Goal: Transaction & Acquisition: Purchase product/service

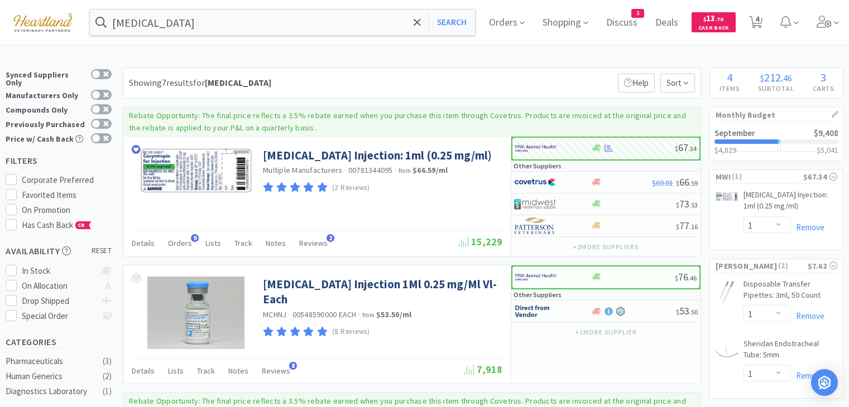
select select "1"
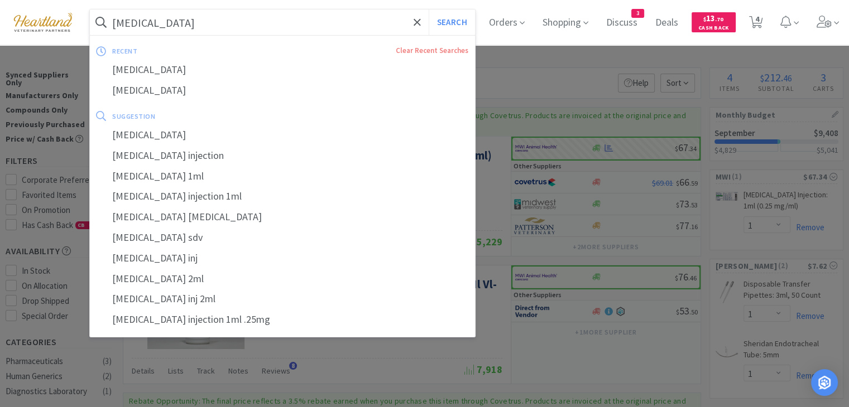
click at [344, 22] on input "[MEDICAL_DATA]" at bounding box center [282, 22] width 385 height 26
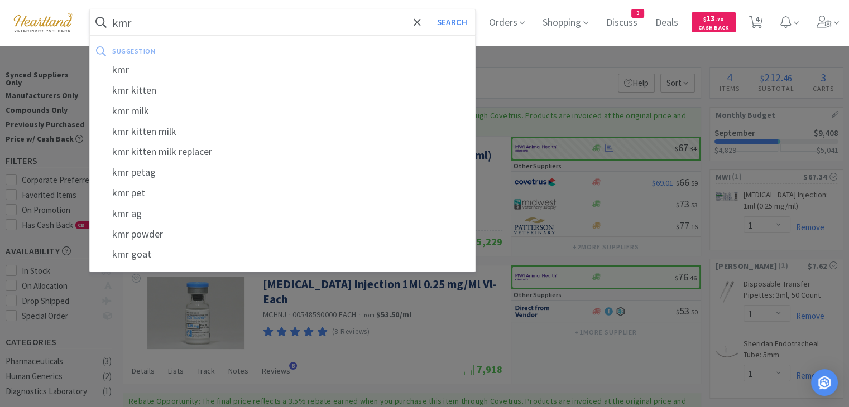
type input "kmr"
click at [429, 9] on button "Search" at bounding box center [452, 22] width 46 height 26
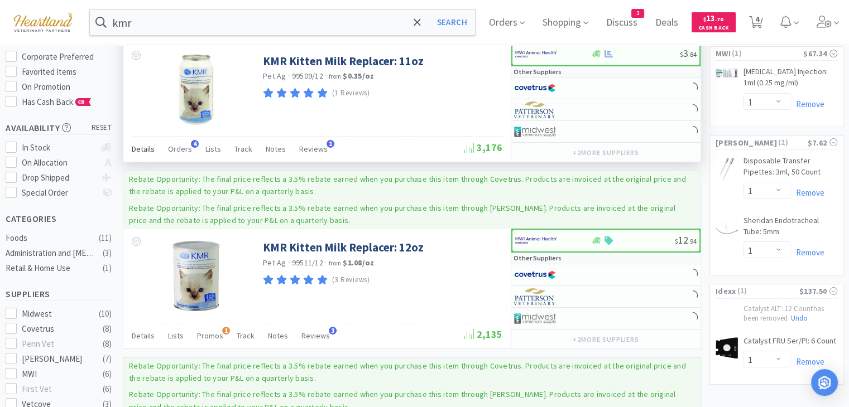
scroll to position [112, 0]
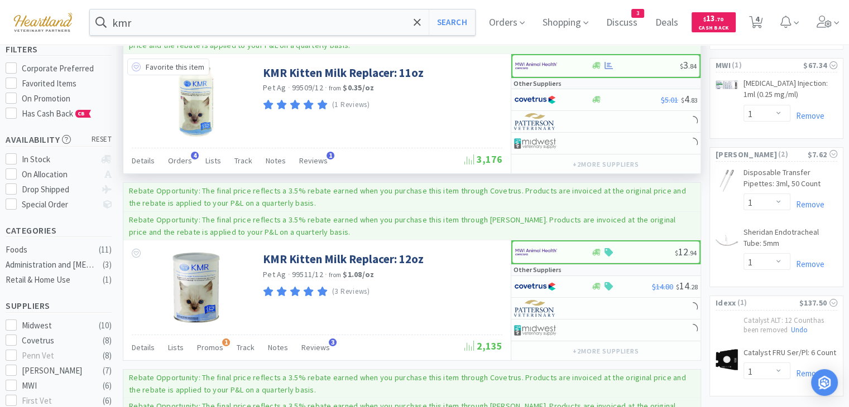
click at [138, 66] on icon at bounding box center [136, 67] width 9 height 9
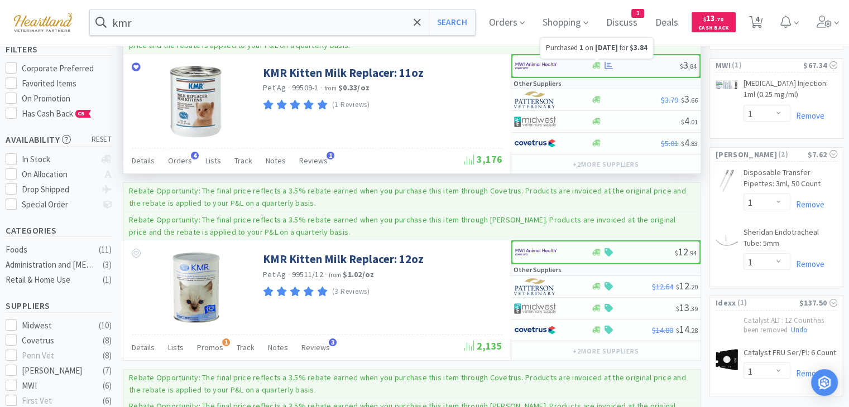
click at [607, 63] on icon at bounding box center [609, 65] width 8 height 8
select select "1"
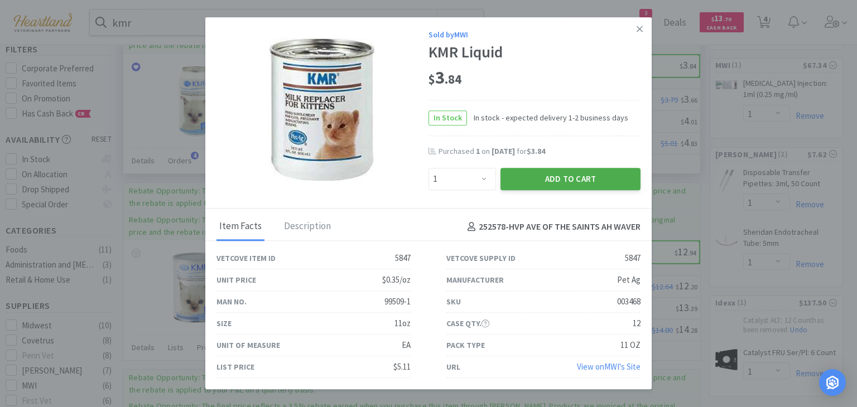
click at [555, 180] on button "Add to Cart" at bounding box center [571, 179] width 140 height 22
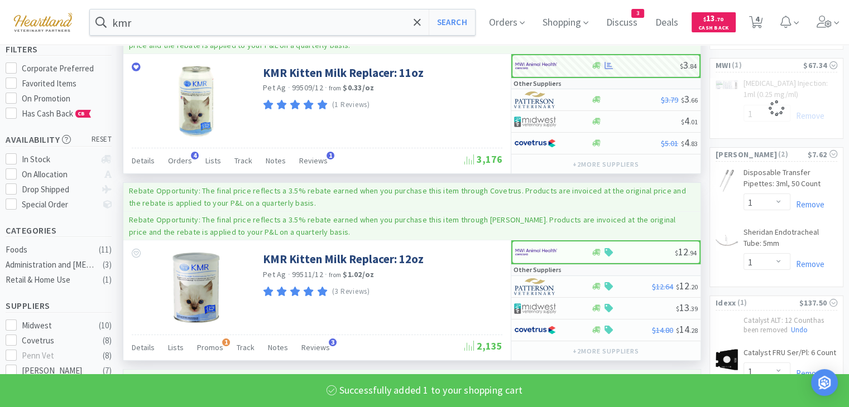
select select "1"
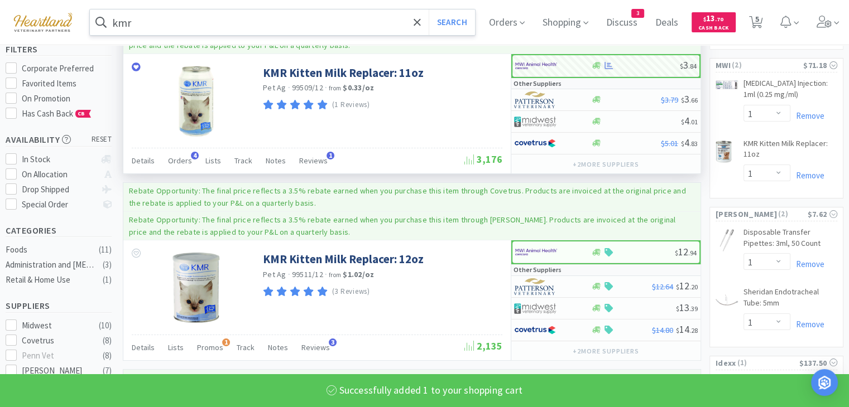
click at [176, 19] on input "kmr" at bounding box center [282, 22] width 385 height 26
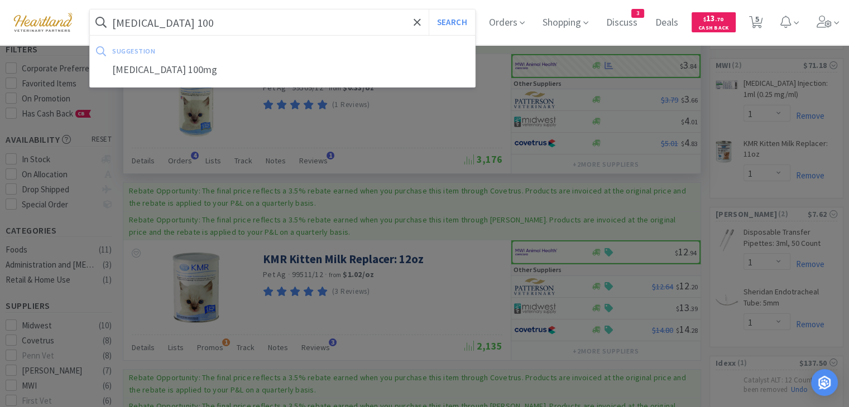
type input "[MEDICAL_DATA] 100"
click at [429, 9] on button "Search" at bounding box center [452, 22] width 46 height 26
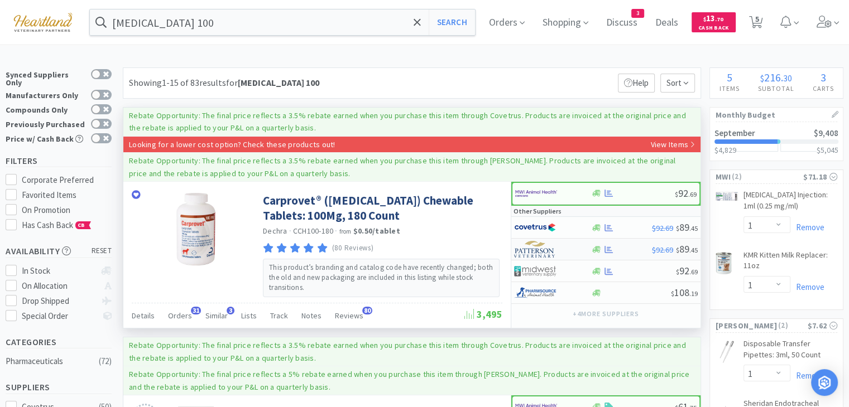
click at [539, 248] on img at bounding box center [535, 249] width 42 height 17
select select "1"
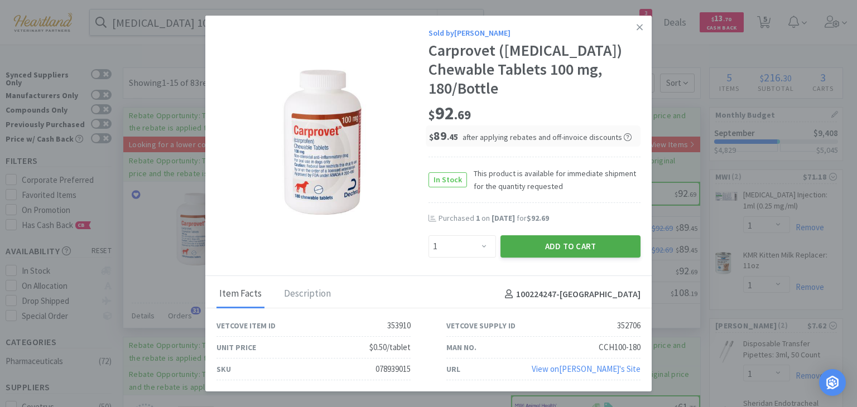
click at [546, 245] on button "Add to Cart" at bounding box center [571, 247] width 140 height 22
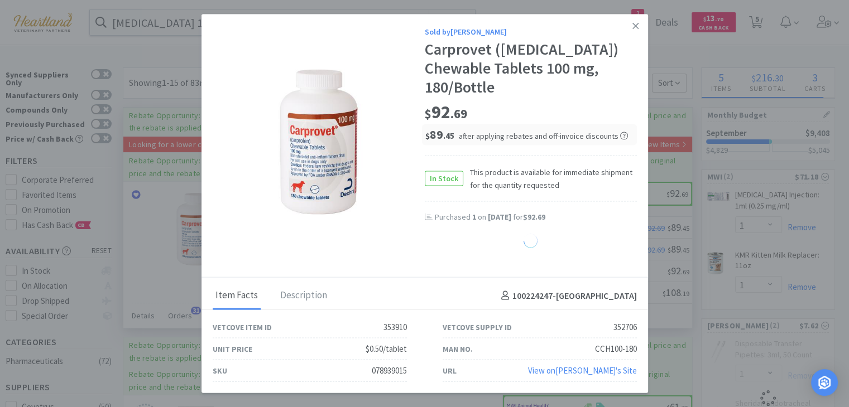
select select "1"
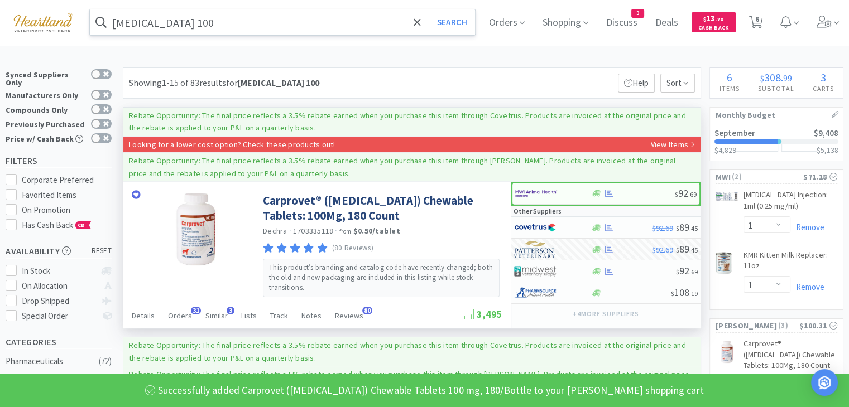
click at [211, 28] on input "[MEDICAL_DATA] 100" at bounding box center [282, 22] width 385 height 26
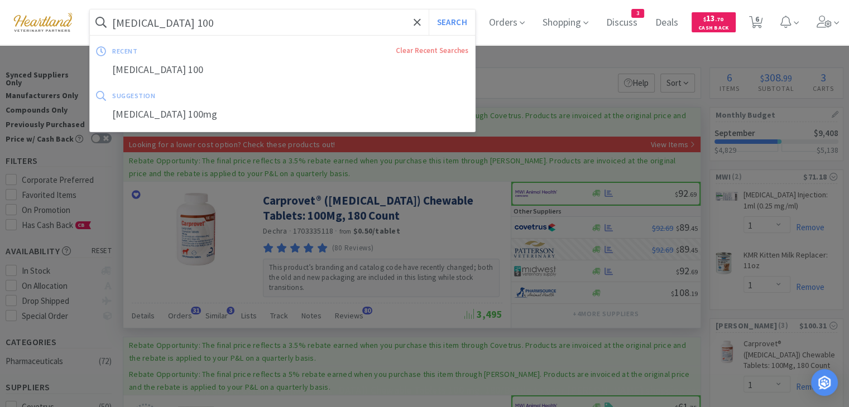
type input "v"
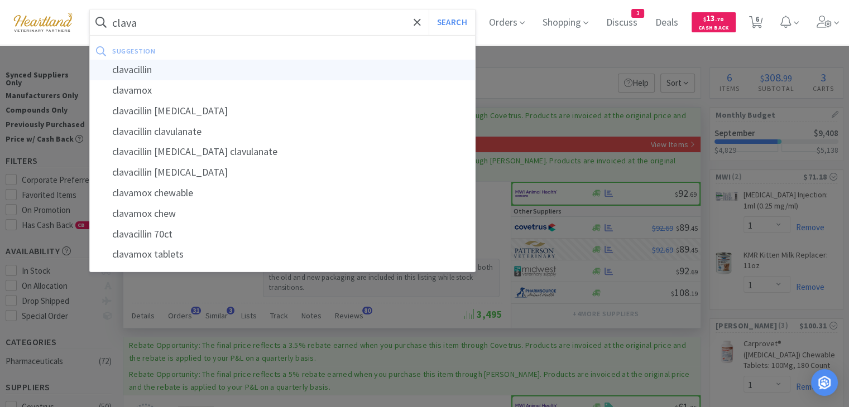
click at [165, 70] on div "clavacillin" at bounding box center [282, 70] width 385 height 21
type input "clavacillin"
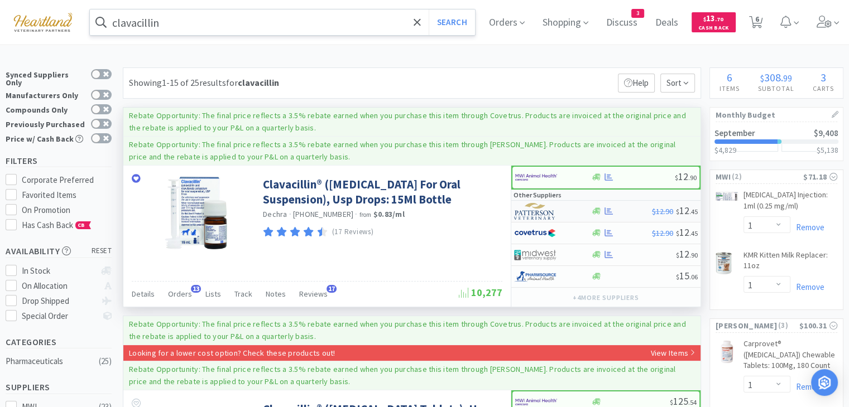
click at [536, 214] on img at bounding box center [535, 211] width 42 height 17
select select "1"
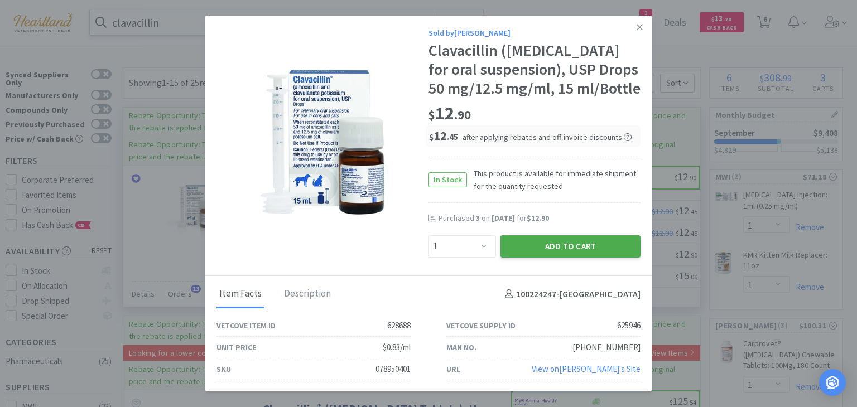
click at [564, 258] on button "Add to Cart" at bounding box center [571, 247] width 140 height 22
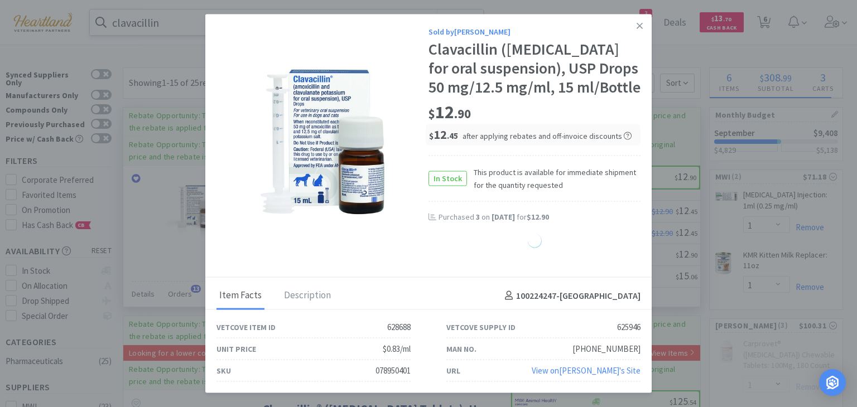
select select "1"
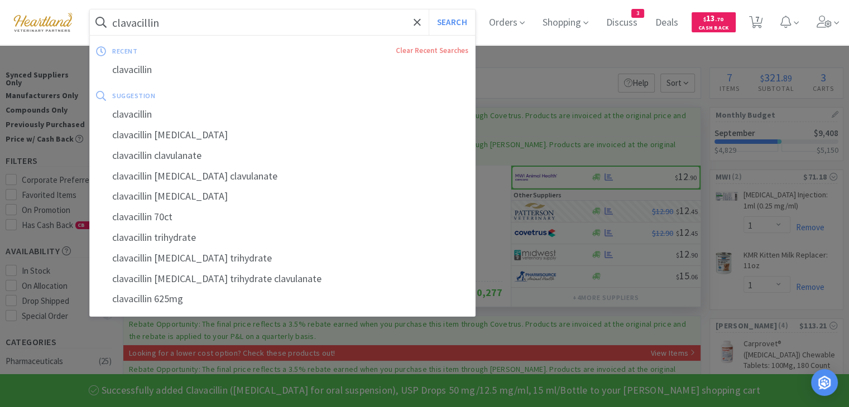
click at [212, 23] on input "clavacillin" at bounding box center [282, 22] width 385 height 26
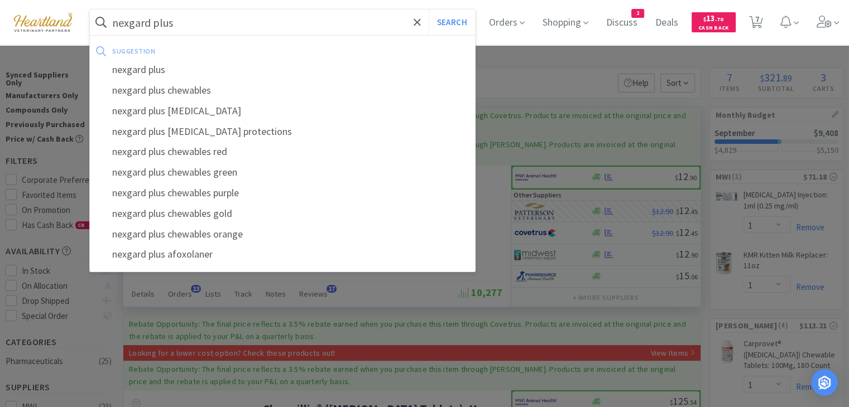
type input "nexgard plus"
click at [429, 9] on button "Search" at bounding box center [452, 22] width 46 height 26
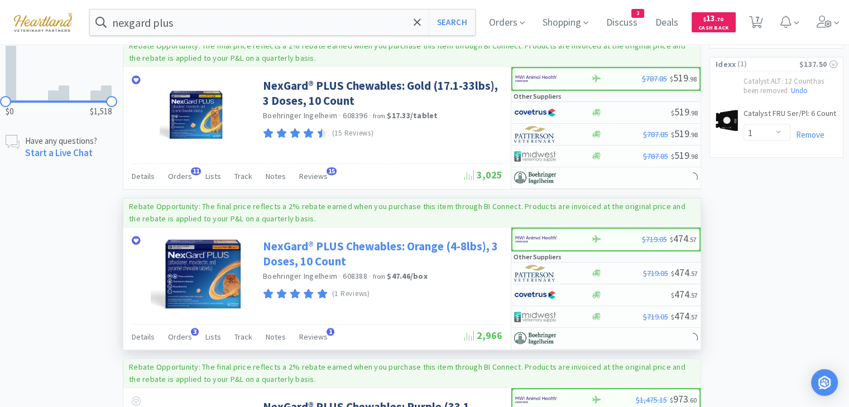
scroll to position [558, 0]
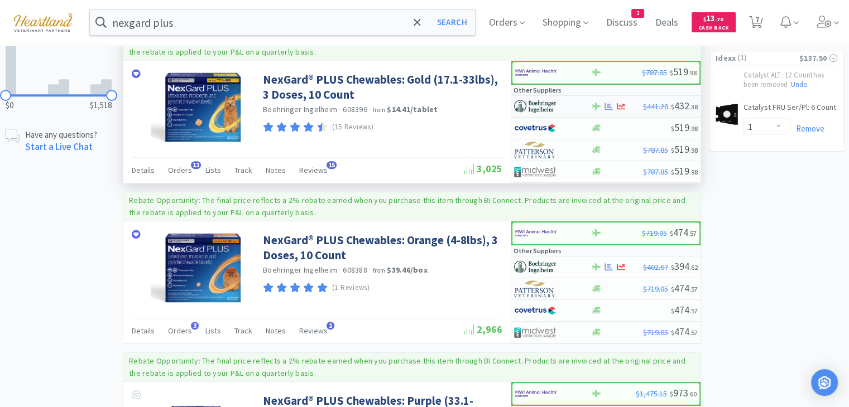
click at [542, 100] on img at bounding box center [535, 106] width 42 height 17
select select "1"
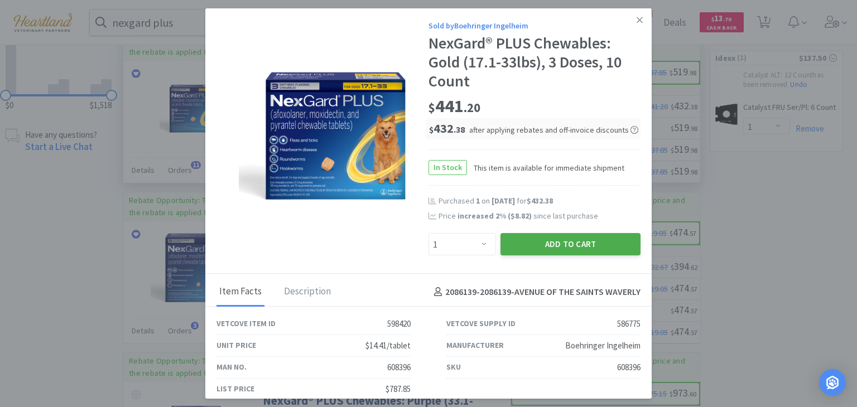
click at [562, 241] on button "Add to Cart" at bounding box center [571, 244] width 140 height 22
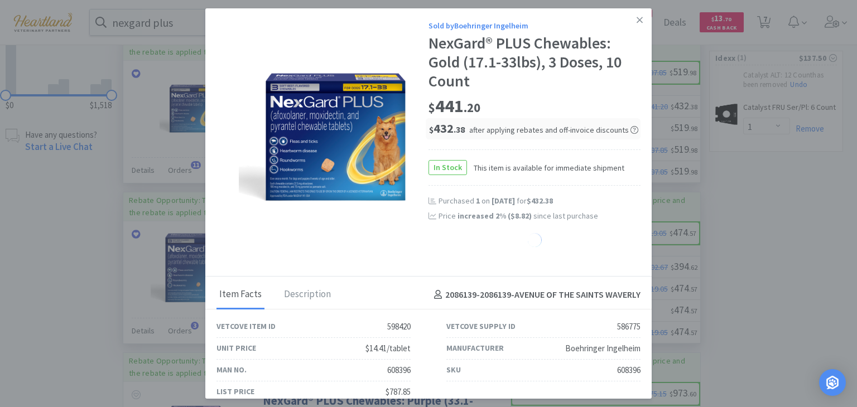
select select "1"
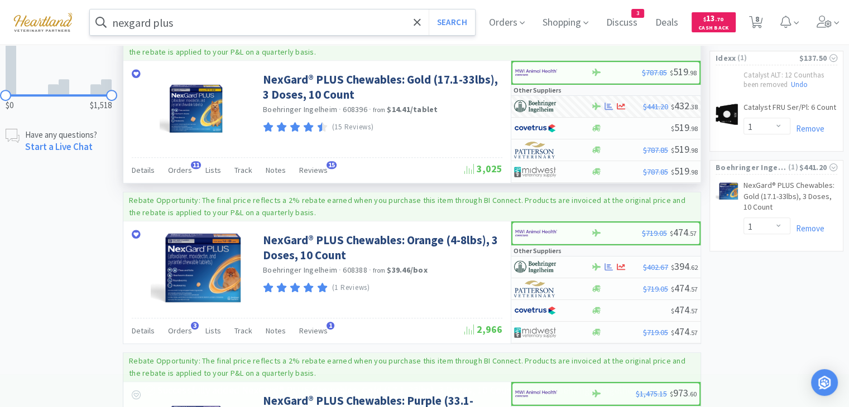
click at [339, 29] on input "nexgard plus" at bounding box center [282, 22] width 385 height 26
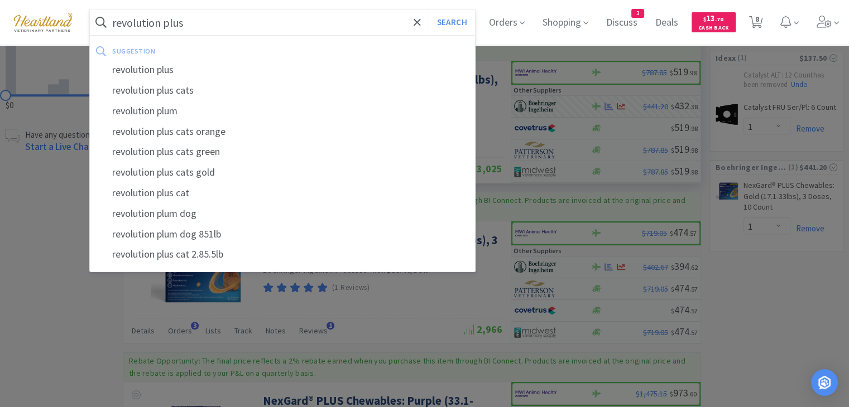
type input "revolution plus"
click at [429, 9] on button "Search" at bounding box center [452, 22] width 46 height 26
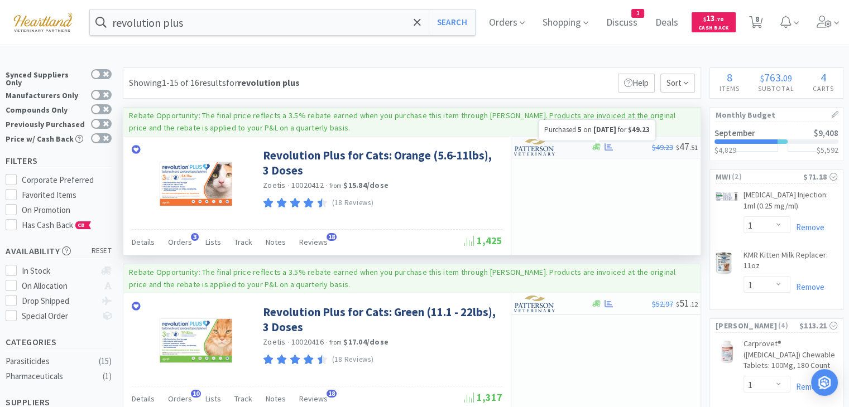
click at [610, 147] on icon at bounding box center [609, 146] width 8 height 7
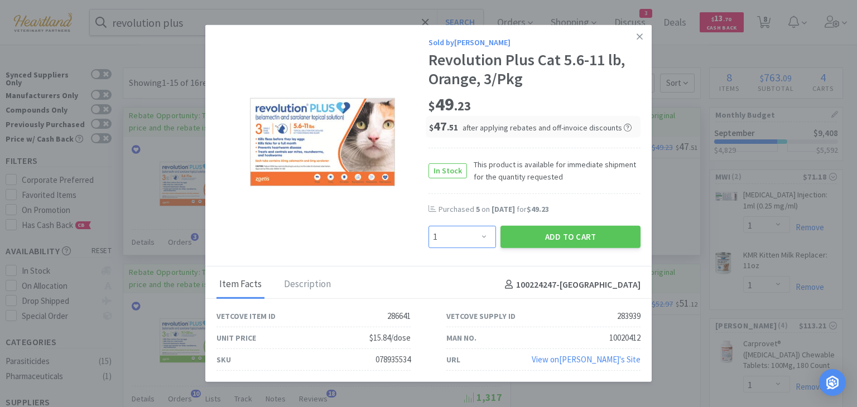
click at [486, 239] on select "Enter Quantity 1 2 3 4 5 6 7 8 9 10 11 12 13 14 15 16 17 18 19 20 Enter Quantity" at bounding box center [463, 237] width 68 height 22
select select "3"
click at [429, 226] on select "Enter Quantity 1 2 3 4 5 6 7 8 9 10 11 12 13 14 15 16 17 18 19 20 Enter Quantity" at bounding box center [463, 237] width 68 height 22
click at [573, 239] on button "Add to Cart" at bounding box center [571, 237] width 140 height 22
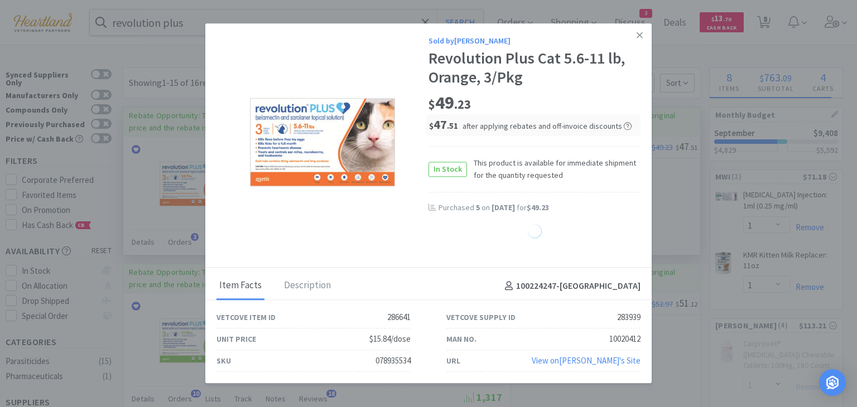
select select "3"
select select "1"
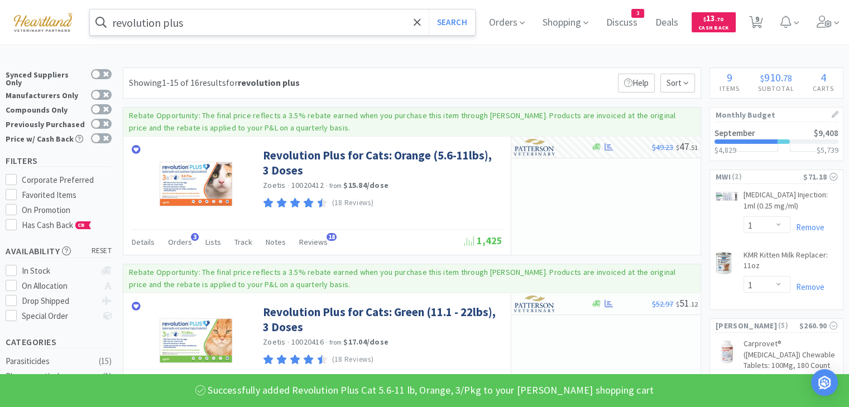
click at [270, 24] on input "revolution plus" at bounding box center [282, 22] width 385 height 26
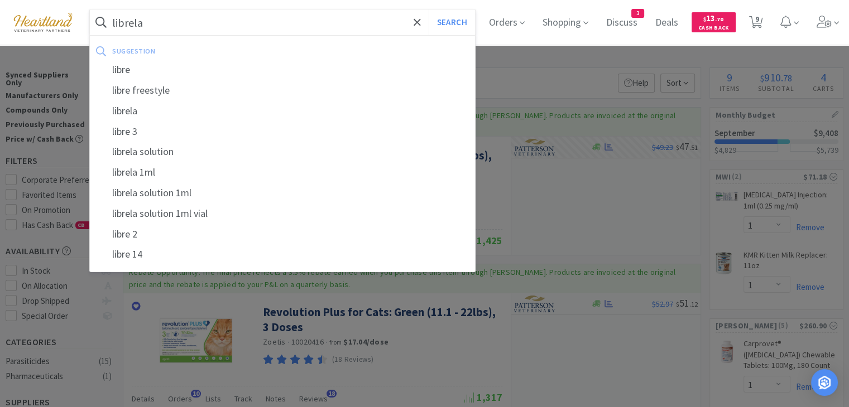
type input "librela"
click at [429, 9] on button "Search" at bounding box center [452, 22] width 46 height 26
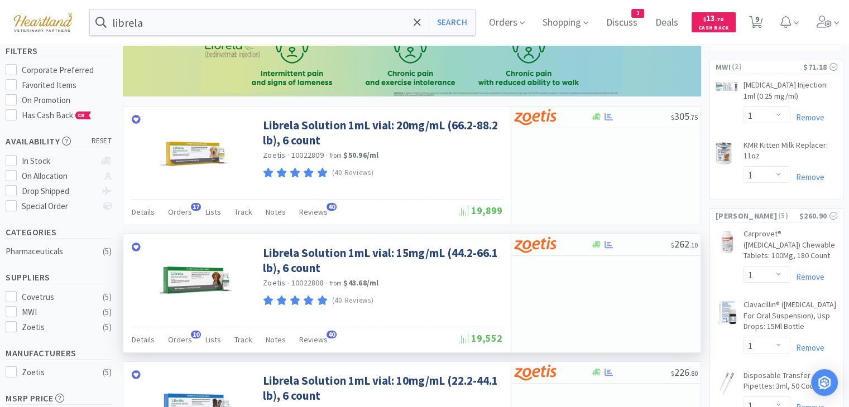
scroll to position [112, 0]
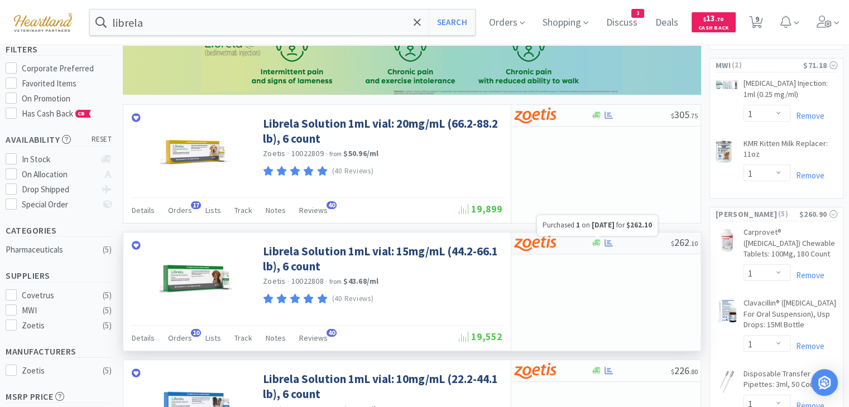
click at [607, 241] on icon at bounding box center [609, 243] width 8 height 8
select select "1"
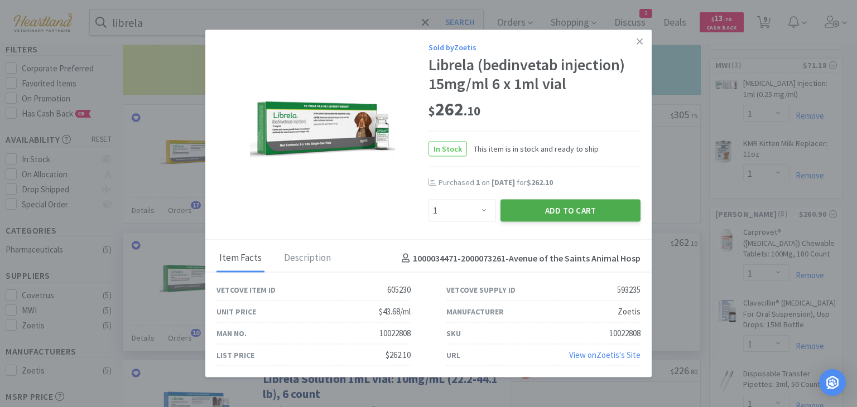
click at [596, 210] on button "Add to Cart" at bounding box center [571, 210] width 140 height 22
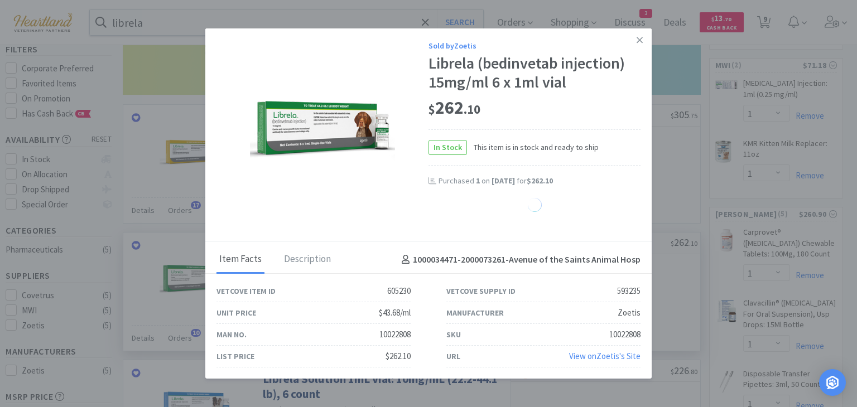
select select "1"
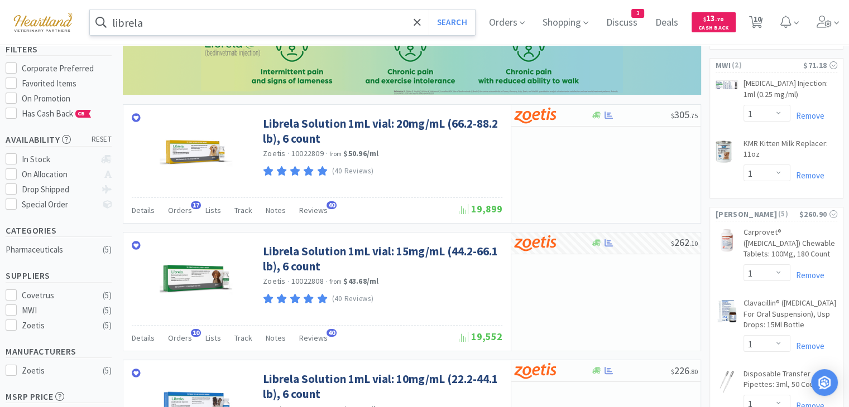
click at [232, 14] on input "librela" at bounding box center [282, 22] width 385 height 26
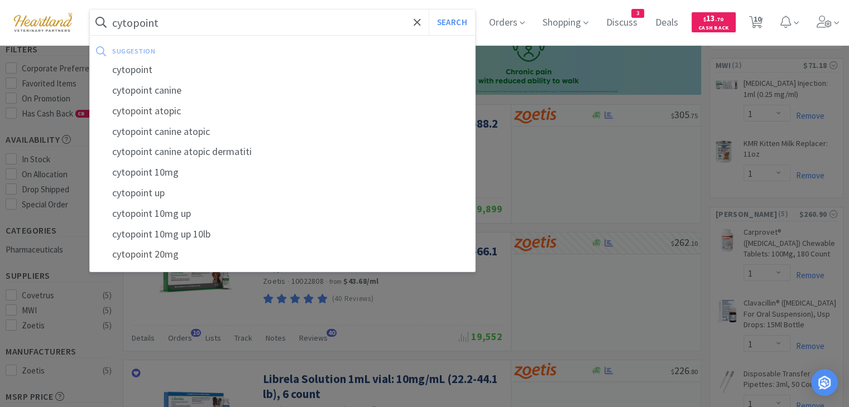
type input "cytopoint"
click at [429, 9] on button "Search" at bounding box center [452, 22] width 46 height 26
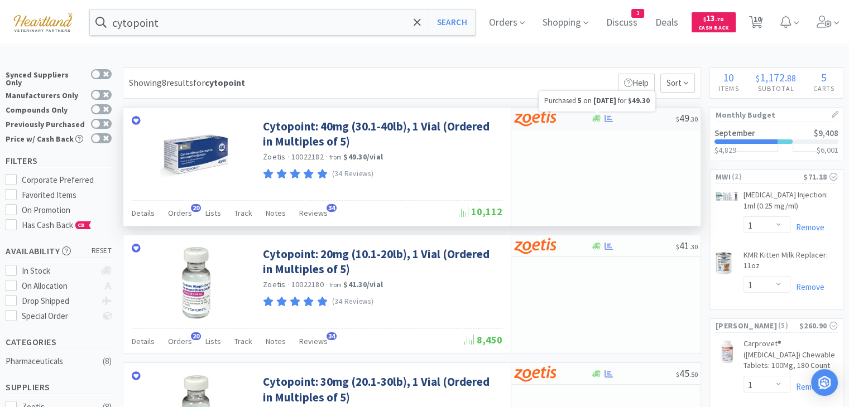
click at [608, 119] on icon at bounding box center [609, 117] width 8 height 7
select select "5"
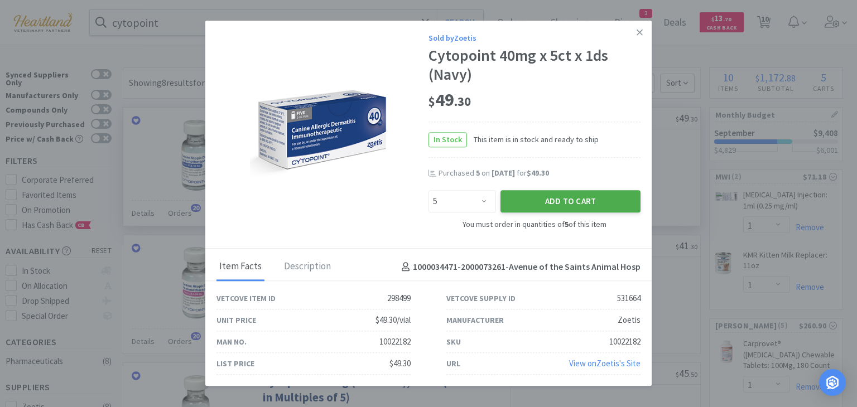
click at [560, 203] on button "Add to Cart" at bounding box center [571, 201] width 140 height 22
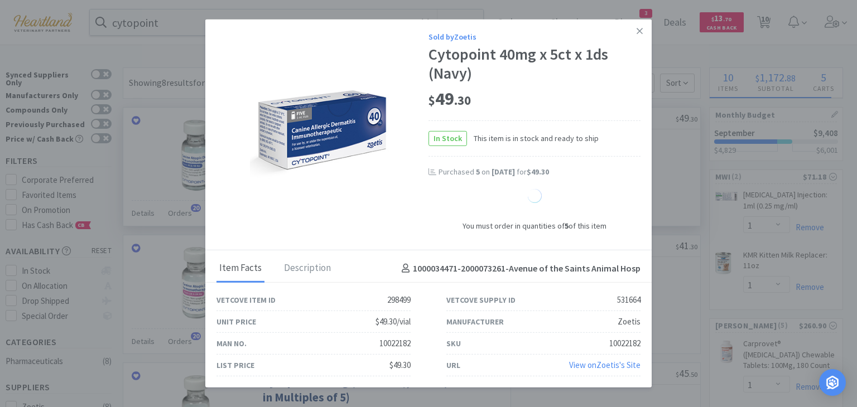
select select "5"
select select "1"
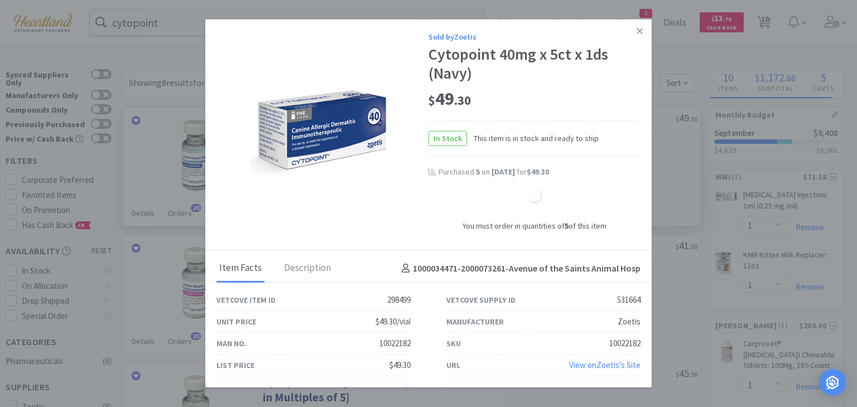
select select "1"
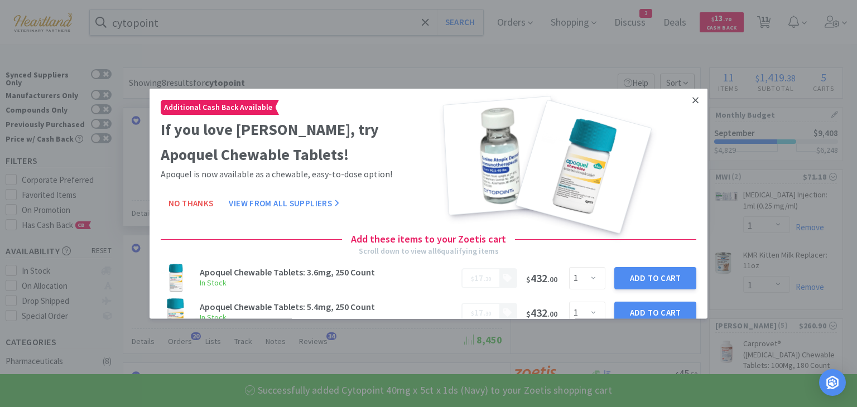
click at [693, 101] on icon at bounding box center [696, 100] width 6 height 6
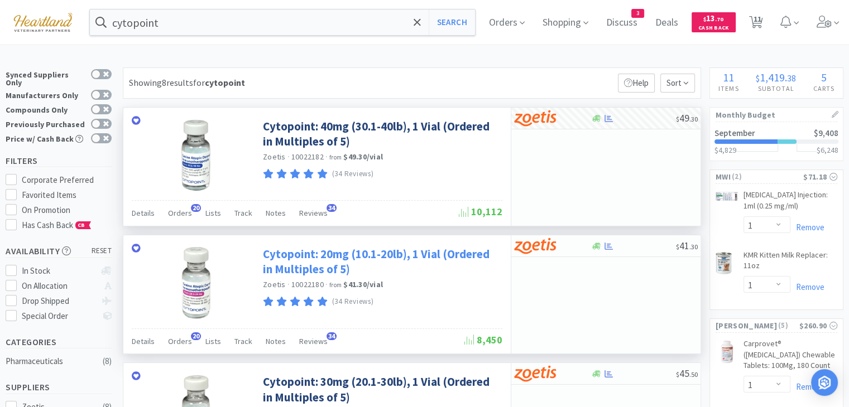
click at [427, 252] on link "Cytopoint: 20mg (10.1-20lb), 1 Vial (Ordered in Multiples of 5)" at bounding box center [381, 262] width 237 height 31
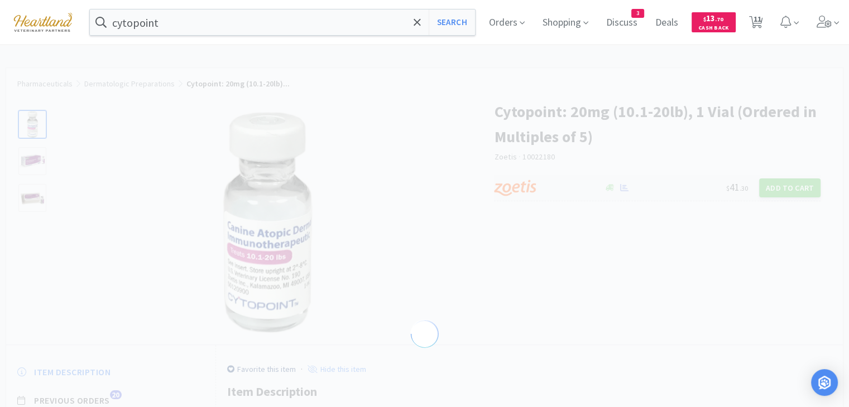
select select "298905"
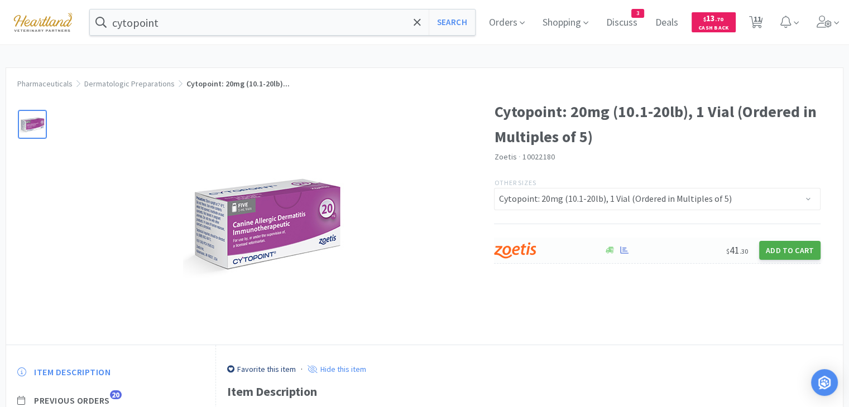
click at [797, 255] on button "Add to Cart" at bounding box center [789, 250] width 61 height 19
select select "5"
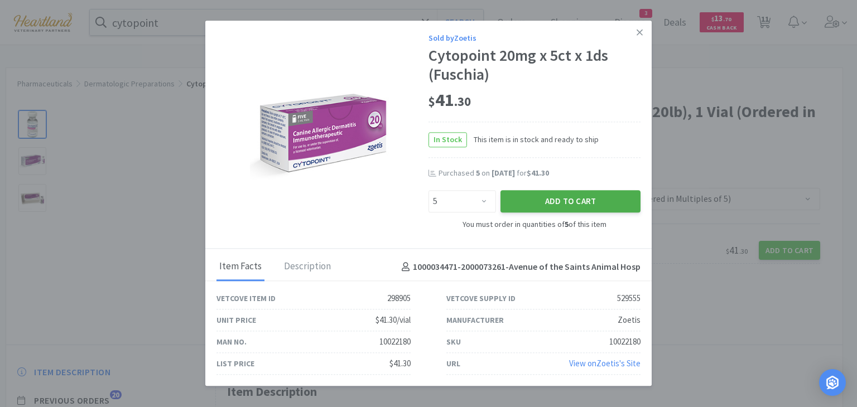
click at [594, 205] on button "Add to Cart" at bounding box center [571, 201] width 140 height 22
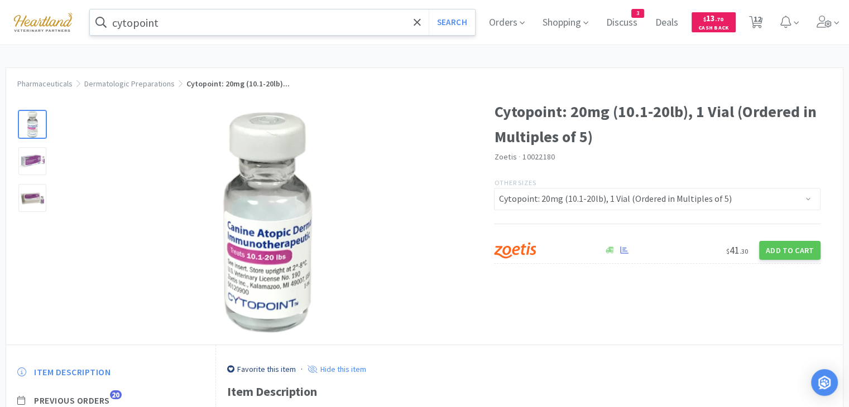
click at [213, 21] on input "cytopoint" at bounding box center [282, 22] width 385 height 26
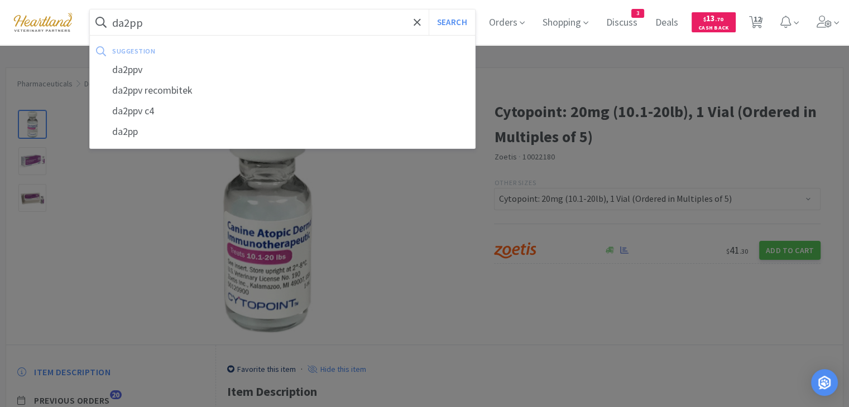
type input "da2pp"
click at [429, 9] on button "Search" at bounding box center [452, 22] width 46 height 26
select select "1"
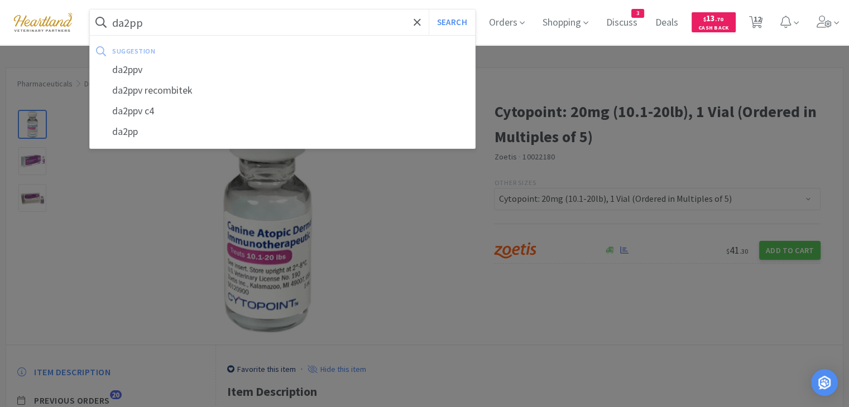
select select "1"
select select "3"
select select "1"
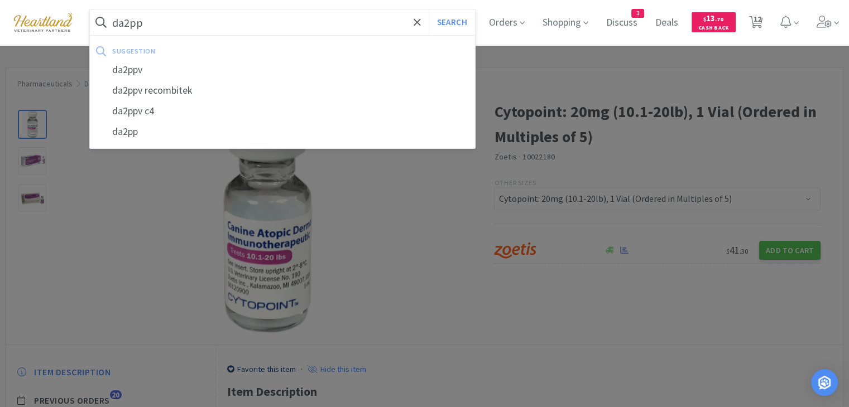
select select "1"
select select "5"
select select "1"
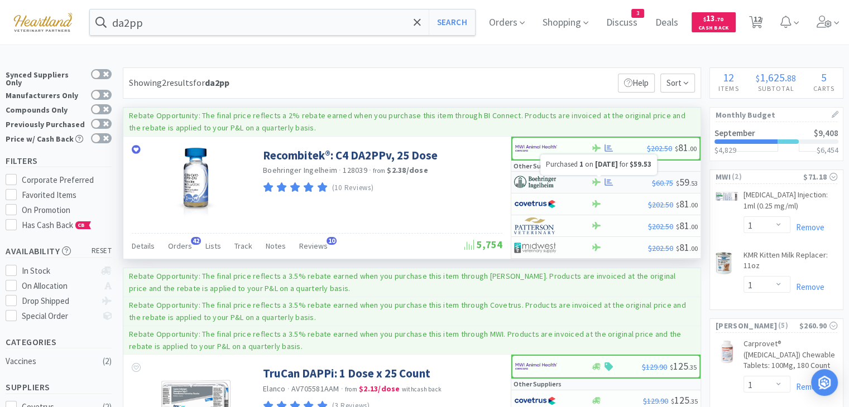
click at [608, 179] on icon at bounding box center [609, 182] width 8 height 7
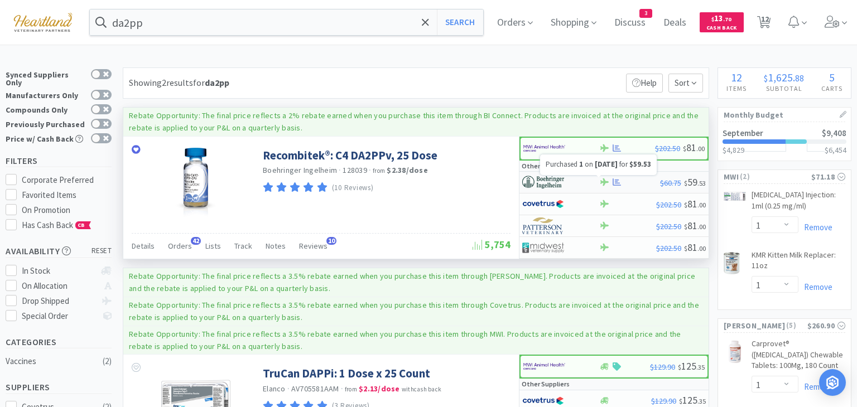
select select "1"
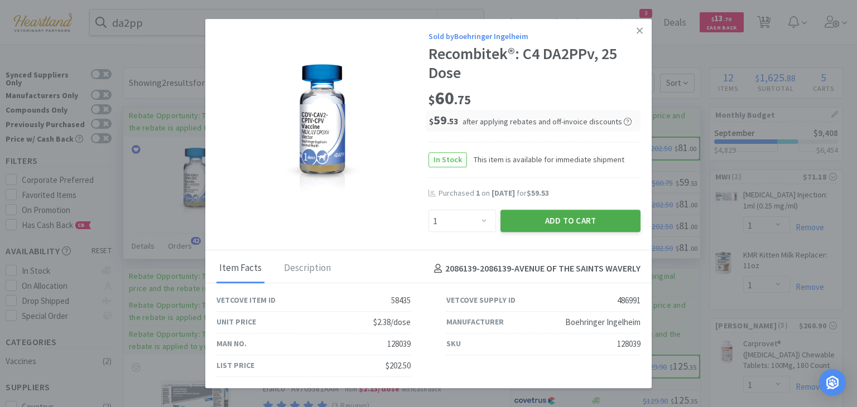
click at [587, 226] on button "Add to Cart" at bounding box center [571, 221] width 140 height 22
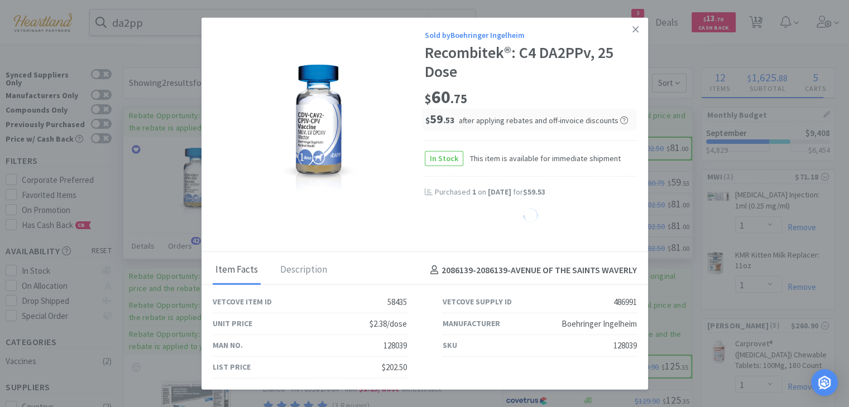
select select "1"
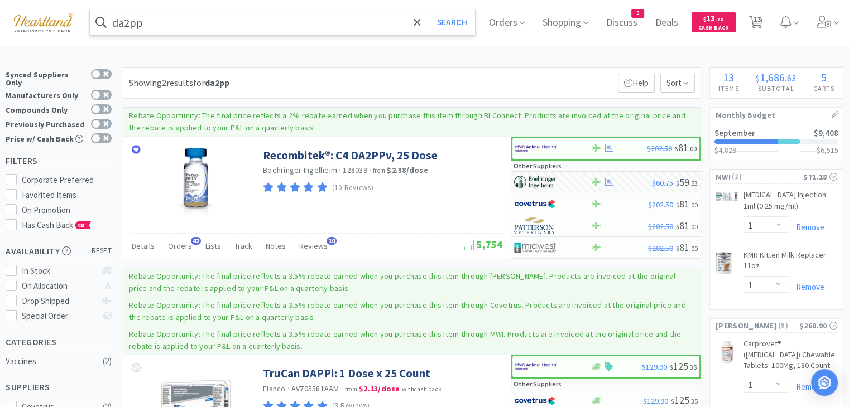
click at [218, 24] on input "da2pp" at bounding box center [282, 22] width 385 height 26
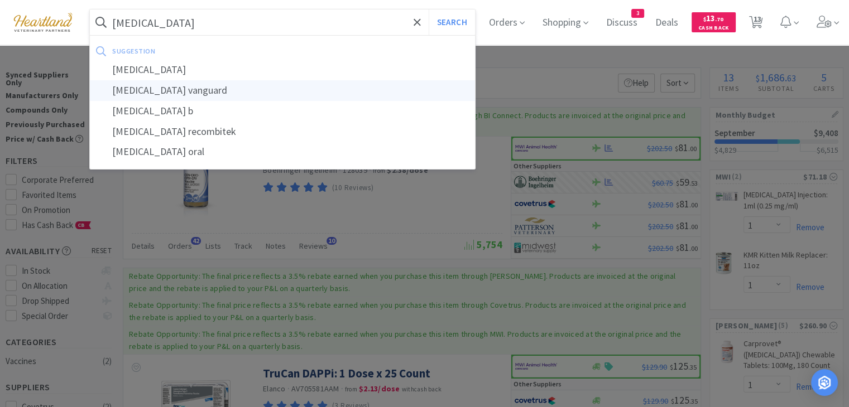
type input "[MEDICAL_DATA]"
click at [429, 9] on button "Search" at bounding box center [452, 22] width 46 height 26
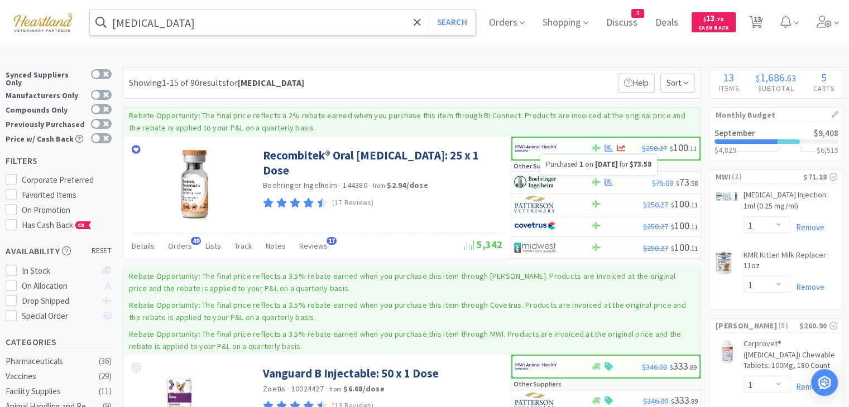
click at [601, 177] on div at bounding box center [599, 176] width 4 height 2
select select "1"
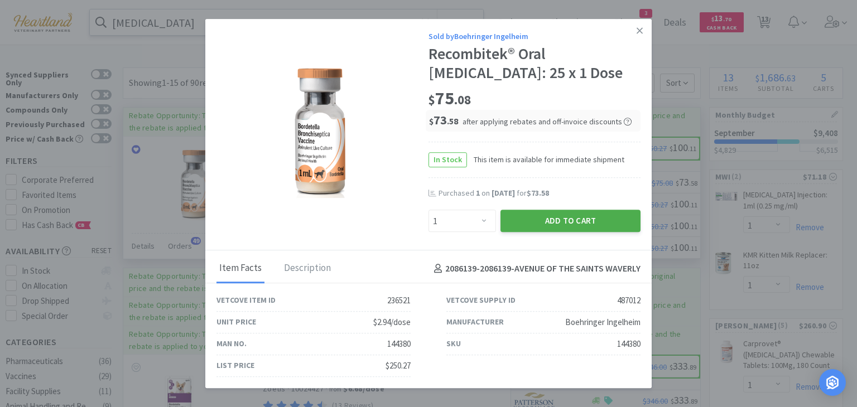
click at [597, 220] on button "Add to Cart" at bounding box center [571, 221] width 140 height 22
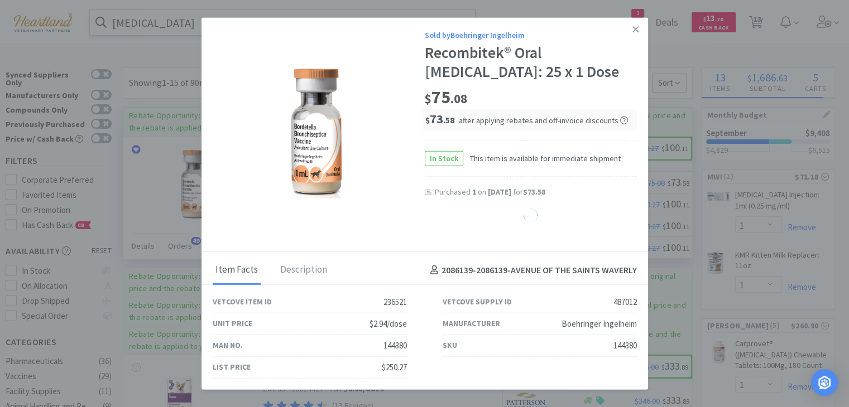
select select "1"
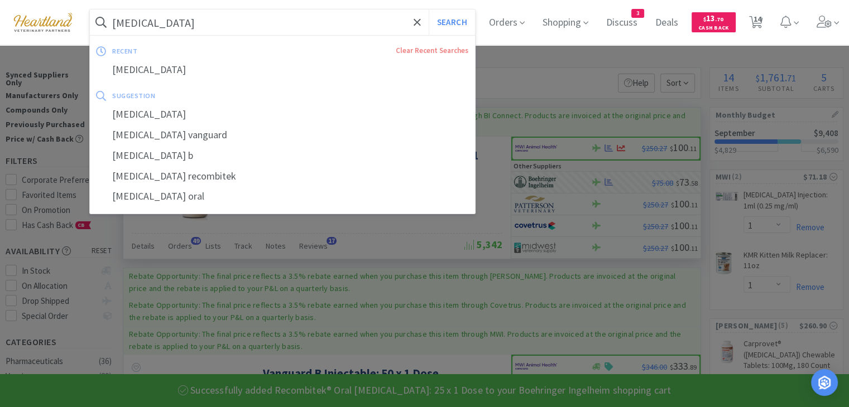
click at [297, 19] on input "[MEDICAL_DATA]" at bounding box center [282, 22] width 385 height 26
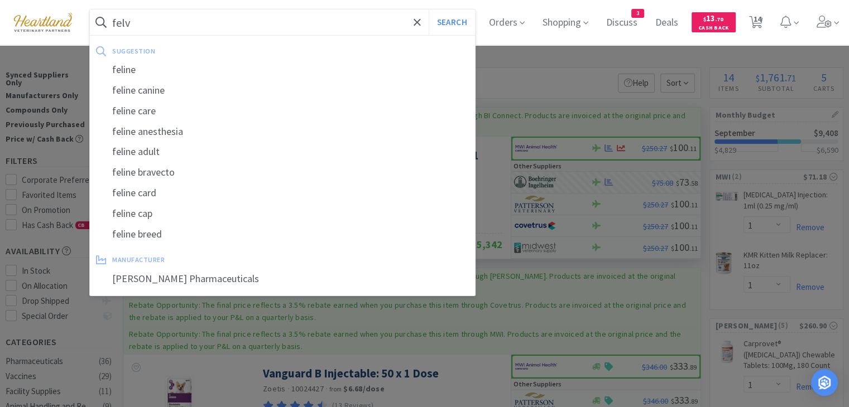
type input "felv"
click at [429, 9] on button "Search" at bounding box center [452, 22] width 46 height 26
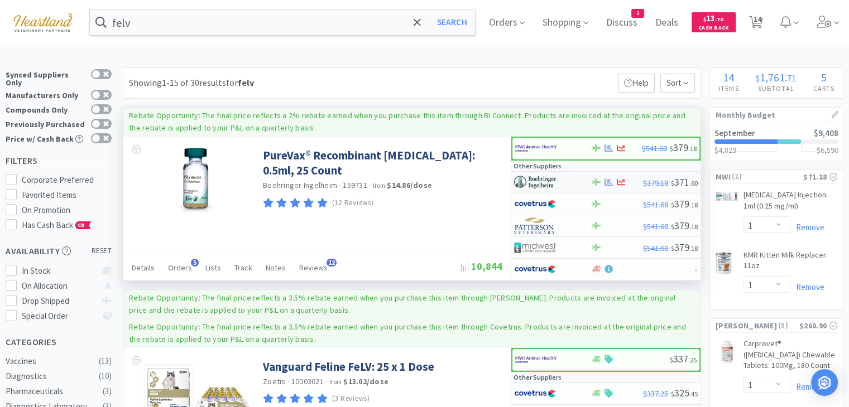
click at [531, 181] on img at bounding box center [535, 182] width 42 height 17
select select "1"
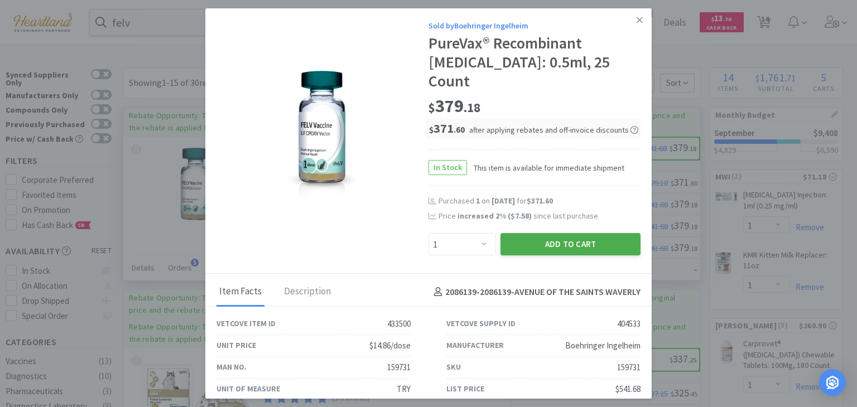
click at [546, 233] on button "Add to Cart" at bounding box center [571, 244] width 140 height 22
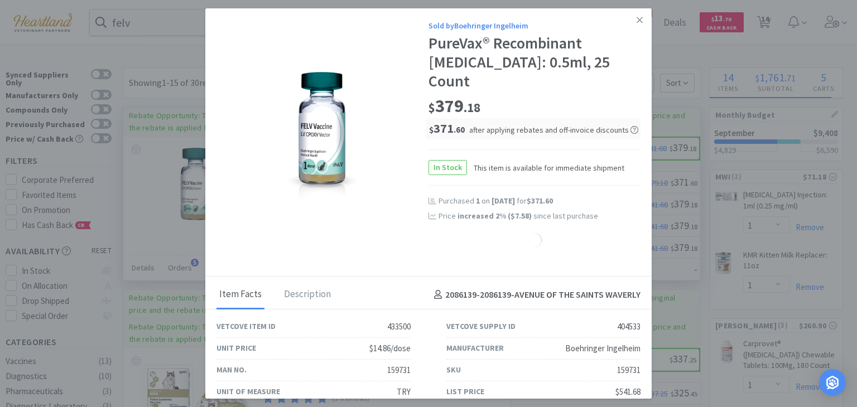
select select "1"
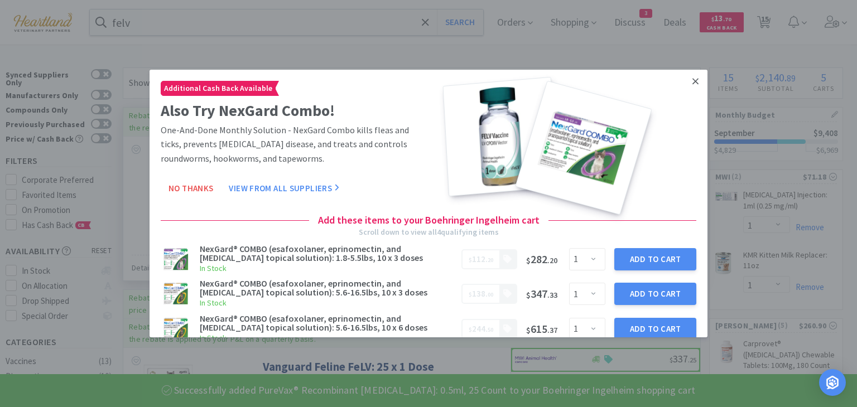
click at [691, 82] on link at bounding box center [696, 82] width 20 height 24
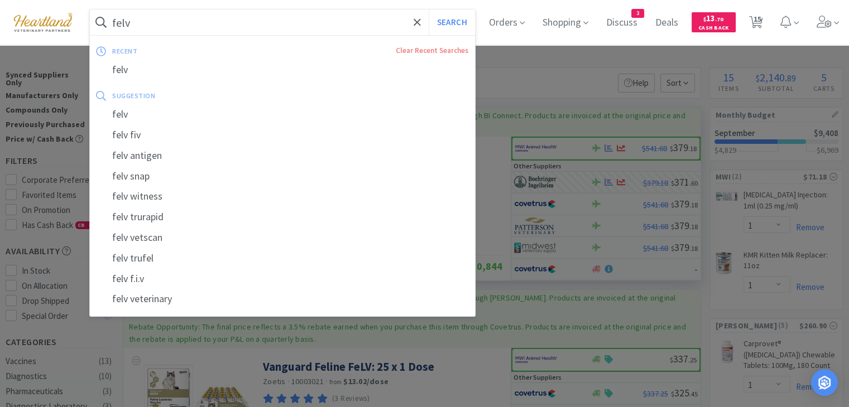
click at [262, 24] on input "felv" at bounding box center [282, 22] width 385 height 26
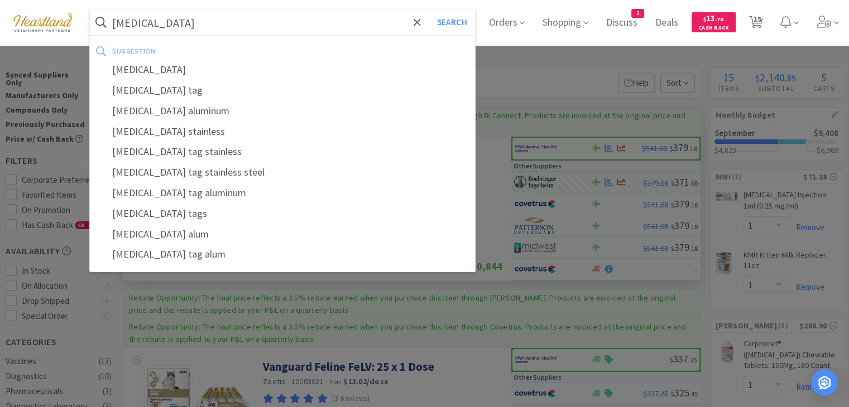
type input "[MEDICAL_DATA]"
click at [429, 9] on button "Search" at bounding box center [452, 22] width 46 height 26
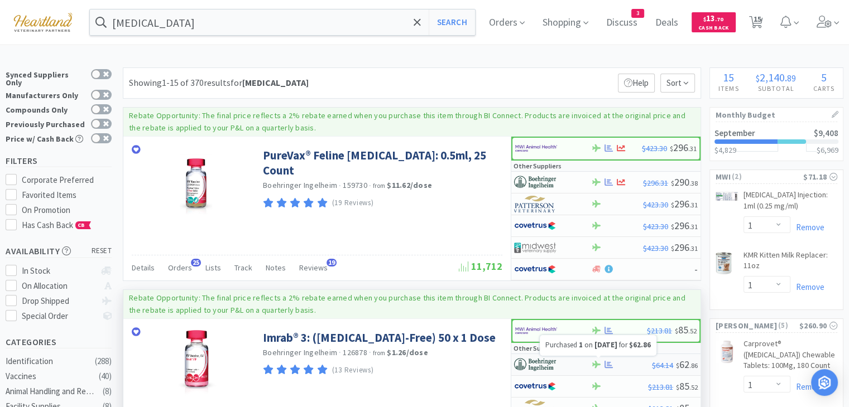
click at [610, 361] on icon at bounding box center [609, 365] width 8 height 8
select select "1"
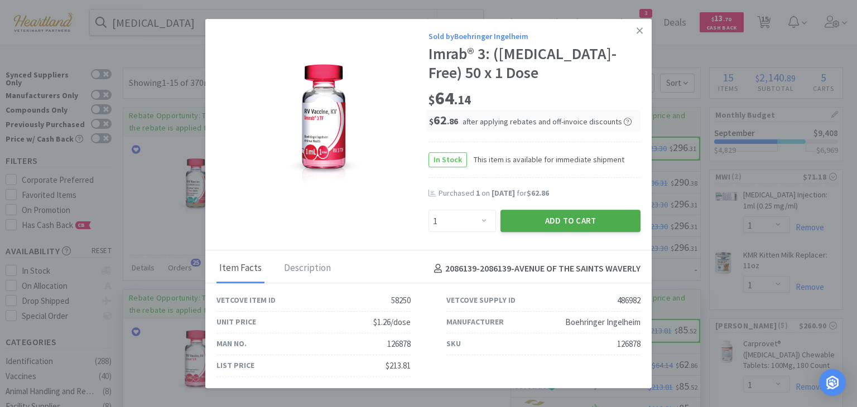
click at [594, 224] on button "Add to Cart" at bounding box center [571, 221] width 140 height 22
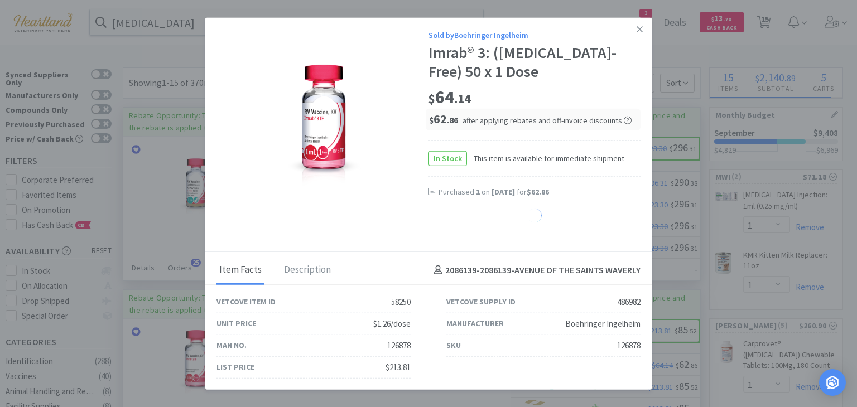
select select "1"
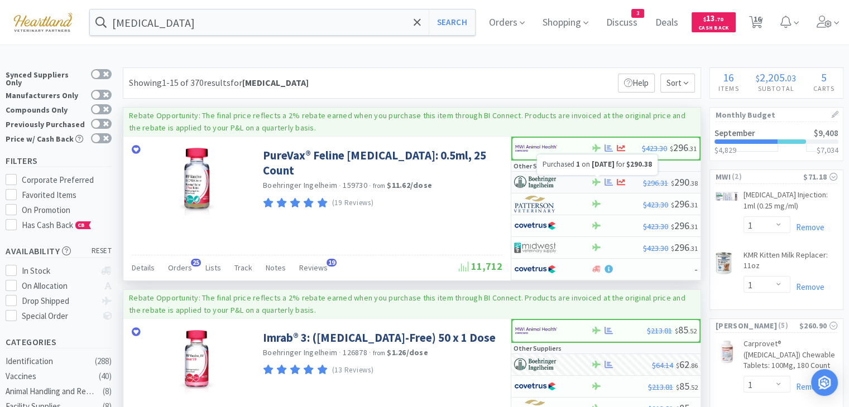
click at [610, 180] on icon at bounding box center [609, 182] width 8 height 8
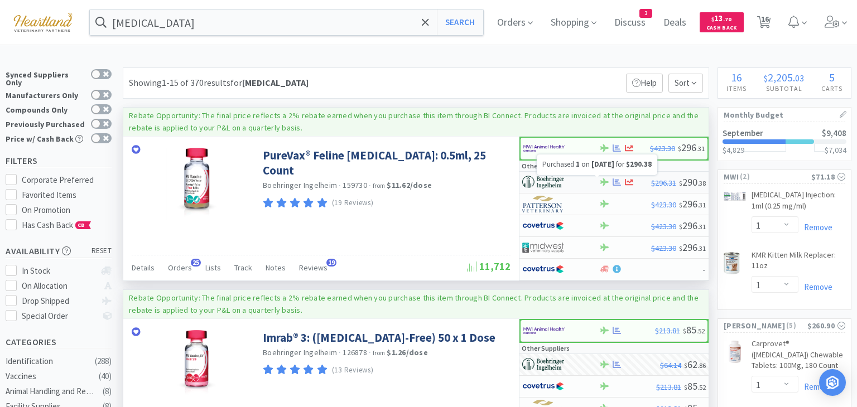
select select "1"
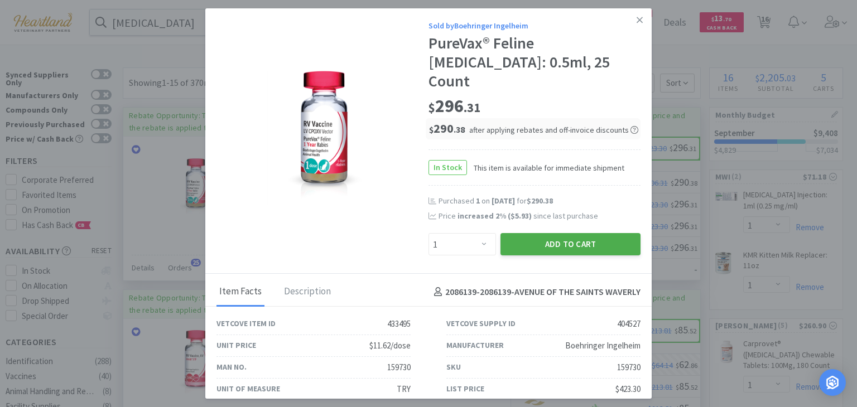
click at [594, 233] on button "Add to Cart" at bounding box center [571, 244] width 140 height 22
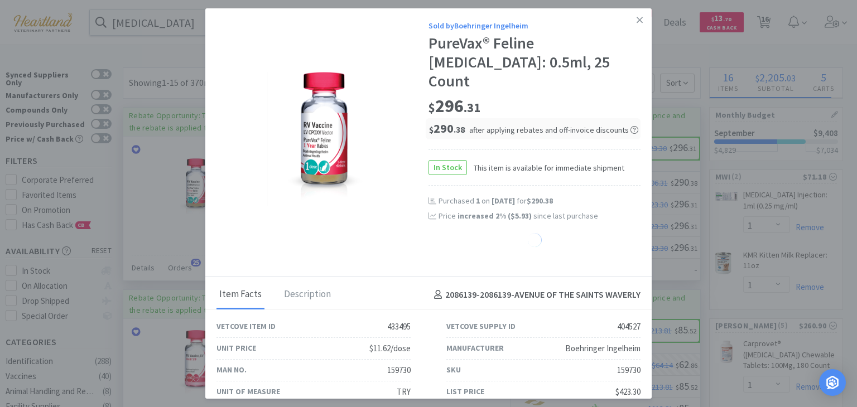
select select "1"
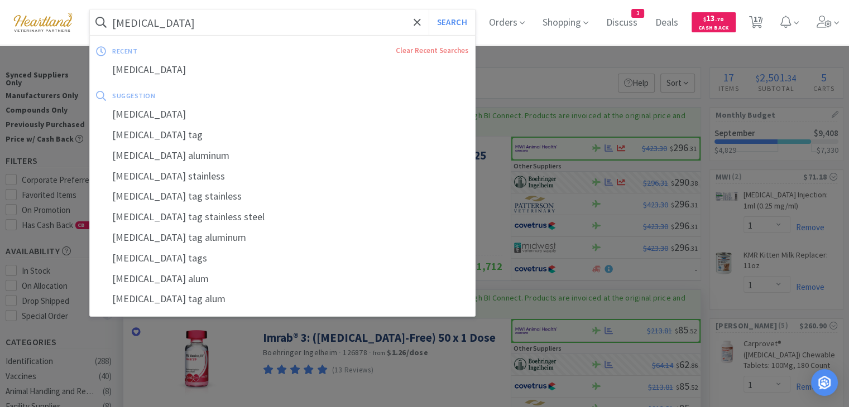
click at [283, 22] on input "[MEDICAL_DATA]" at bounding box center [282, 22] width 385 height 26
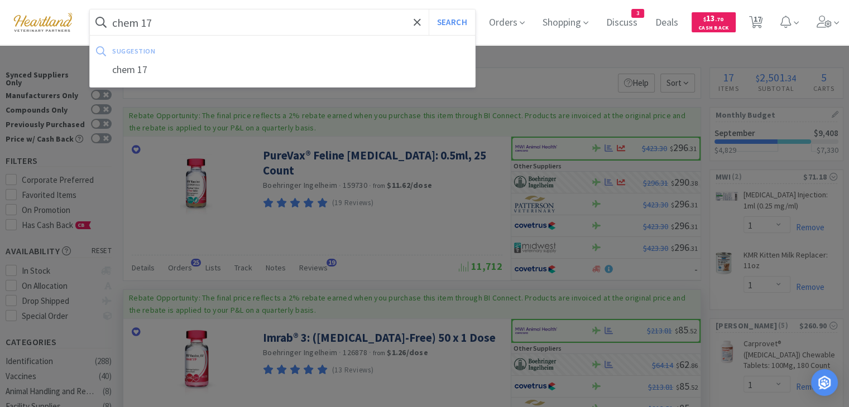
type input "chem 17"
click at [429, 9] on button "Search" at bounding box center [452, 22] width 46 height 26
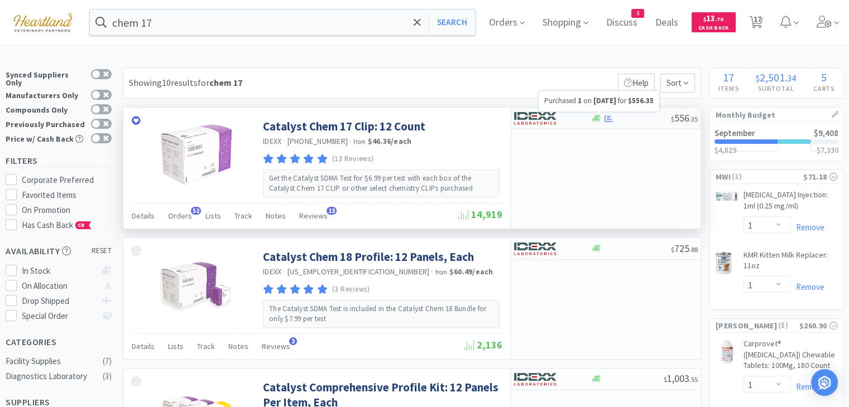
click at [608, 117] on icon at bounding box center [609, 118] width 8 height 8
select select "1"
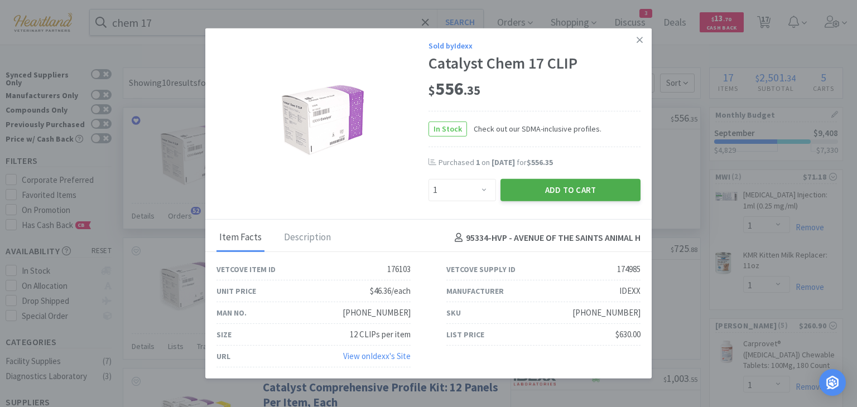
click at [601, 195] on button "Add to Cart" at bounding box center [571, 190] width 140 height 22
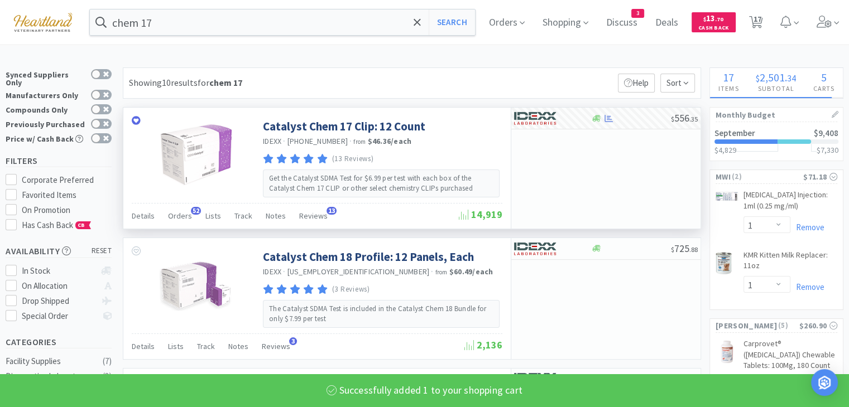
select select "1"
click at [257, 23] on input "chem 17" at bounding box center [282, 22] width 385 height 26
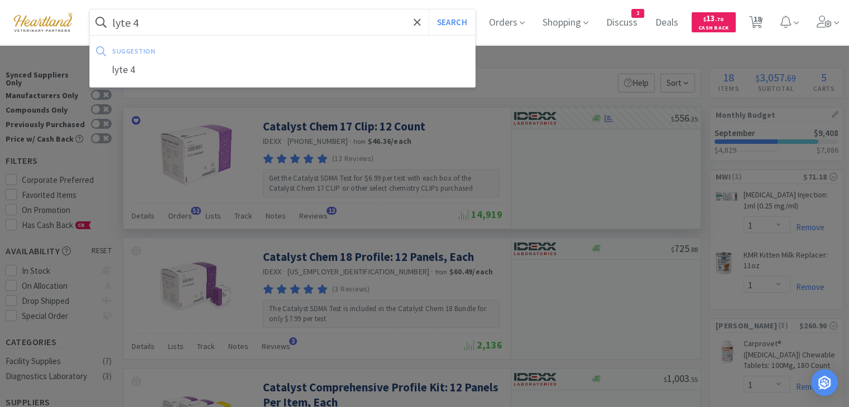
type input "lyte 4"
click at [429, 9] on button "Search" at bounding box center [452, 22] width 46 height 26
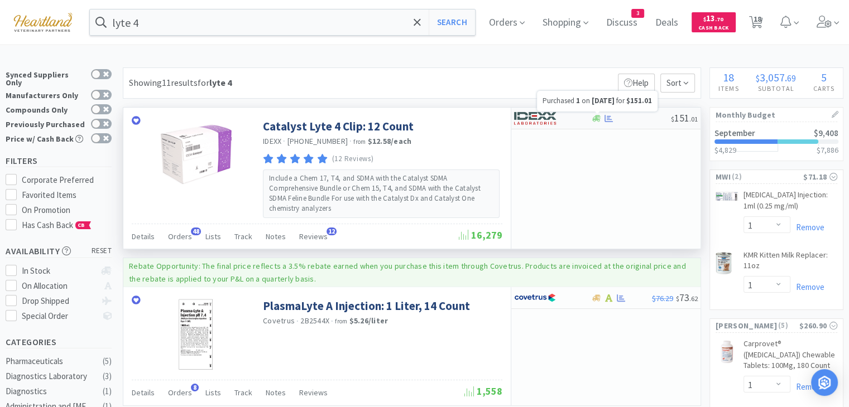
click at [607, 119] on icon at bounding box center [609, 117] width 8 height 7
select select "1"
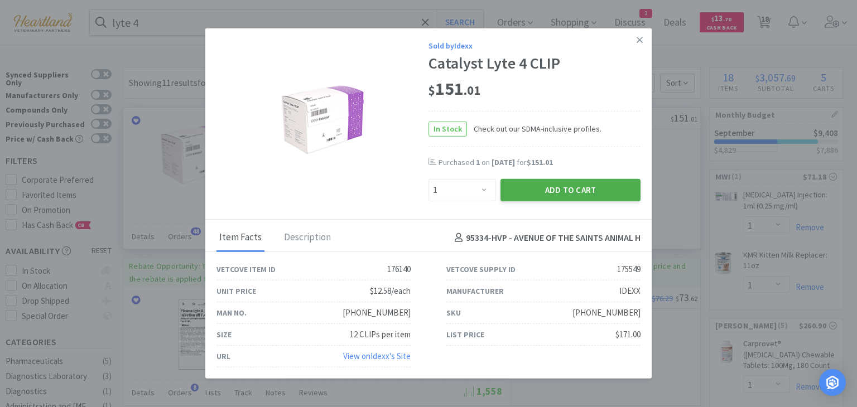
click at [601, 198] on button "Add to Cart" at bounding box center [571, 190] width 140 height 22
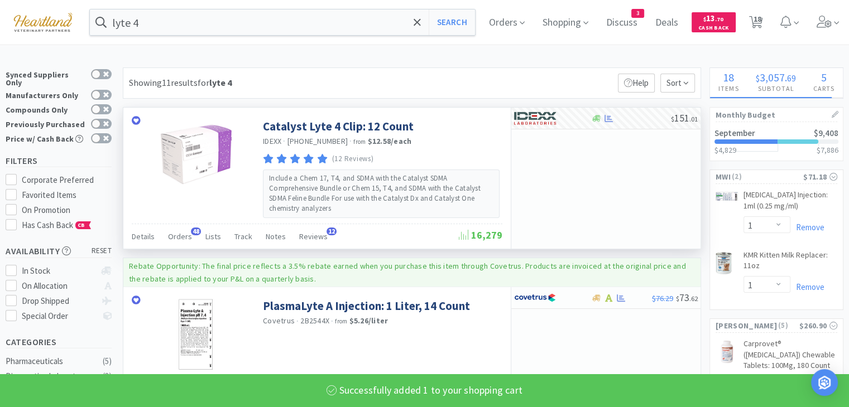
select select "1"
click at [308, 23] on input "lyte 4" at bounding box center [282, 22] width 385 height 26
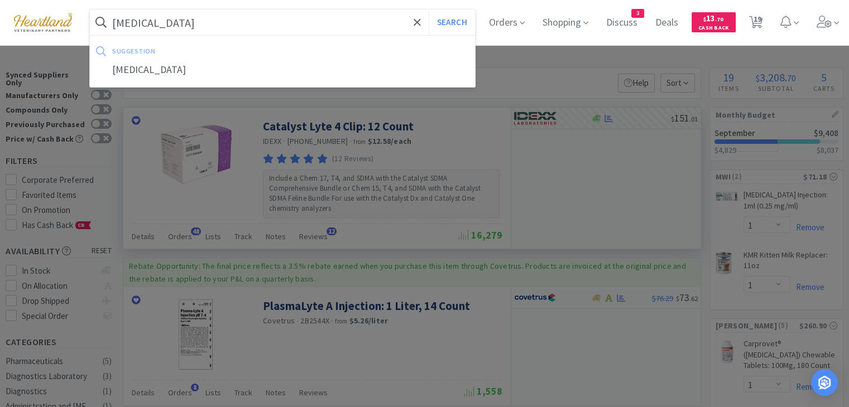
type input "[MEDICAL_DATA]"
click at [429, 9] on button "Search" at bounding box center [452, 22] width 46 height 26
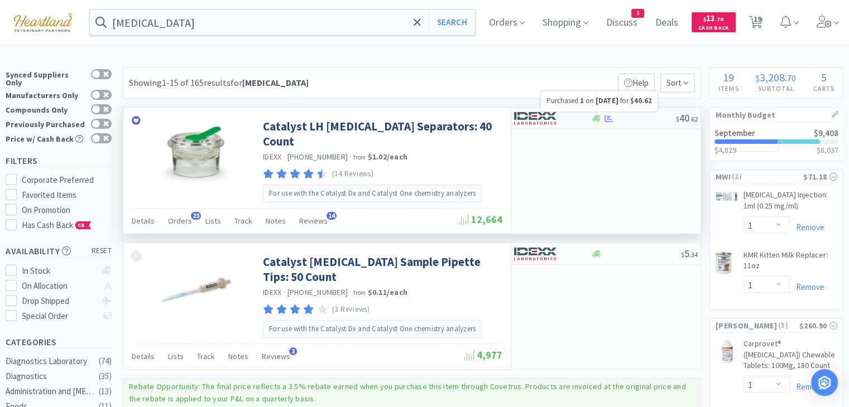
click at [610, 119] on icon at bounding box center [609, 118] width 8 height 8
select select "1"
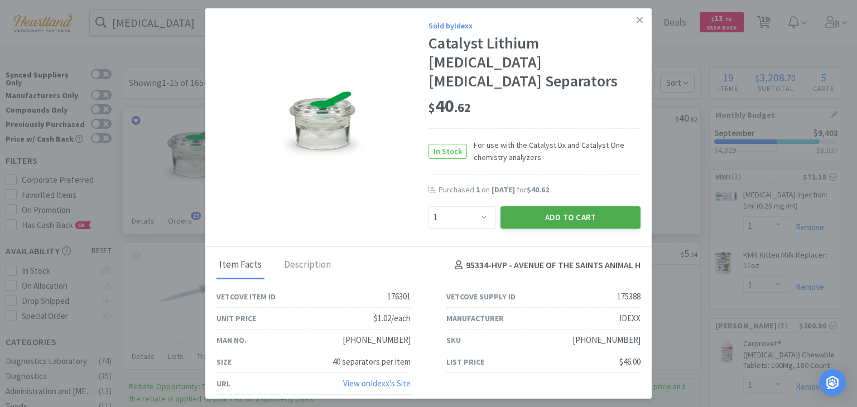
click at [560, 207] on button "Add to Cart" at bounding box center [571, 218] width 140 height 22
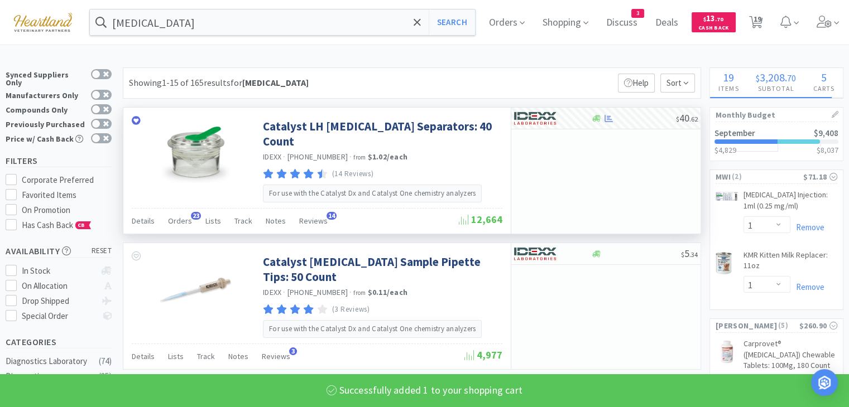
select select "1"
click at [275, 20] on input "[MEDICAL_DATA]" at bounding box center [282, 22] width 385 height 26
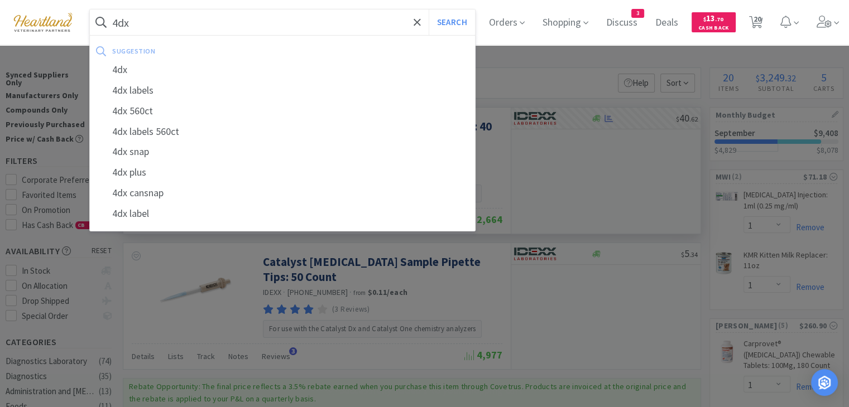
type input "4dx"
click at [429, 9] on button "Search" at bounding box center [452, 22] width 46 height 26
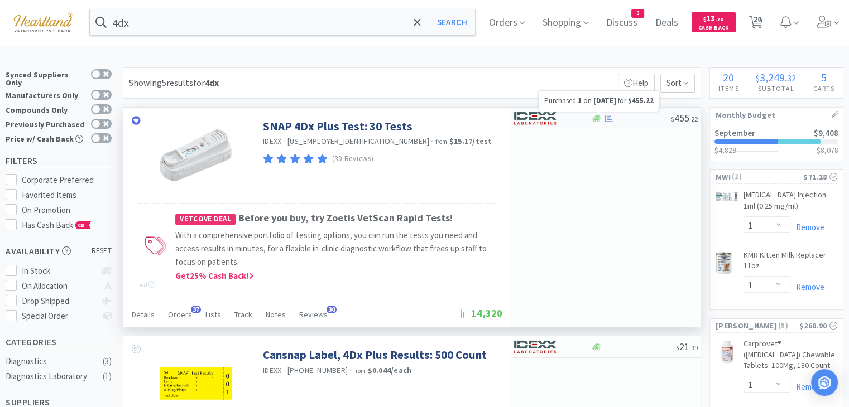
click at [607, 119] on icon at bounding box center [609, 117] width 8 height 7
select select "1"
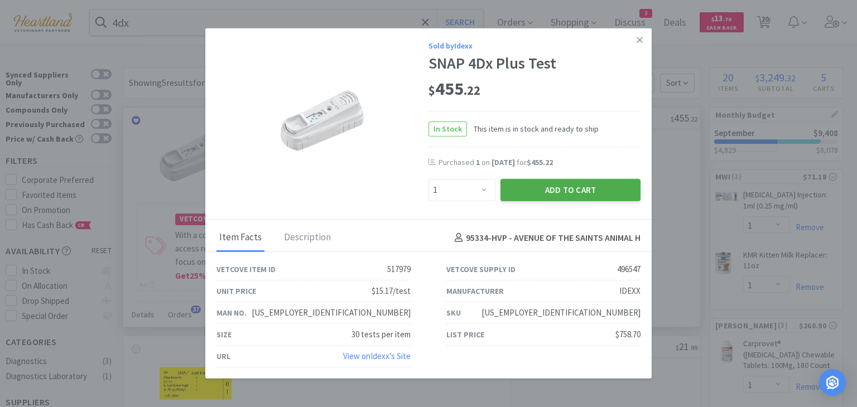
click at [569, 188] on button "Add to Cart" at bounding box center [571, 190] width 140 height 22
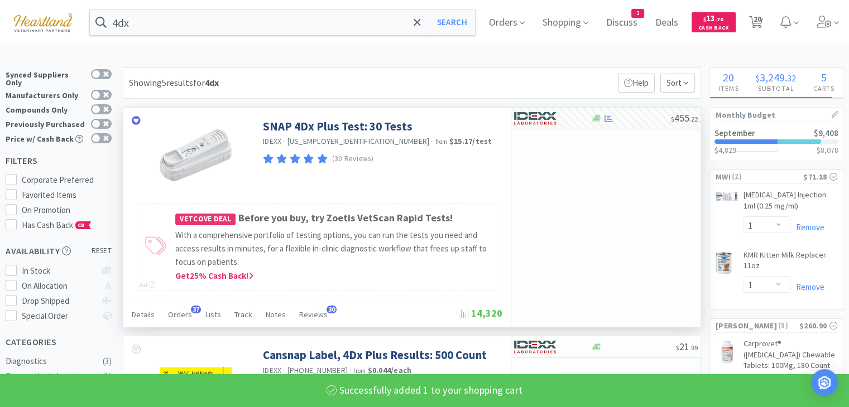
select select "1"
click at [292, 20] on input "4dx" at bounding box center [282, 22] width 385 height 26
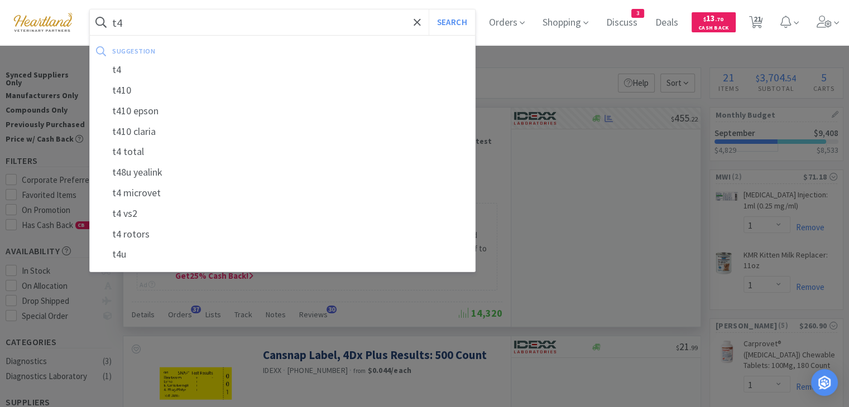
type input "t4"
click at [429, 9] on button "Search" at bounding box center [452, 22] width 46 height 26
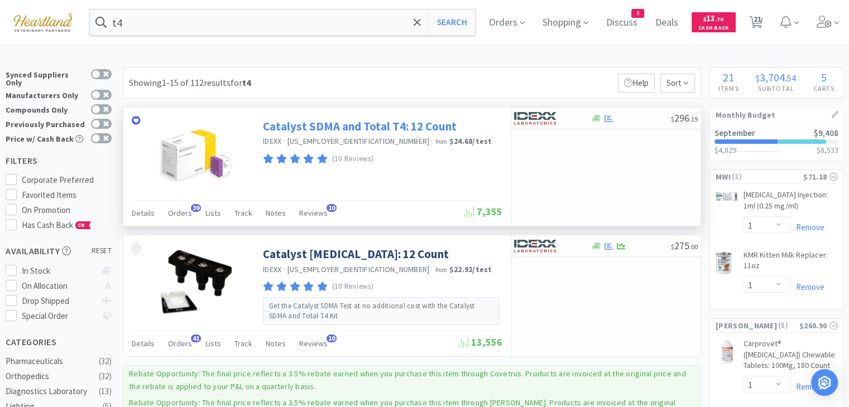
click at [390, 125] on link "Catalyst SDMA and Total T4: 12 Count" at bounding box center [360, 126] width 194 height 15
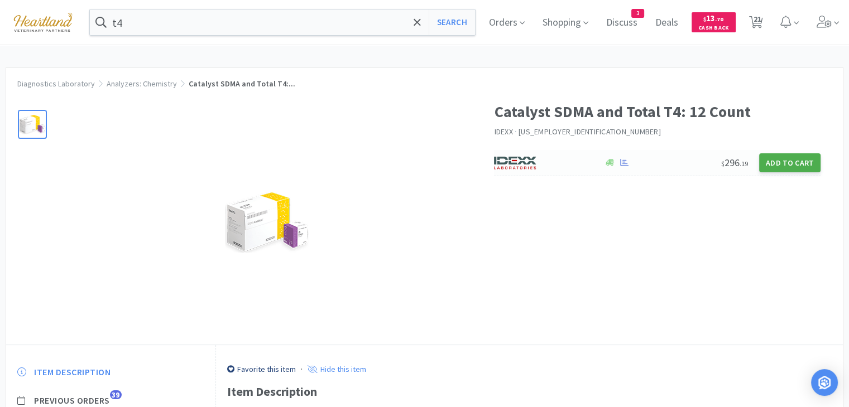
click at [785, 168] on button "Add to Cart" at bounding box center [789, 162] width 61 height 19
select select "1"
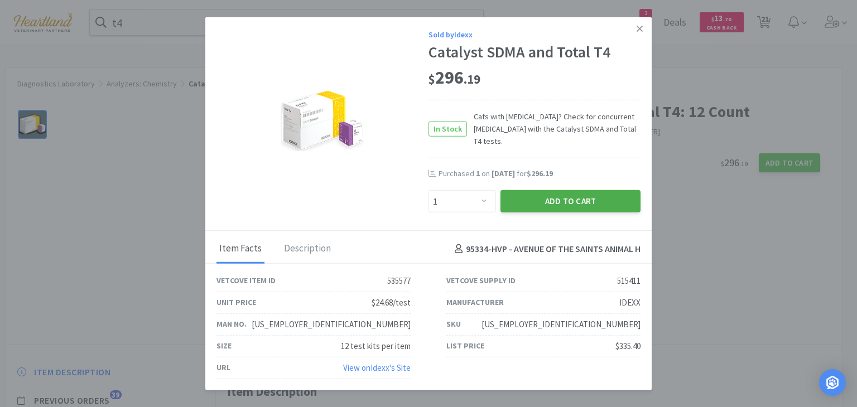
click at [563, 198] on button "Add to Cart" at bounding box center [571, 201] width 140 height 22
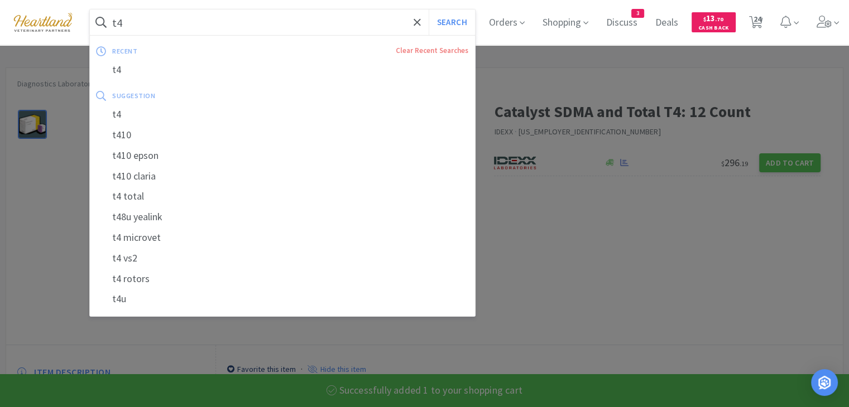
click at [351, 20] on input "t4" at bounding box center [282, 22] width 385 height 26
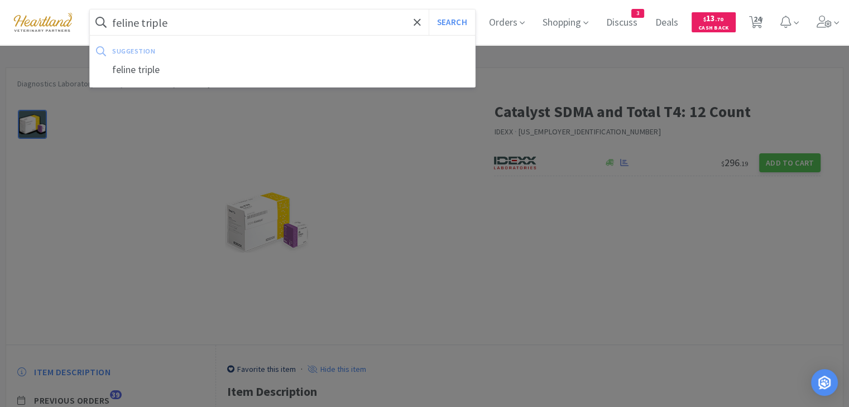
type input "feline triple"
click at [429, 9] on button "Search" at bounding box center [452, 22] width 46 height 26
select select "1"
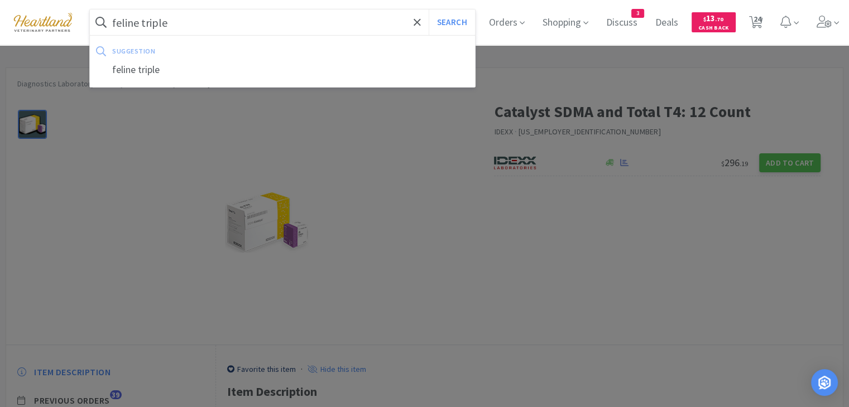
select select "1"
select select "3"
select select "1"
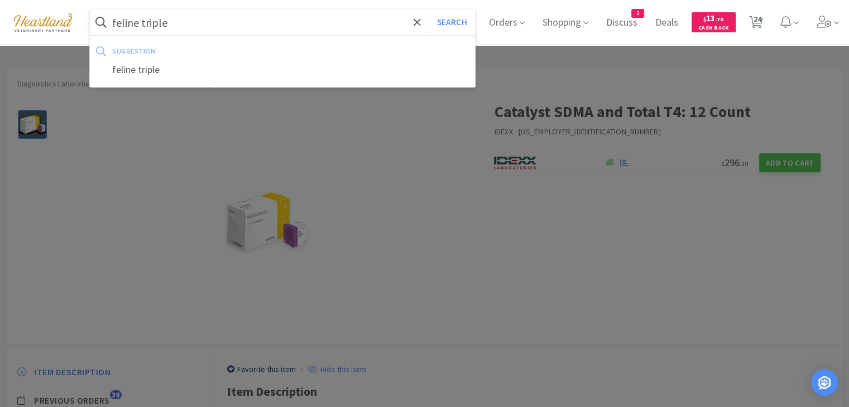
select select "1"
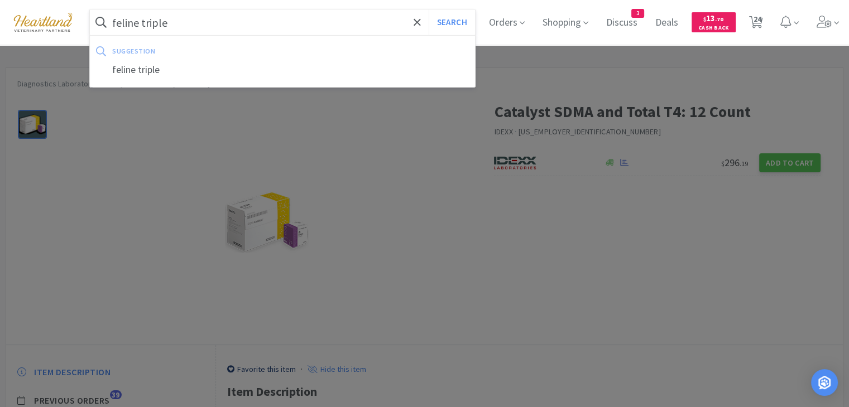
select select "1"
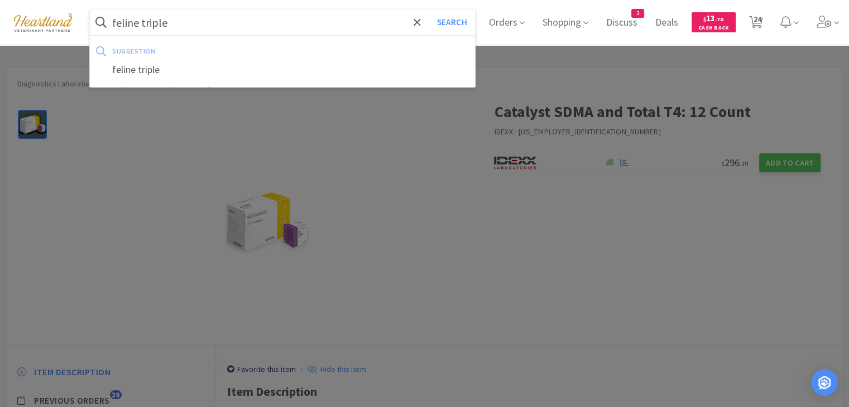
select select "1"
select select "5"
select select "1"
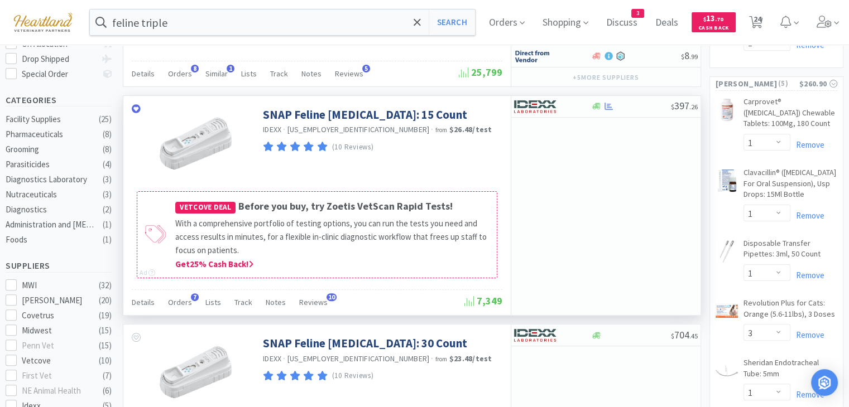
scroll to position [223, 0]
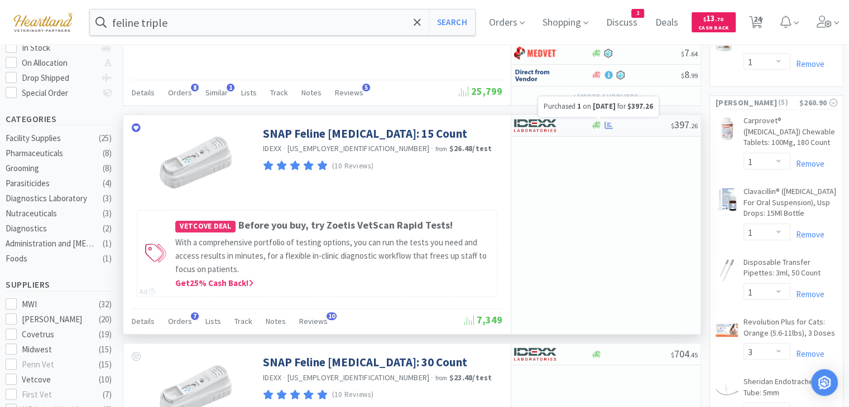
click at [607, 126] on icon at bounding box center [609, 125] width 8 height 8
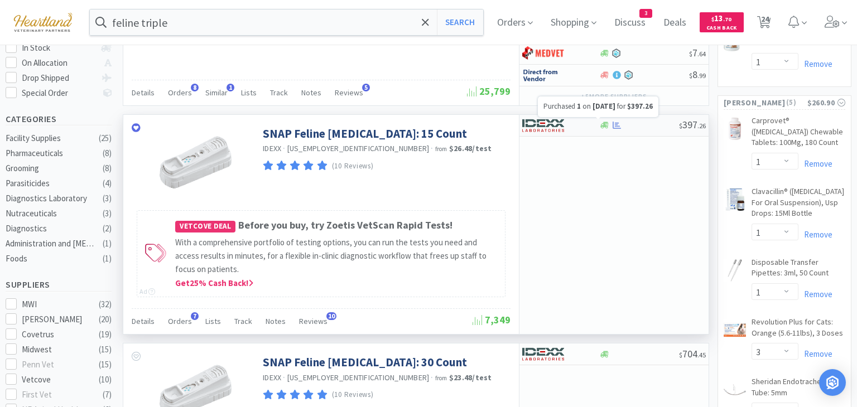
select select "1"
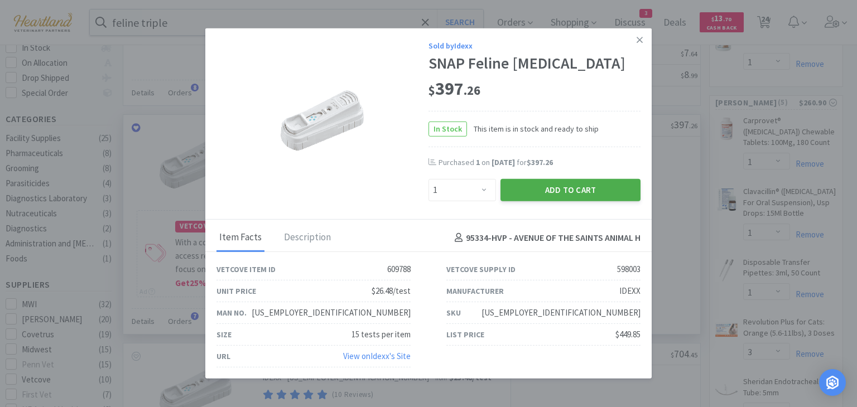
click at [587, 190] on button "Add to Cart" at bounding box center [571, 190] width 140 height 22
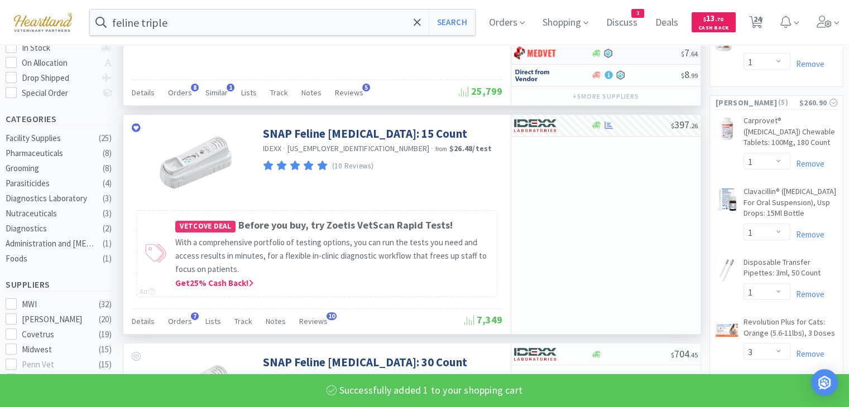
select select "1"
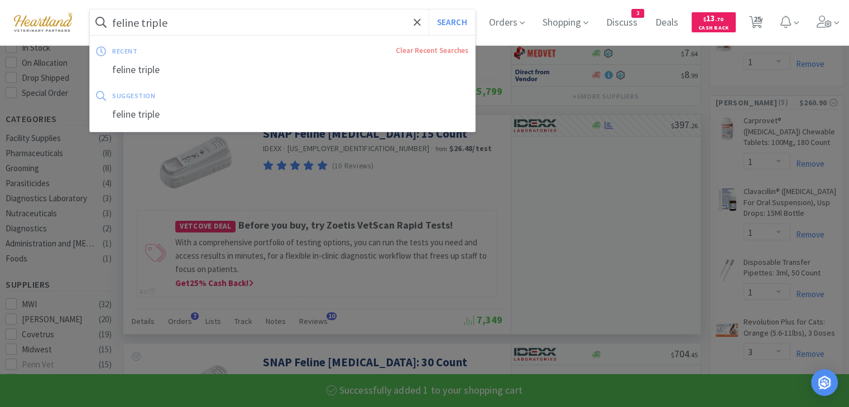
click at [281, 29] on input "feline triple" at bounding box center [282, 22] width 385 height 26
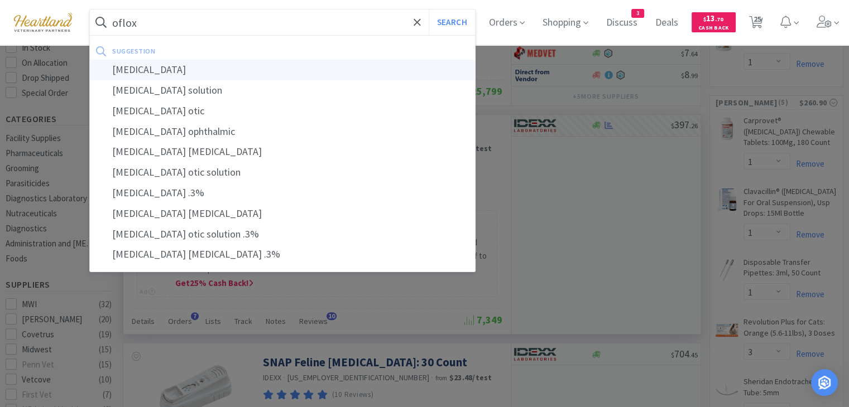
click at [249, 73] on div "[MEDICAL_DATA]" at bounding box center [282, 70] width 385 height 21
type input "[MEDICAL_DATA]"
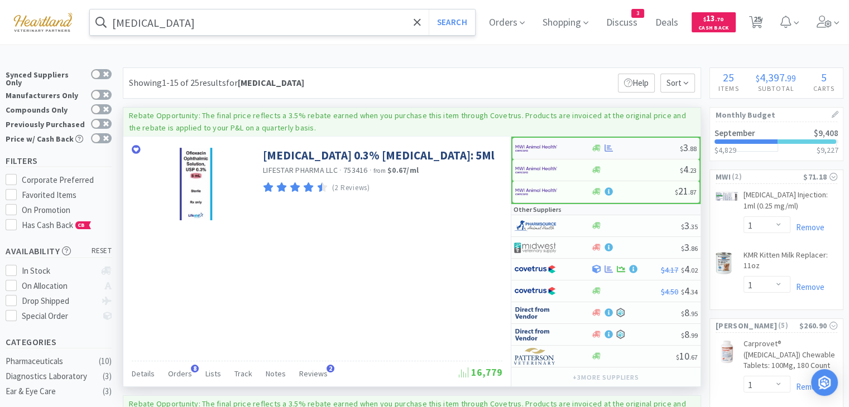
click at [541, 144] on img at bounding box center [536, 148] width 42 height 17
select select "1"
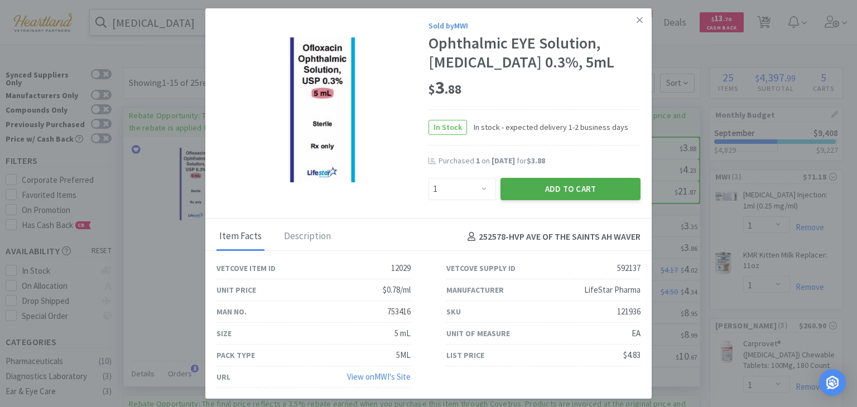
click at [596, 186] on button "Add to Cart" at bounding box center [571, 189] width 140 height 22
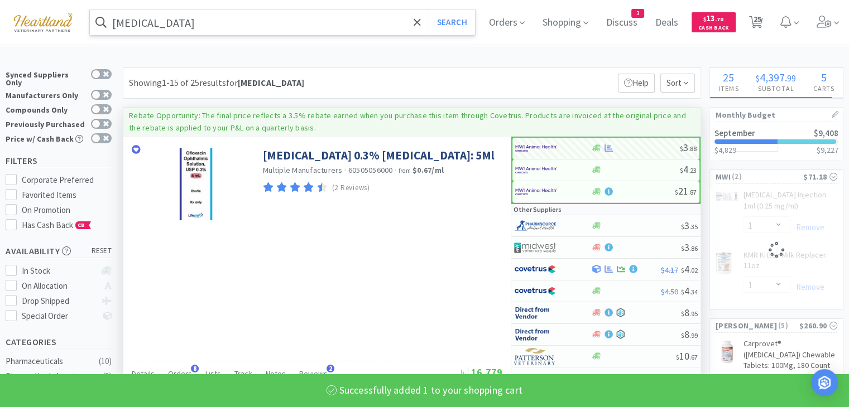
drag, startPoint x: 355, startPoint y: 27, endPoint x: 361, endPoint y: 23, distance: 6.5
click at [355, 26] on input "[MEDICAL_DATA]" at bounding box center [282, 22] width 385 height 26
select select "1"
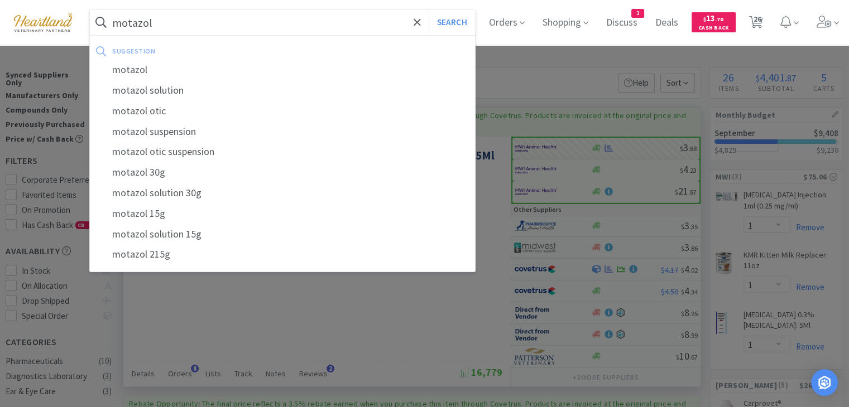
type input "motazol"
click at [429, 9] on button "Search" at bounding box center [452, 22] width 46 height 26
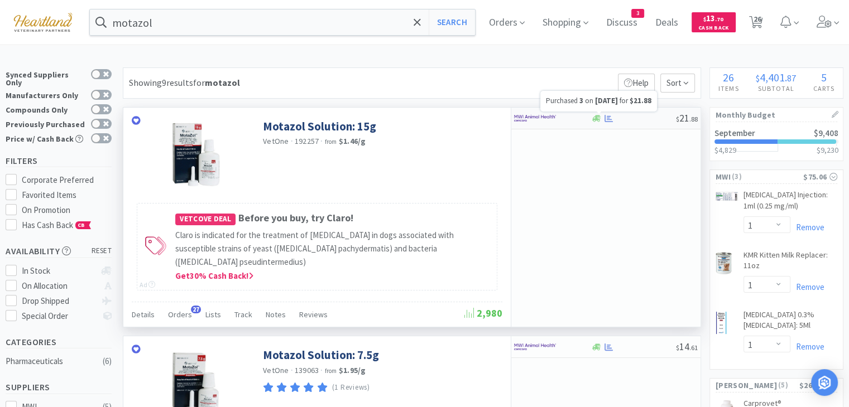
click at [610, 119] on icon at bounding box center [609, 117] width 8 height 7
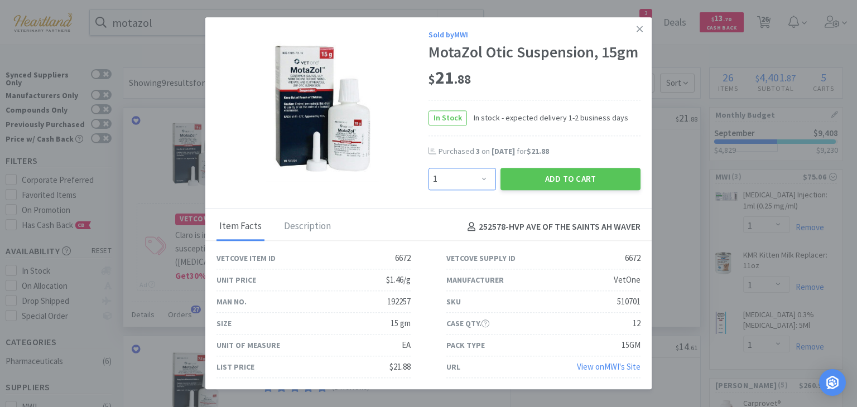
click at [485, 183] on select "Enter Quantity 1 2 3 4 5 6 7 8 9 10 11 12 13 14 15 16 17 18 19 20 Enter Quantity" at bounding box center [463, 179] width 68 height 22
select select "3"
click at [429, 169] on select "Enter Quantity 1 2 3 4 5 6 7 8 9 10 11 12 13 14 15 16 17 18 19 20 Enter Quantity" at bounding box center [463, 179] width 68 height 22
click at [593, 178] on button "Add to Cart" at bounding box center [571, 179] width 140 height 22
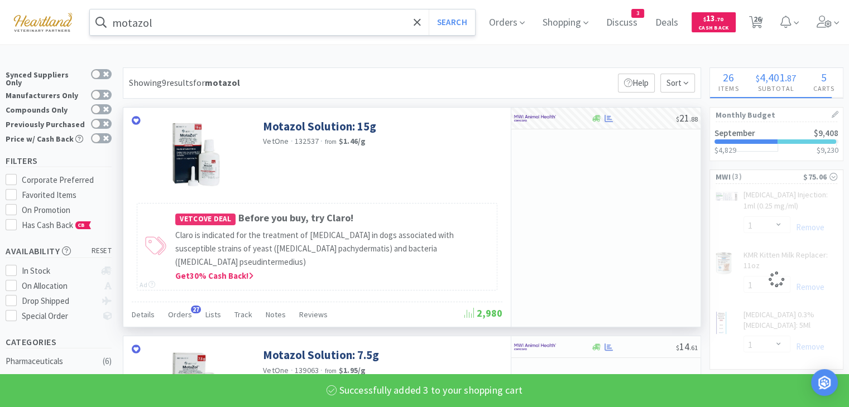
select select "3"
click at [185, 13] on input "motazol" at bounding box center [282, 22] width 385 height 26
select select "1"
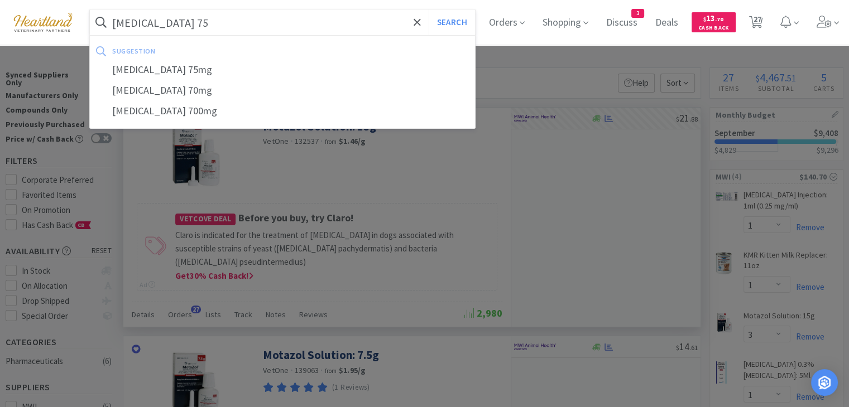
type input "[MEDICAL_DATA] 75"
click at [429, 9] on button "Search" at bounding box center [452, 22] width 46 height 26
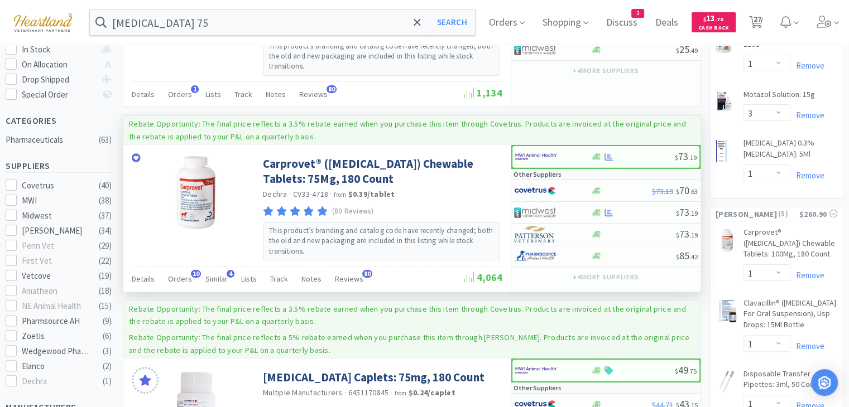
scroll to position [223, 0]
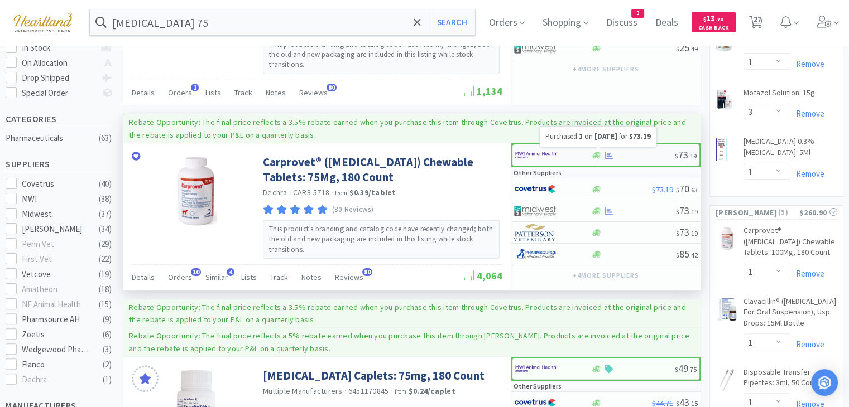
click at [607, 152] on icon at bounding box center [609, 155] width 8 height 8
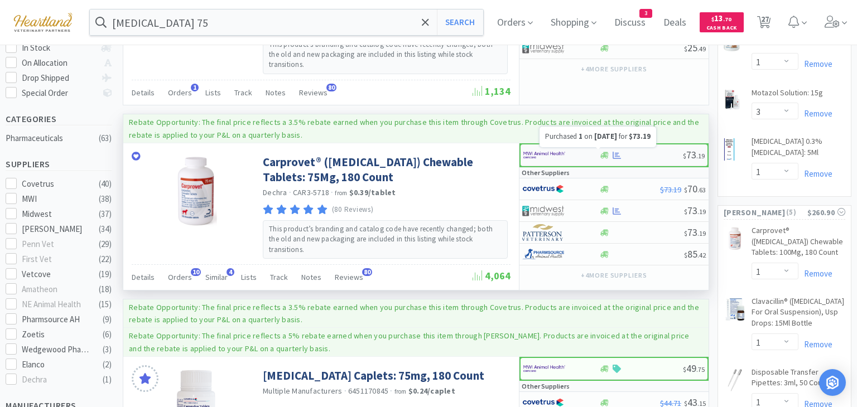
select select "1"
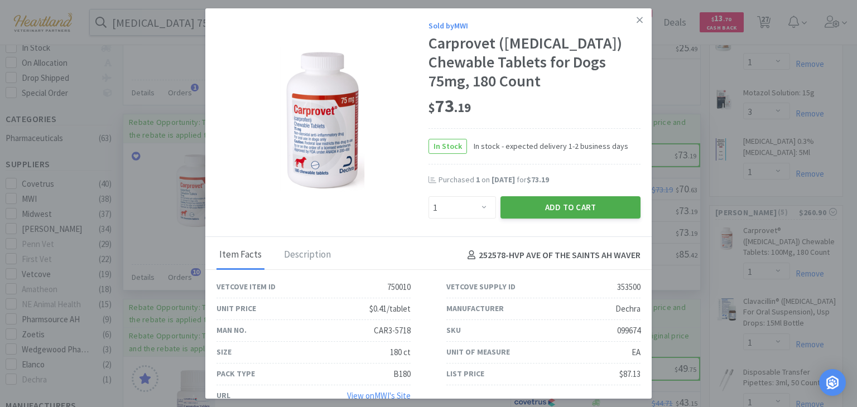
click at [567, 210] on button "Add to Cart" at bounding box center [571, 207] width 140 height 22
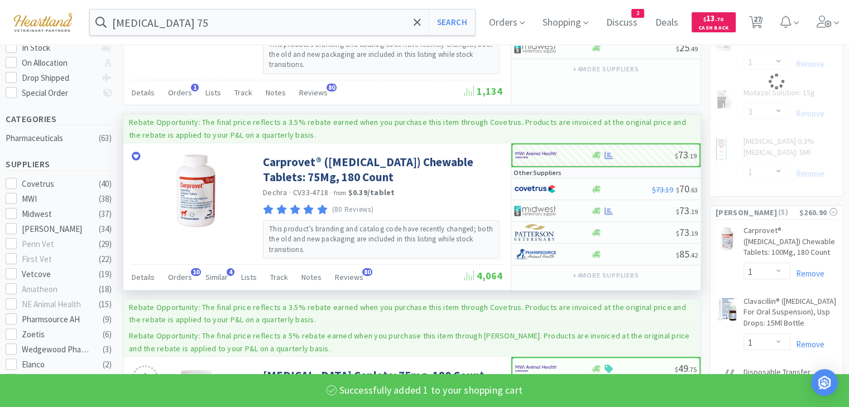
select select "1"
select select "3"
select select "1"
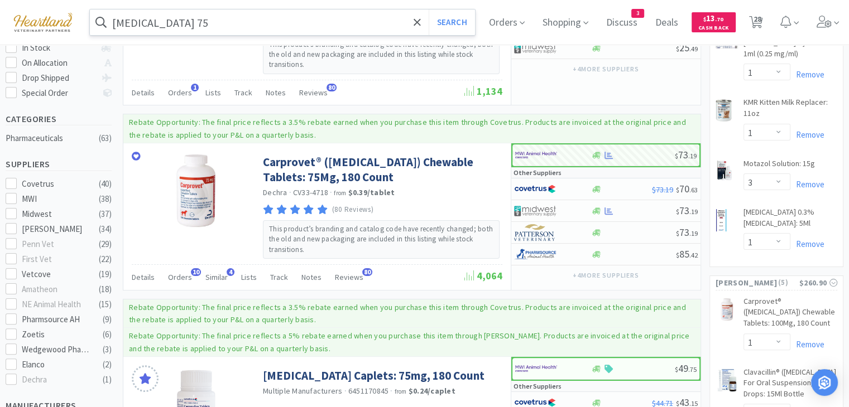
click at [251, 27] on input "[MEDICAL_DATA] 75" at bounding box center [282, 22] width 385 height 26
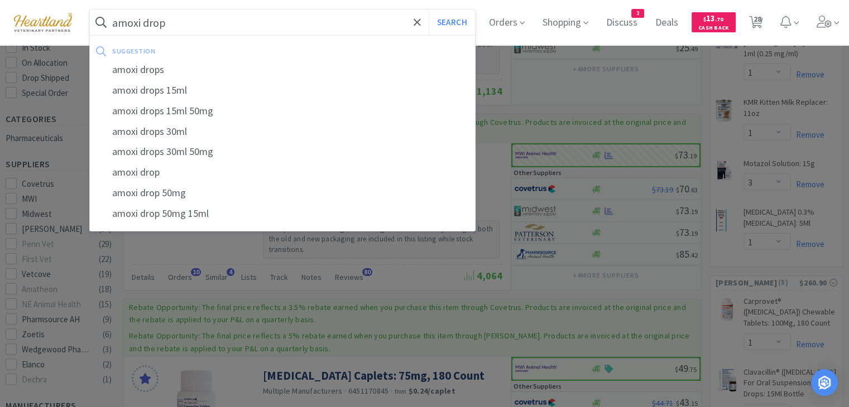
type input "amoxi drop"
click at [429, 9] on button "Search" at bounding box center [452, 22] width 46 height 26
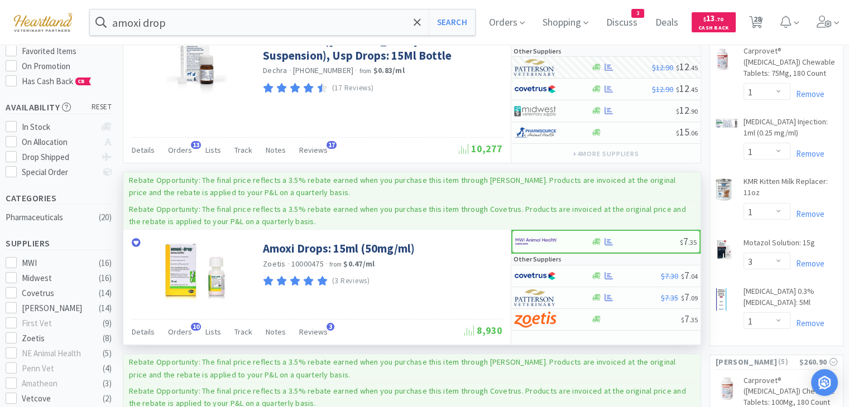
scroll to position [223, 0]
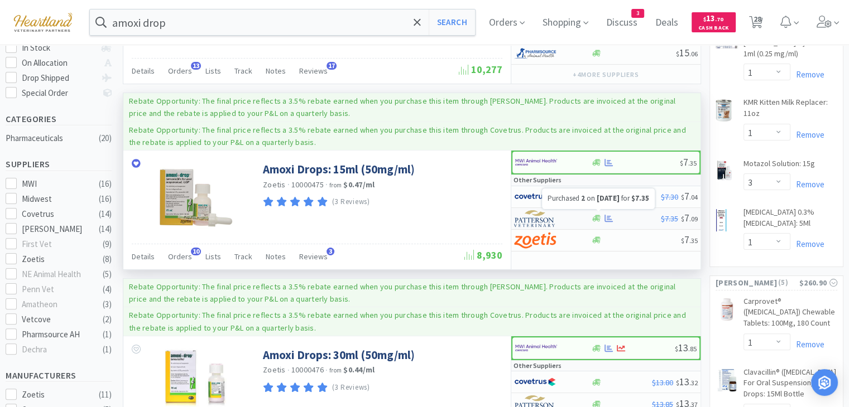
click at [610, 214] on icon at bounding box center [609, 218] width 8 height 8
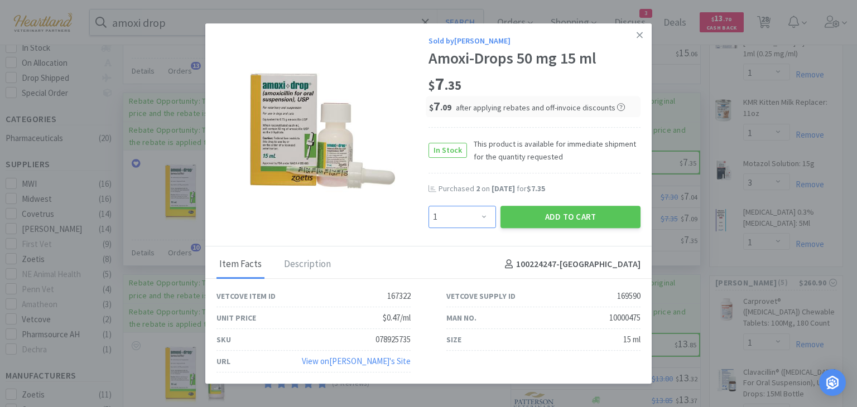
click at [487, 210] on select "Enter Quantity 1 2 3 4 5 6 7 8 9 10 11 12 13 14 15 16 17 18 19 20 Enter Quantity" at bounding box center [463, 217] width 68 height 22
select select "2"
click at [429, 206] on select "Enter Quantity 1 2 3 4 5 6 7 8 9 10 11 12 13 14 15 16 17 18 19 20 Enter Quantity" at bounding box center [463, 217] width 68 height 22
click at [561, 213] on button "Add to Cart" at bounding box center [571, 217] width 140 height 22
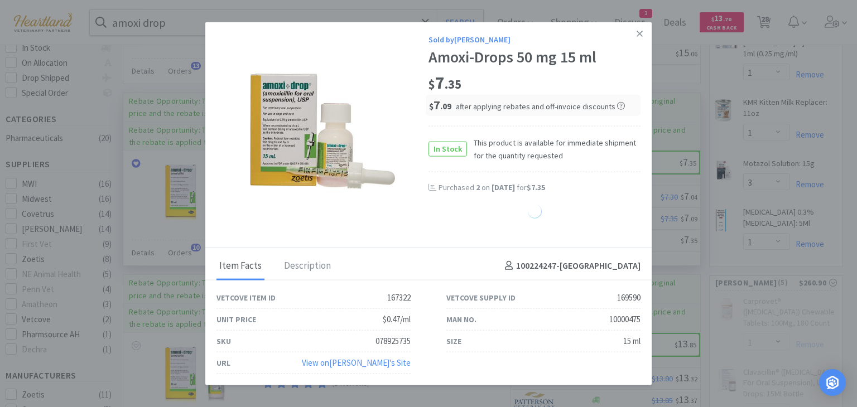
select select "2"
select select "1"
select select "3"
select select "1"
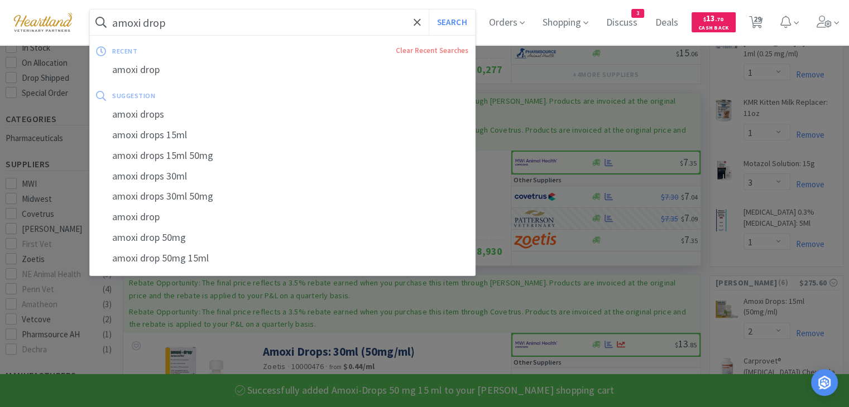
click at [299, 20] on input "amoxi drop" at bounding box center [282, 22] width 385 height 26
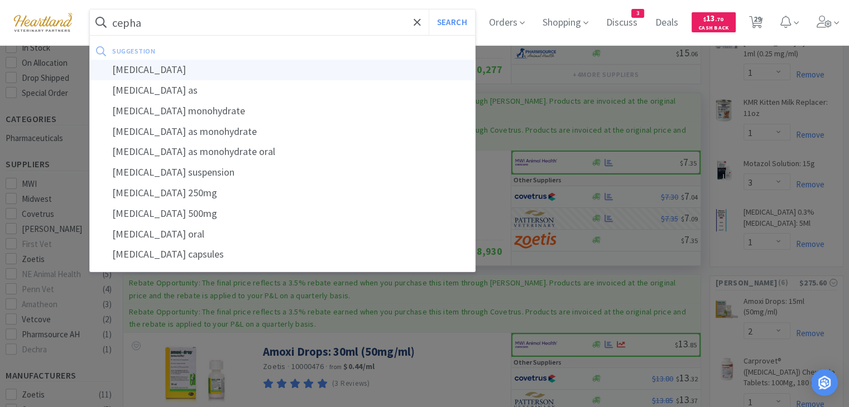
click at [242, 74] on div "[MEDICAL_DATA]" at bounding box center [282, 70] width 385 height 21
type input "[MEDICAL_DATA]"
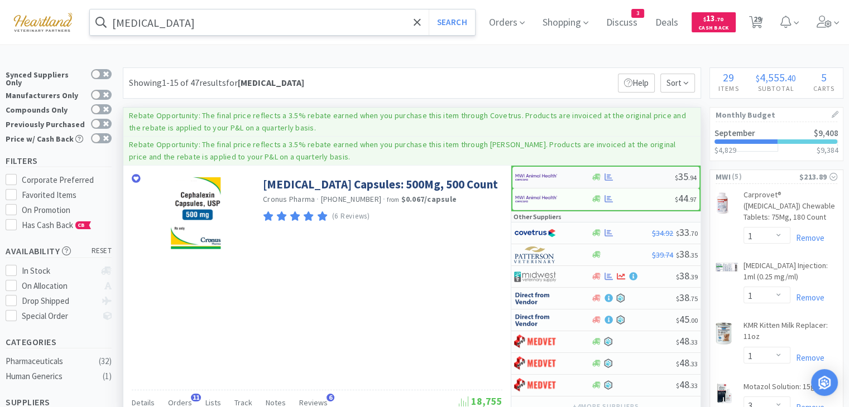
click at [533, 175] on img at bounding box center [536, 177] width 42 height 17
select select "1"
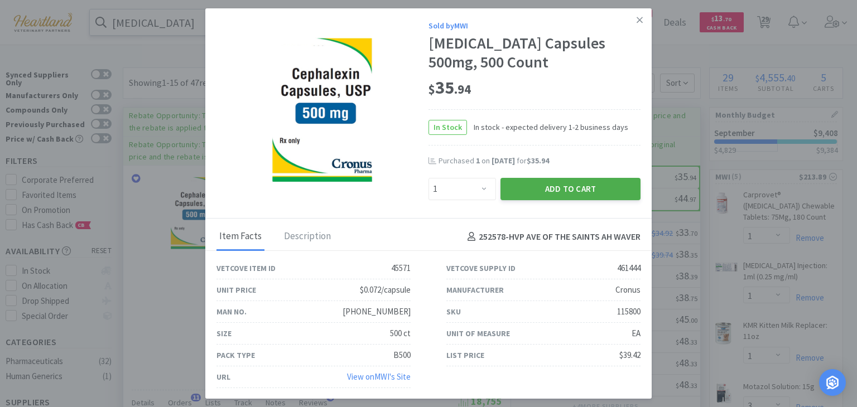
click at [587, 186] on button "Add to Cart" at bounding box center [571, 189] width 140 height 22
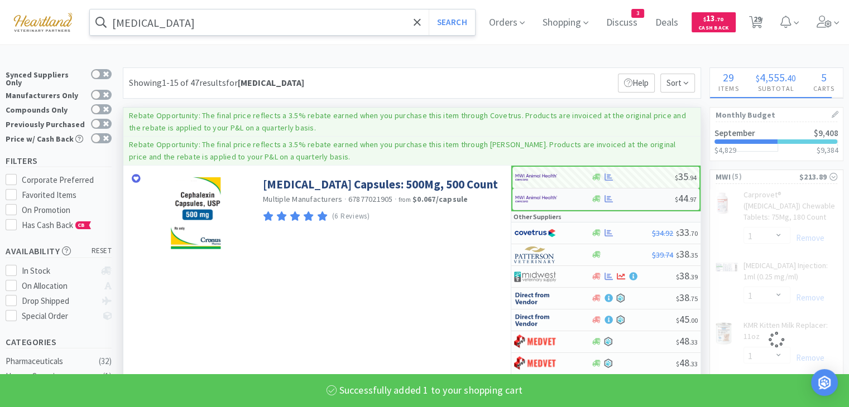
select select "1"
select select "3"
select select "1"
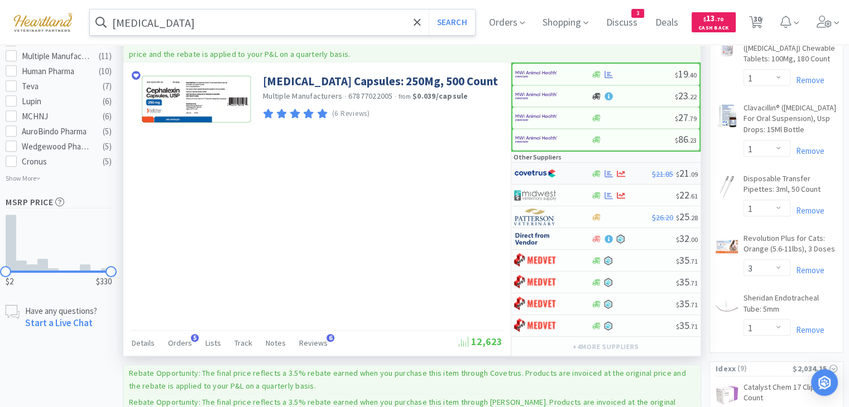
scroll to position [614, 0]
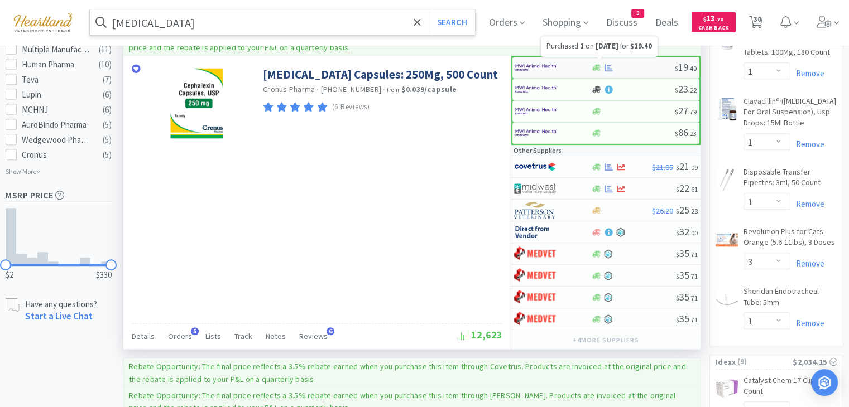
click at [607, 64] on icon at bounding box center [609, 67] width 8 height 7
select select "1"
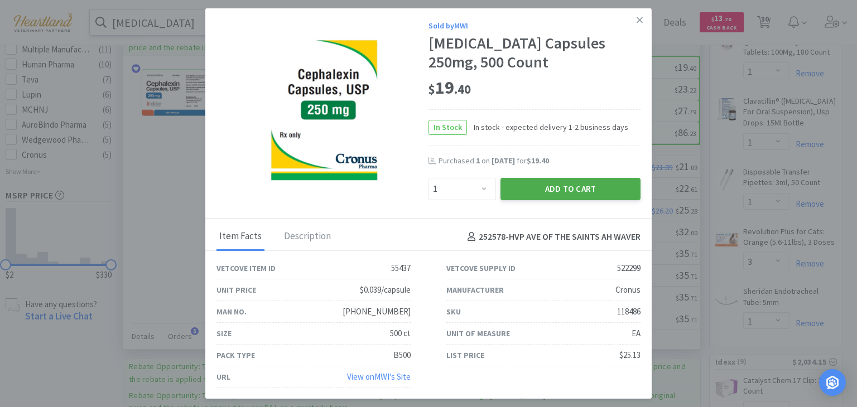
click at [597, 193] on button "Add to Cart" at bounding box center [571, 189] width 140 height 22
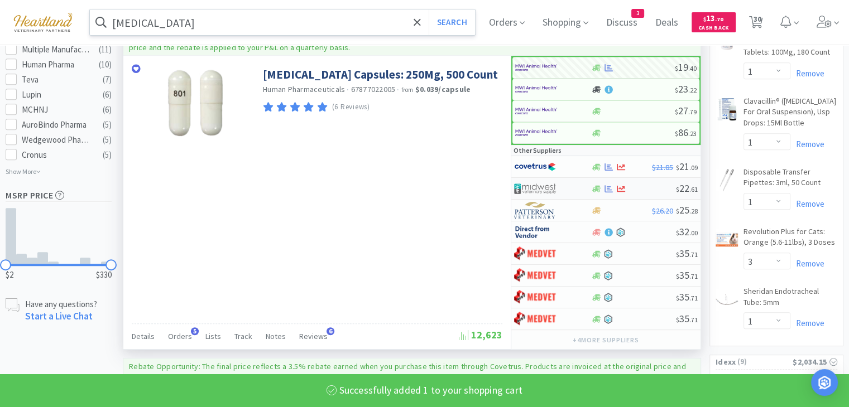
select select "1"
select select "3"
select select "1"
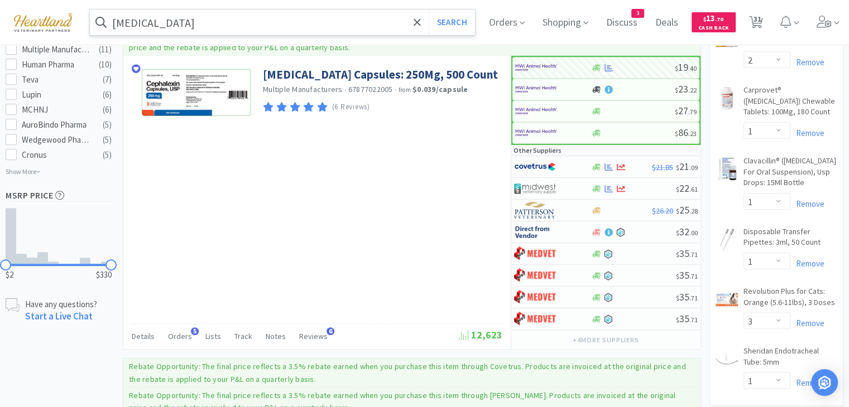
click at [257, 24] on input "[MEDICAL_DATA]" at bounding box center [282, 22] width 385 height 26
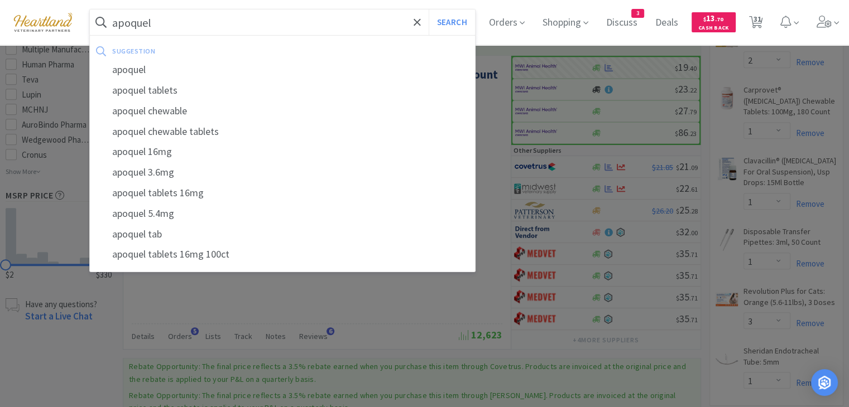
click at [429, 9] on button "Search" at bounding box center [452, 22] width 46 height 26
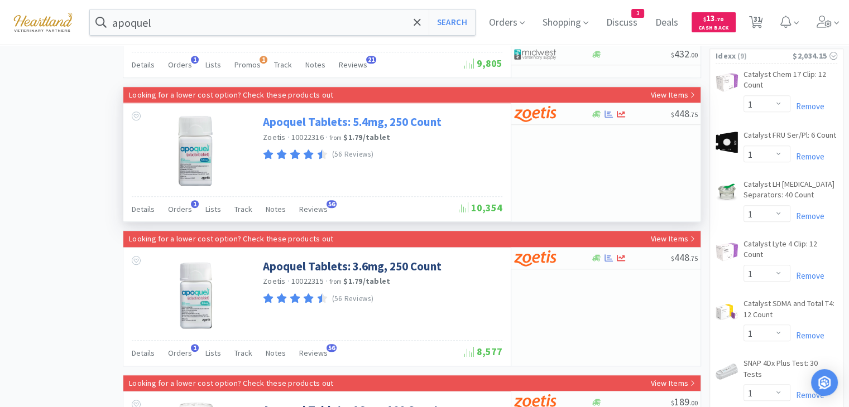
scroll to position [1005, 0]
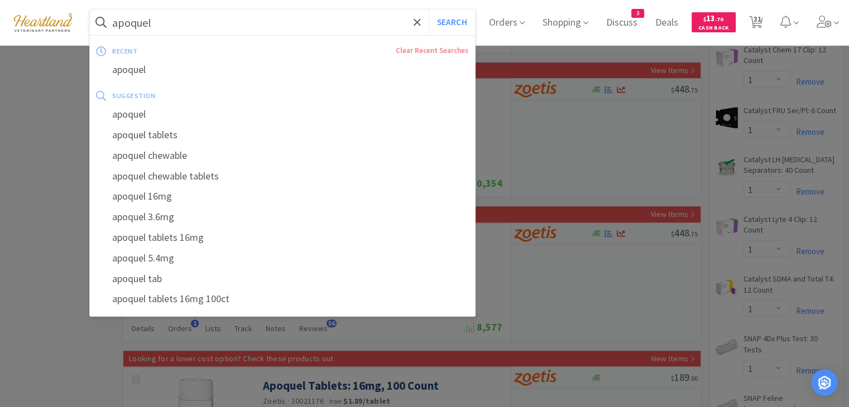
click at [328, 25] on input "apoquel" at bounding box center [282, 22] width 385 height 26
click at [364, 21] on input "apoquel" at bounding box center [282, 22] width 385 height 26
click at [248, 32] on input "apoquel" at bounding box center [282, 22] width 385 height 26
drag, startPoint x: 188, startPoint y: 21, endPoint x: 76, endPoint y: 21, distance: 111.6
click at [76, 21] on div "apoquel Search recent Clear Recent Searches apoquel suggestion apoquel apoquel …" at bounding box center [425, 22] width 838 height 45
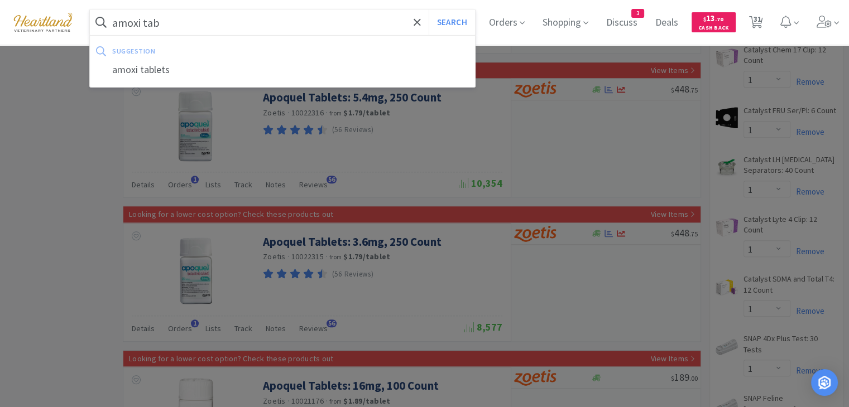
type input "amoxi tab"
click at [429, 9] on button "Search" at bounding box center [452, 22] width 46 height 26
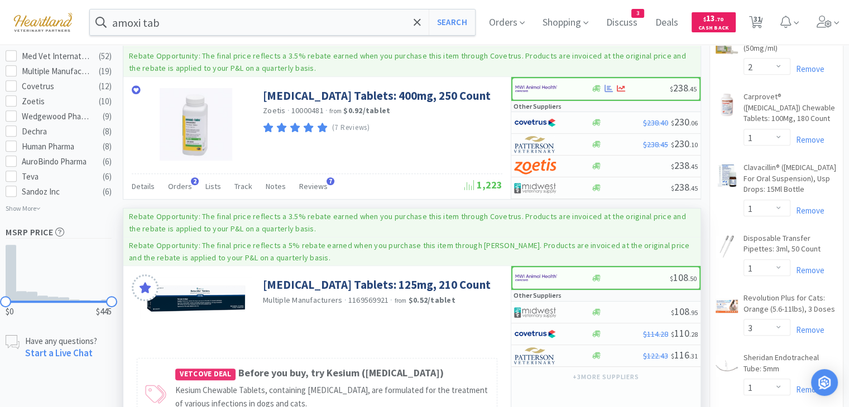
scroll to position [614, 0]
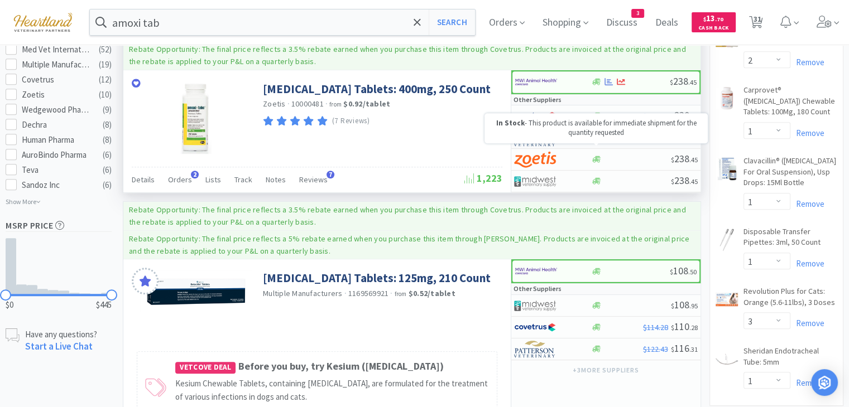
click at [598, 142] on icon at bounding box center [596, 137] width 8 height 8
select select "1"
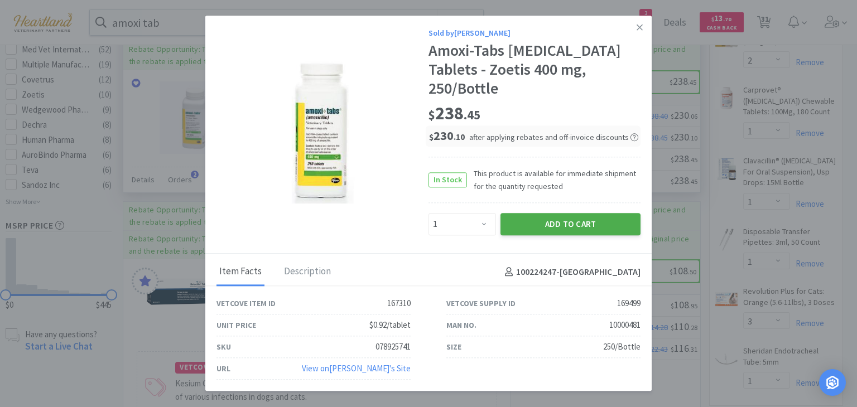
click at [582, 214] on button "Add to Cart" at bounding box center [571, 224] width 140 height 22
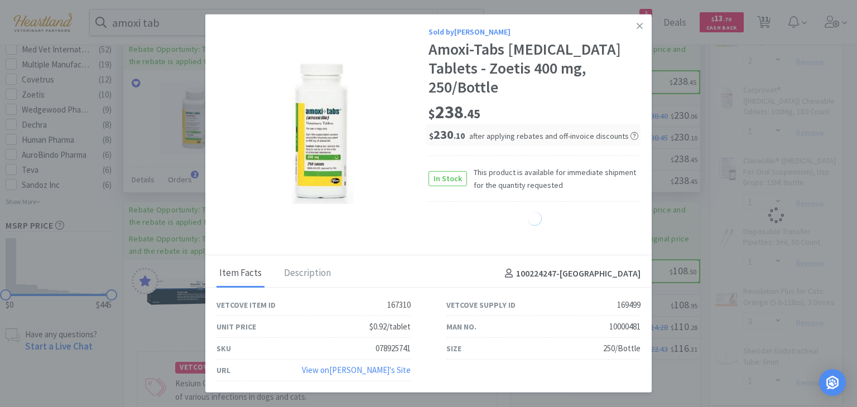
select select "1"
select select "3"
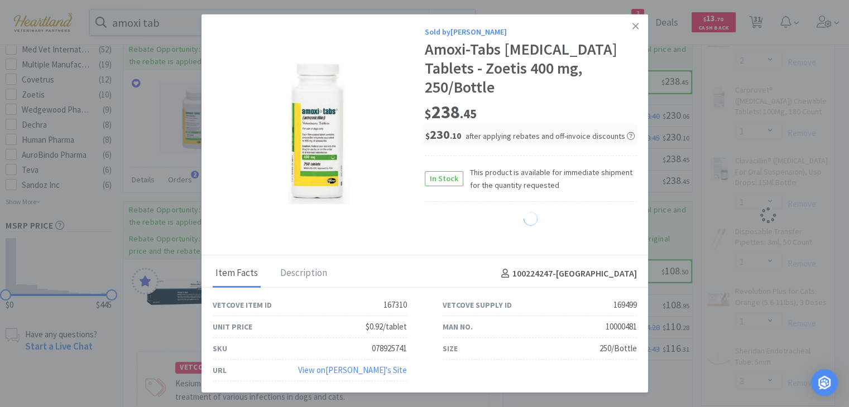
select select "1"
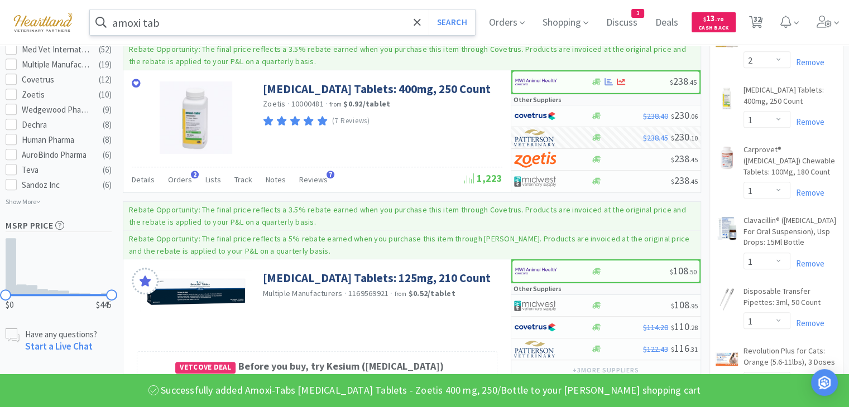
click at [277, 13] on input "amoxi tab" at bounding box center [282, 22] width 385 height 26
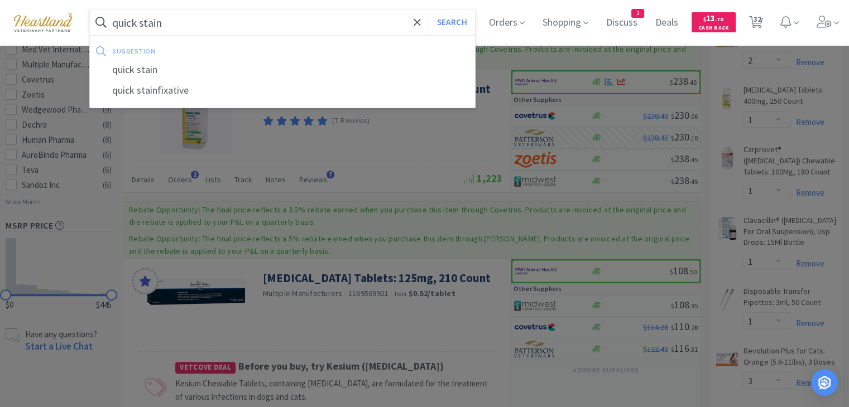
click at [429, 9] on button "Search" at bounding box center [452, 22] width 46 height 26
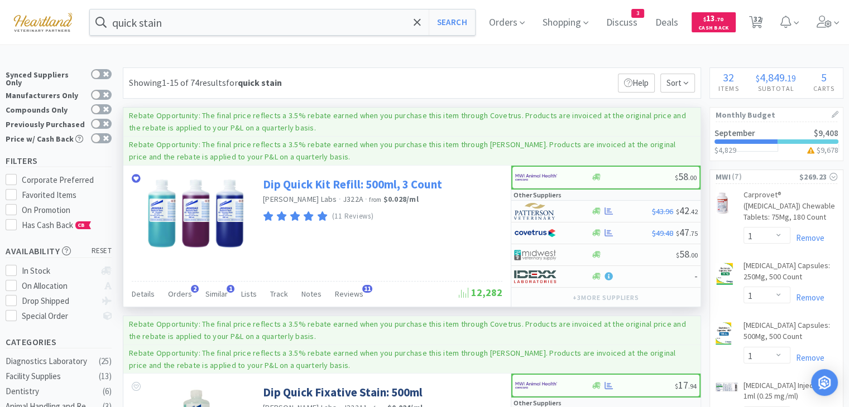
click at [292, 185] on link "Dip Quick Kit Refill: 500ml, 3 Count" at bounding box center [352, 184] width 179 height 15
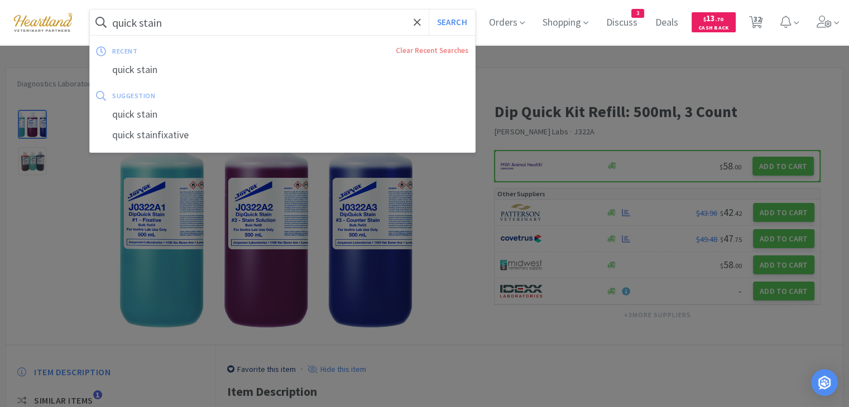
click at [187, 28] on input "quick stain" at bounding box center [282, 22] width 385 height 26
click at [187, 24] on input "quick stain" at bounding box center [282, 22] width 385 height 26
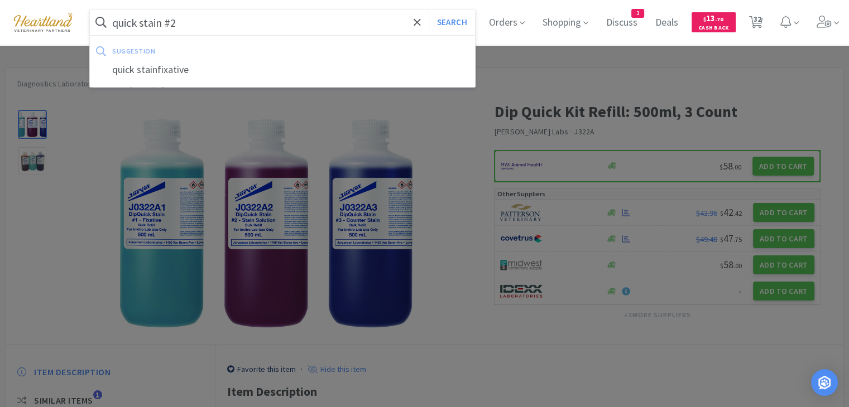
type input "quick stain #2"
click at [429, 9] on button "Search" at bounding box center [452, 22] width 46 height 26
select select "1"
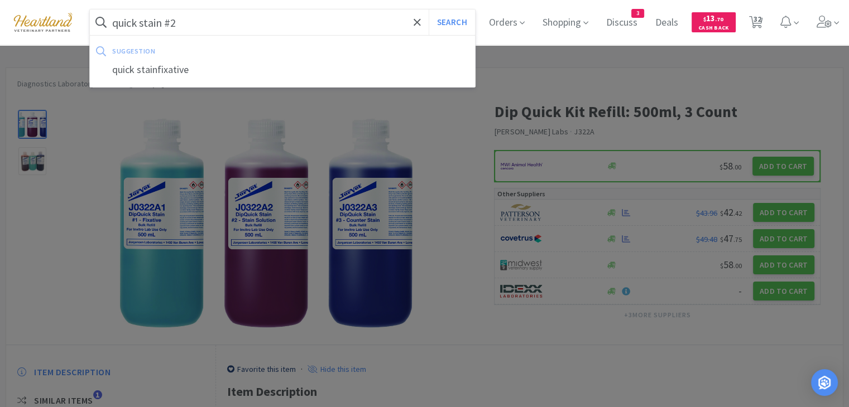
select select "1"
select select "3"
select select "1"
select select "2"
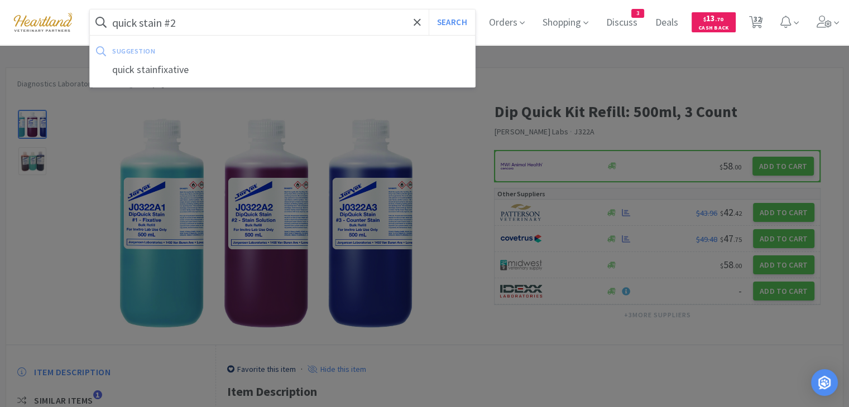
select select "1"
select select "3"
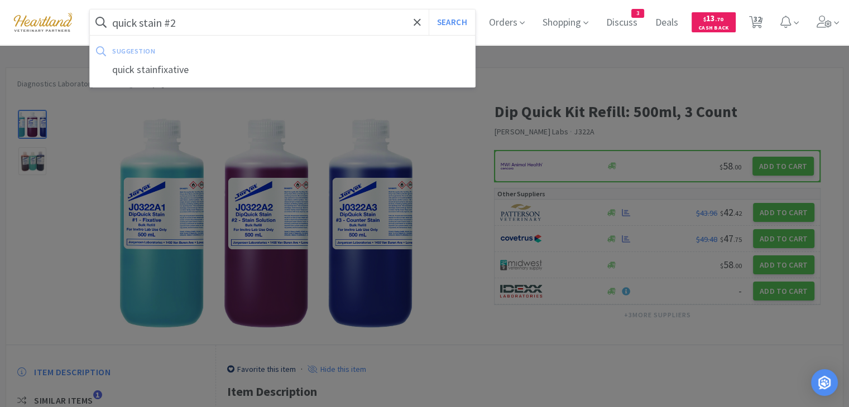
select select "1"
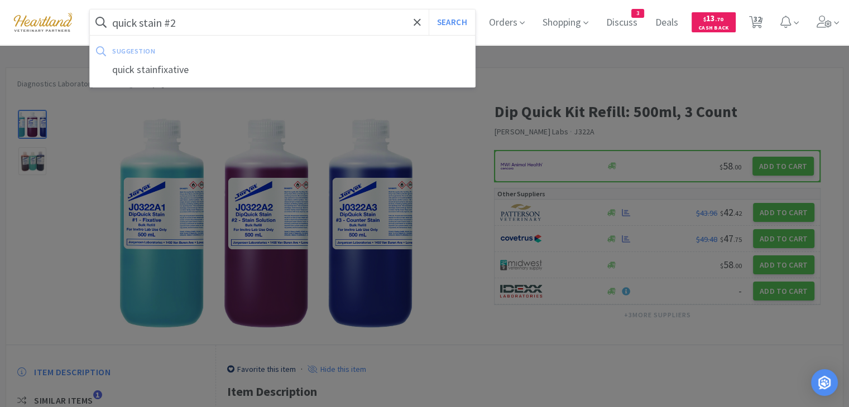
select select "1"
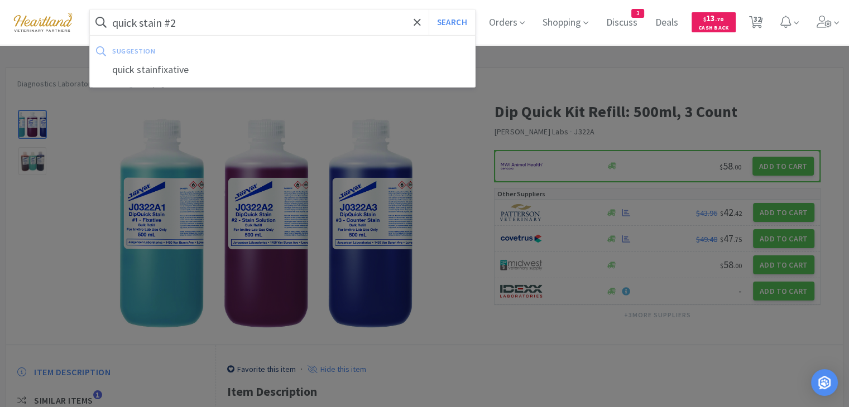
select select "1"
select select "5"
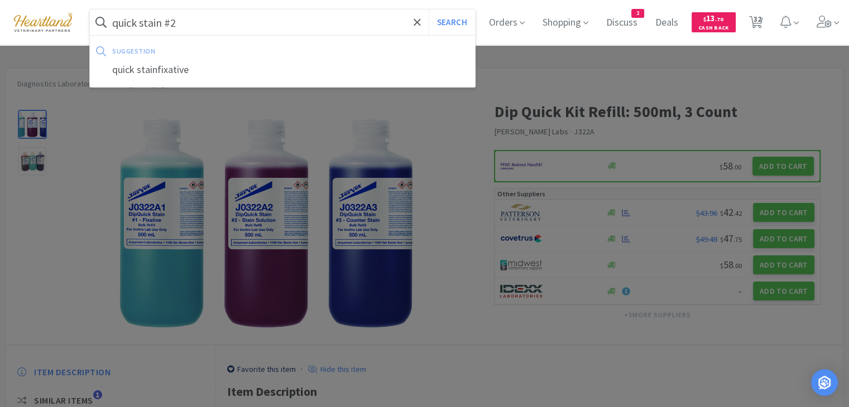
select select "5"
select select "1"
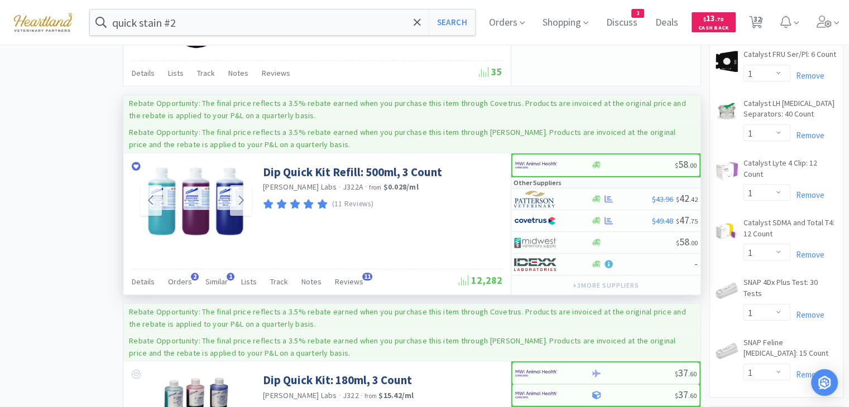
scroll to position [1122, 0]
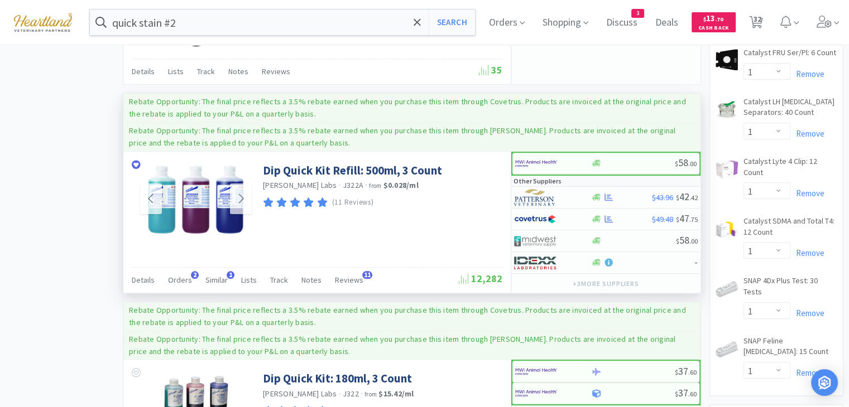
click at [201, 218] on img at bounding box center [196, 199] width 102 height 73
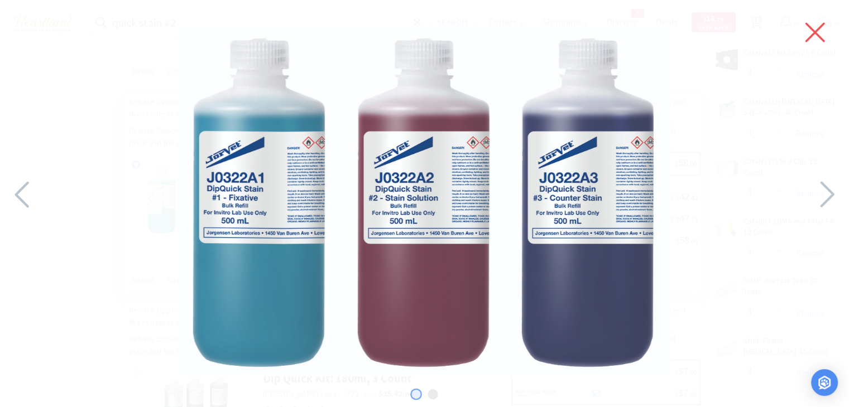
click at [808, 41] on icon at bounding box center [814, 32] width 23 height 31
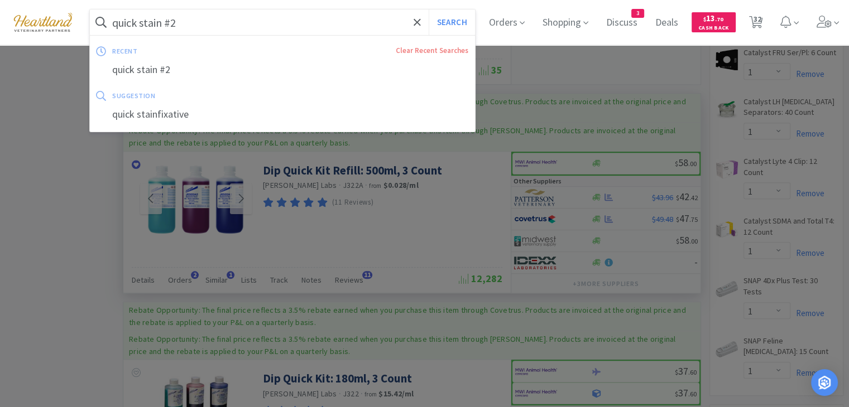
click at [112, 22] on input "quick stain #2" at bounding box center [282, 22] width 385 height 26
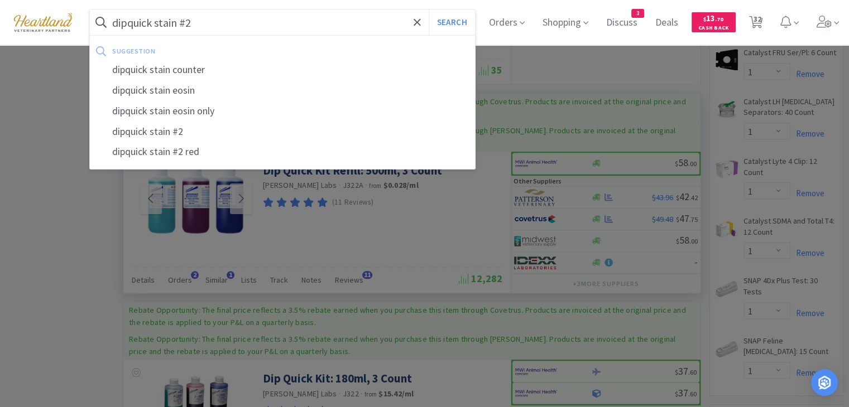
type input "dipquick stain #2"
click at [429, 9] on button "Search" at bounding box center [452, 22] width 46 height 26
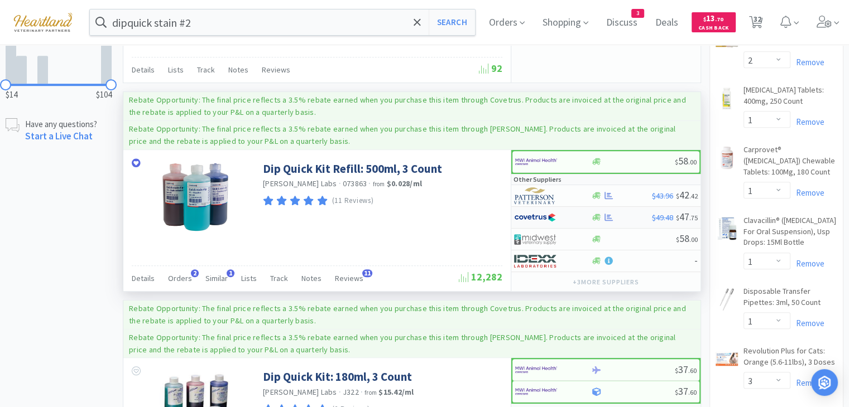
scroll to position [670, 0]
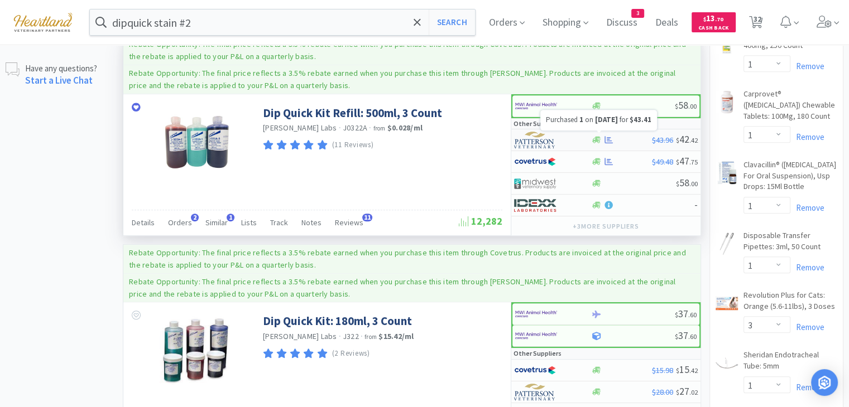
click at [608, 136] on icon at bounding box center [609, 139] width 8 height 7
select select "1"
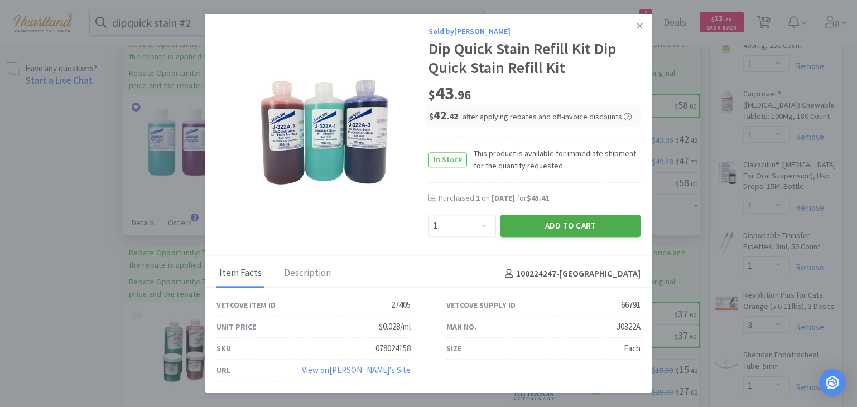
click at [603, 229] on button "Add to Cart" at bounding box center [571, 226] width 140 height 22
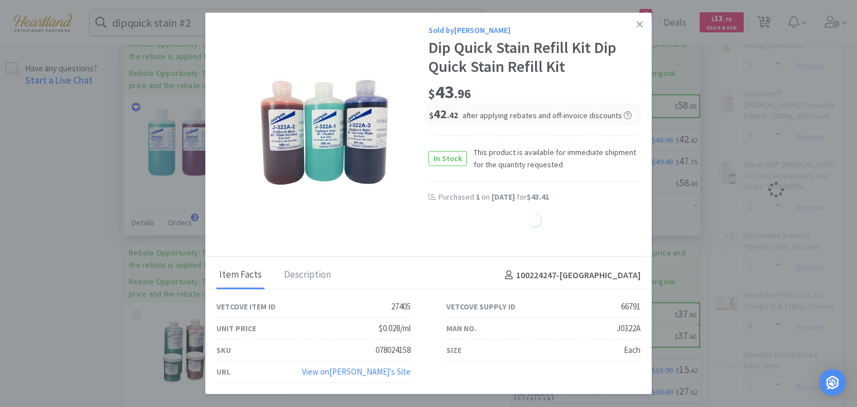
select select "1"
select select "3"
select select "1"
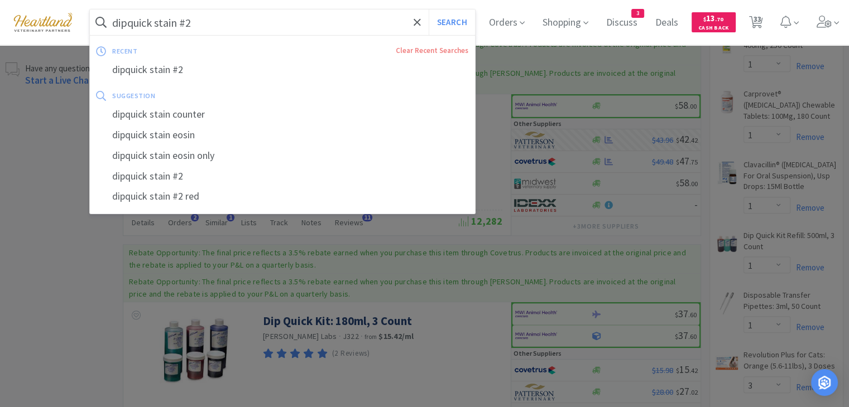
drag, startPoint x: 269, startPoint y: 23, endPoint x: 286, endPoint y: 16, distance: 18.2
click at [270, 21] on input "dipquick stain #2" at bounding box center [282, 22] width 385 height 26
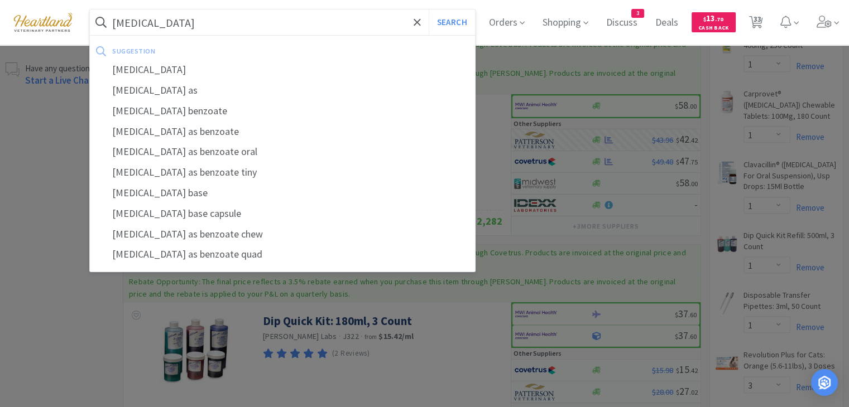
type input "[MEDICAL_DATA]"
click at [429, 9] on button "Search" at bounding box center [452, 22] width 46 height 26
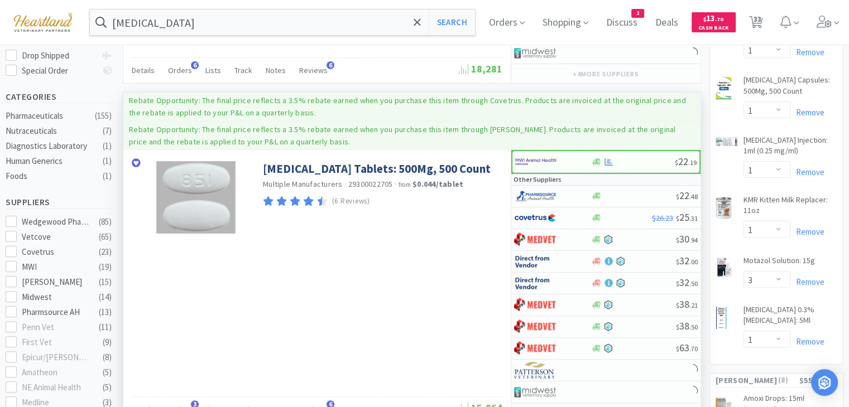
scroll to position [279, 0]
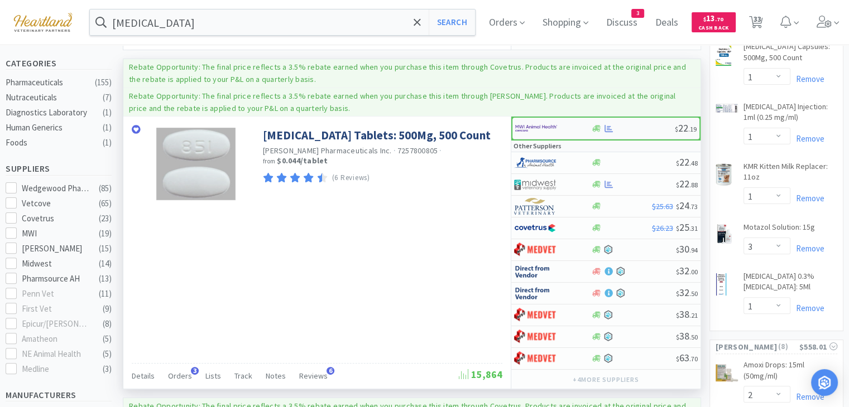
click at [522, 122] on img at bounding box center [536, 128] width 42 height 17
select select "1"
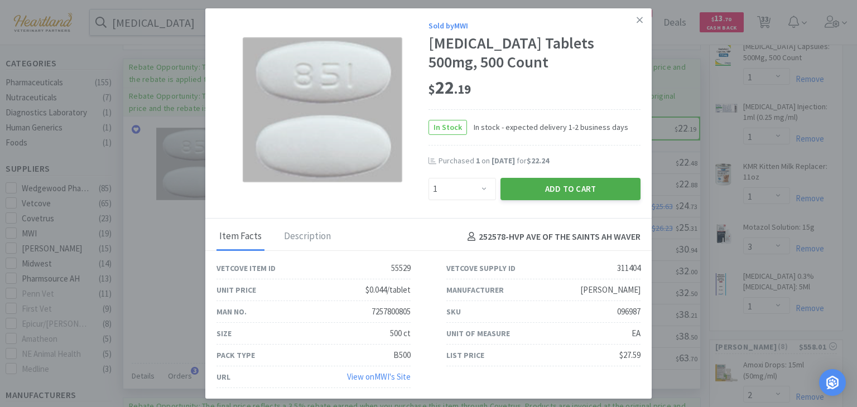
click at [558, 188] on button "Add to Cart" at bounding box center [571, 189] width 140 height 22
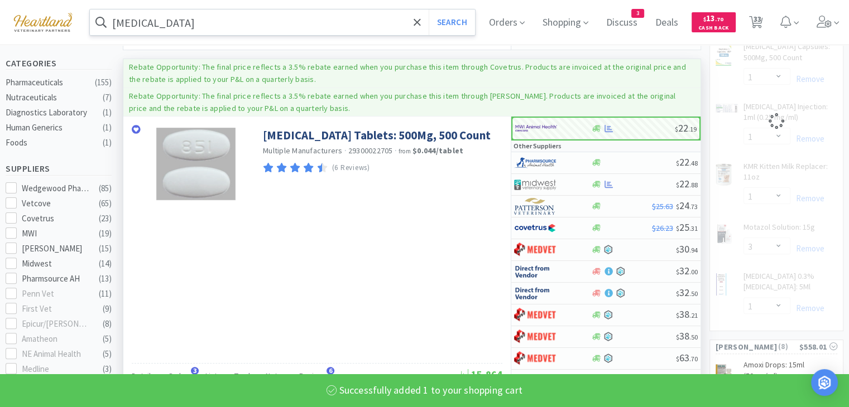
click at [275, 23] on input "[MEDICAL_DATA]" at bounding box center [282, 22] width 385 height 26
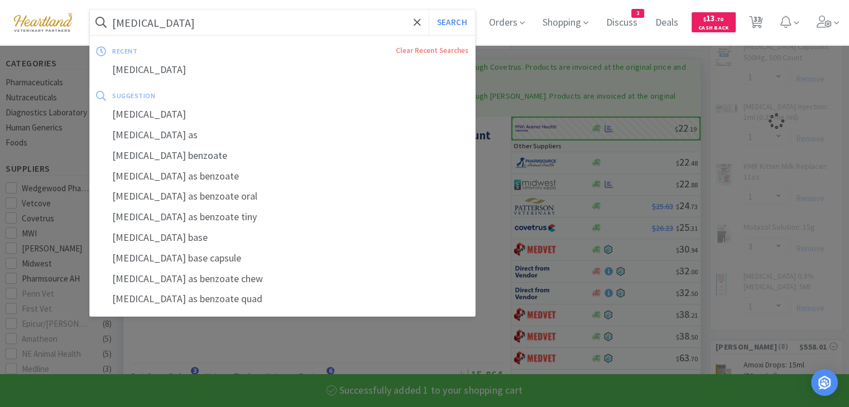
type input "d"
select select "1"
select select "3"
select select "1"
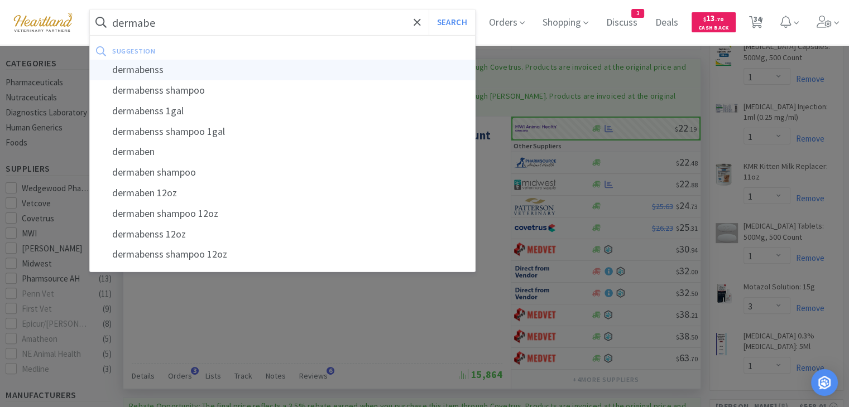
click at [226, 65] on div "dermabenss" at bounding box center [282, 70] width 385 height 21
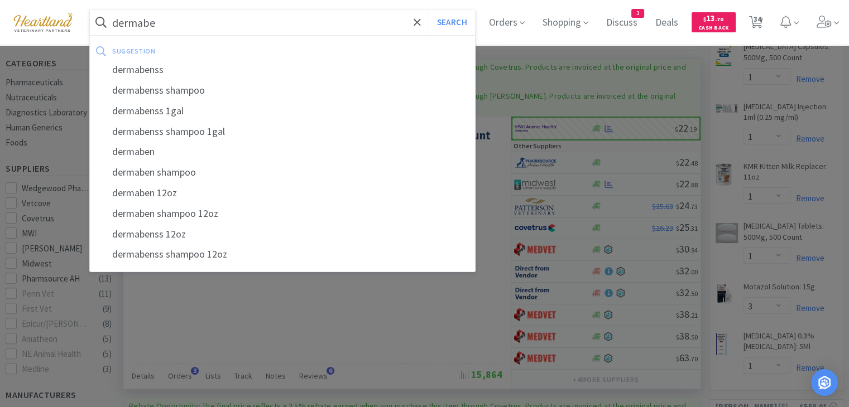
type input "dermabenss"
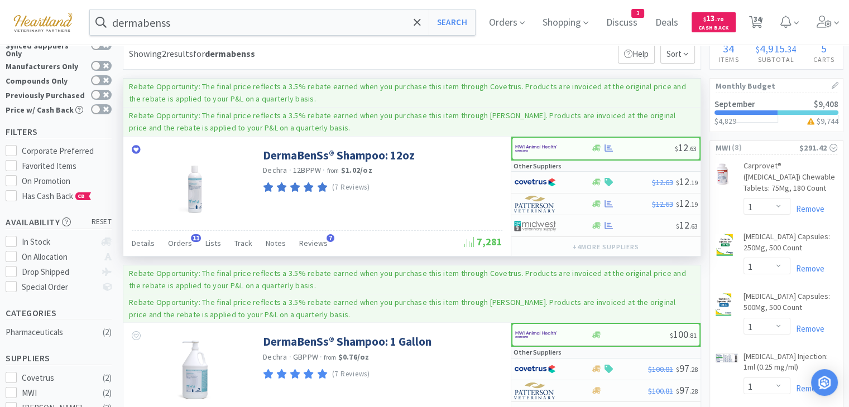
scroll to position [56, 0]
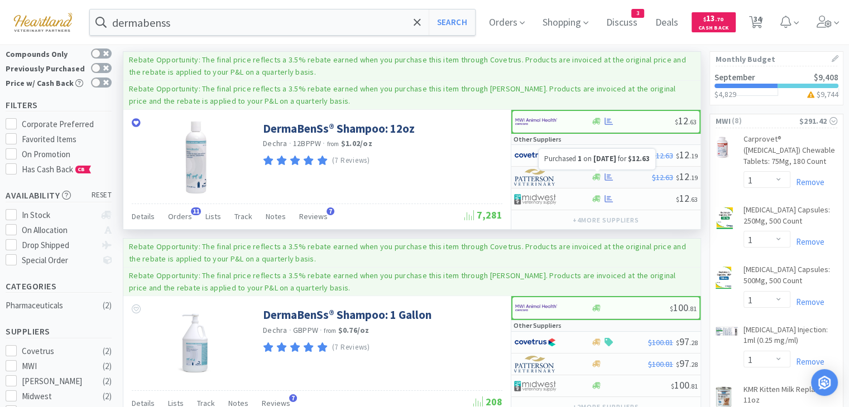
click at [608, 175] on icon at bounding box center [609, 177] width 8 height 7
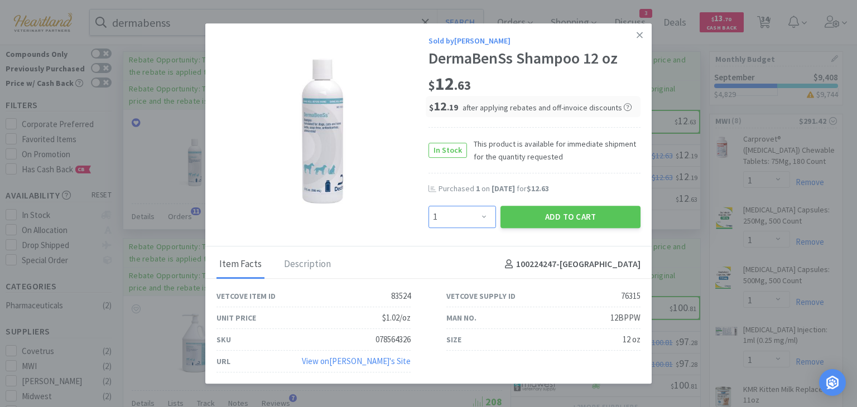
click at [476, 214] on select "Enter Quantity 1 2 3 4 5 6 7 8 9 10 11 12 13 14 15 16 17 18 19 20 Enter Quantity" at bounding box center [463, 217] width 68 height 22
select select "2"
click at [429, 206] on select "Enter Quantity 1 2 3 4 5 6 7 8 9 10 11 12 13 14 15 16 17 18 19 20 Enter Quantity" at bounding box center [463, 217] width 68 height 22
click at [570, 219] on button "Add to Cart" at bounding box center [571, 217] width 140 height 22
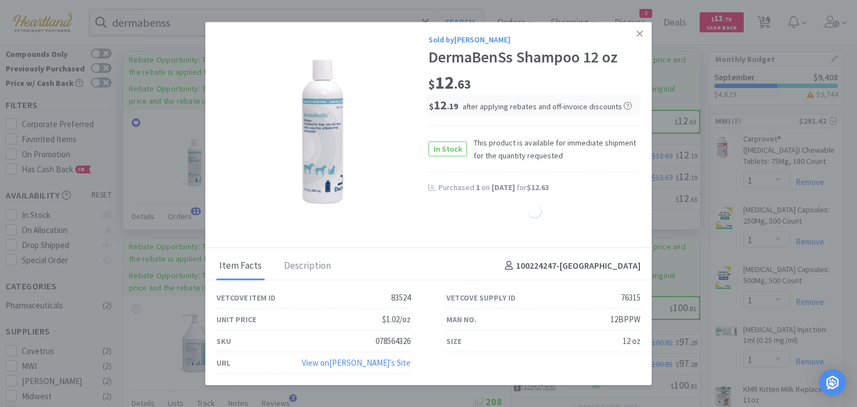
select select "2"
select select "1"
select select "3"
select select "1"
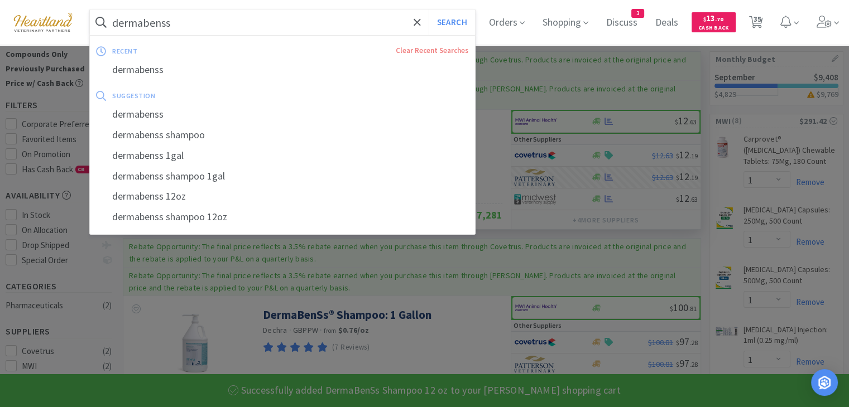
click at [328, 23] on input "dermabenss" at bounding box center [282, 22] width 385 height 26
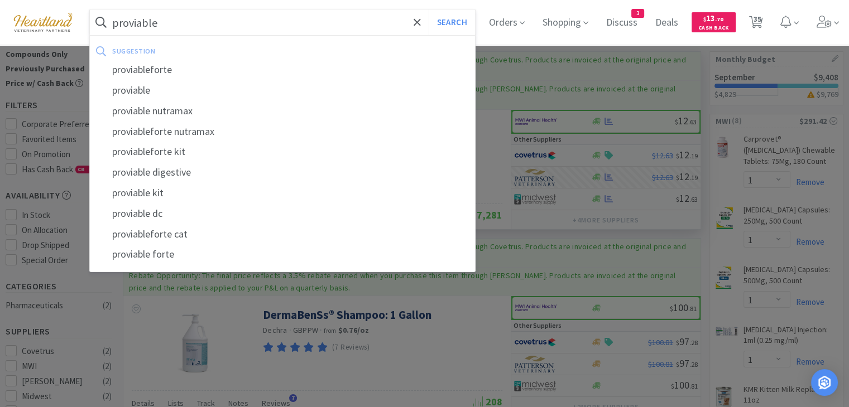
type input "proviable"
click at [429, 9] on button "Search" at bounding box center [452, 22] width 46 height 26
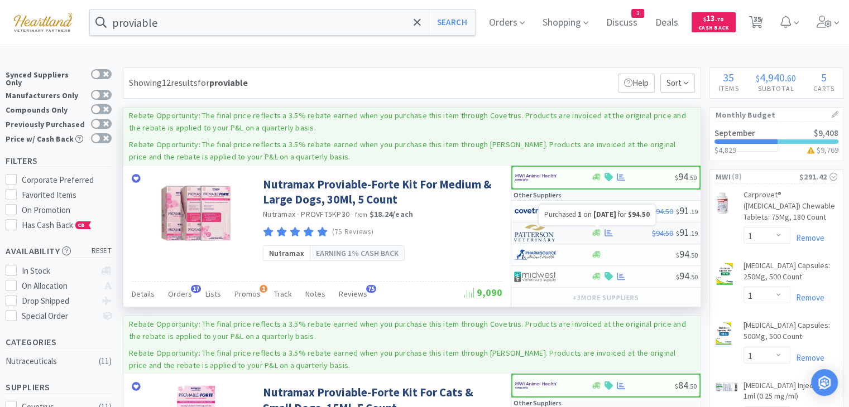
click at [608, 231] on icon at bounding box center [609, 232] width 8 height 7
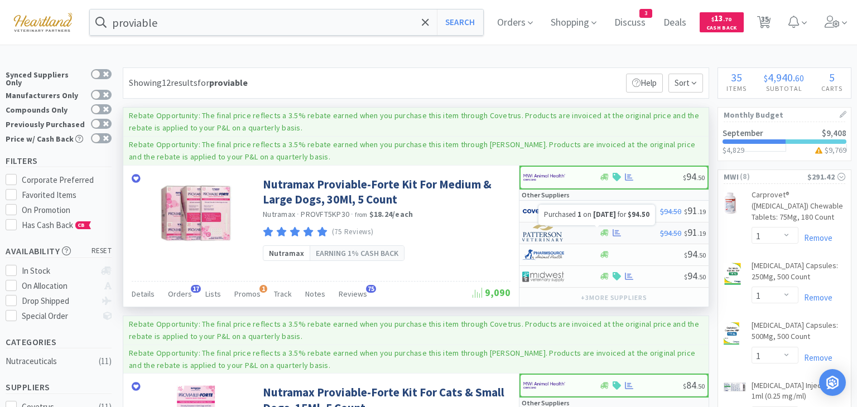
select select "1"
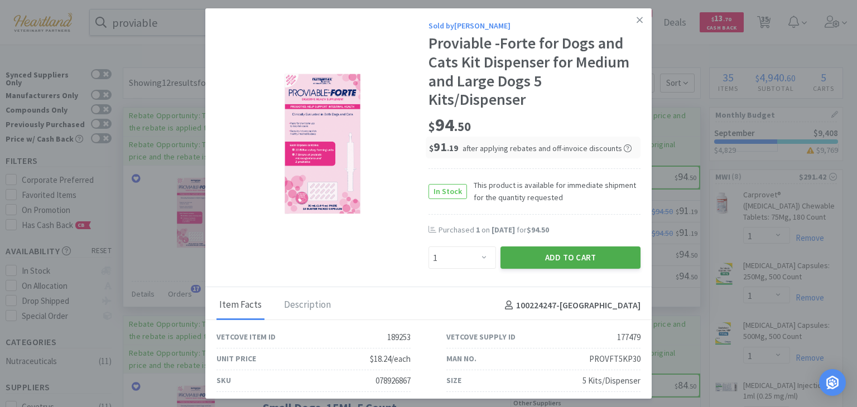
click at [601, 261] on button "Add to Cart" at bounding box center [571, 258] width 140 height 22
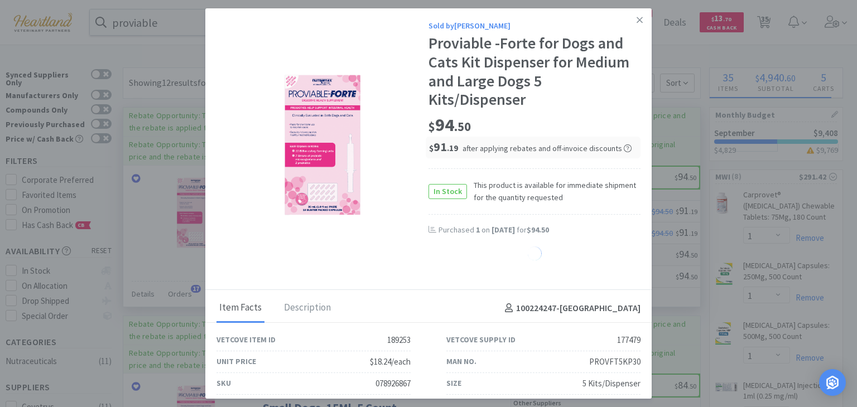
select select "1"
select select "3"
select select "1"
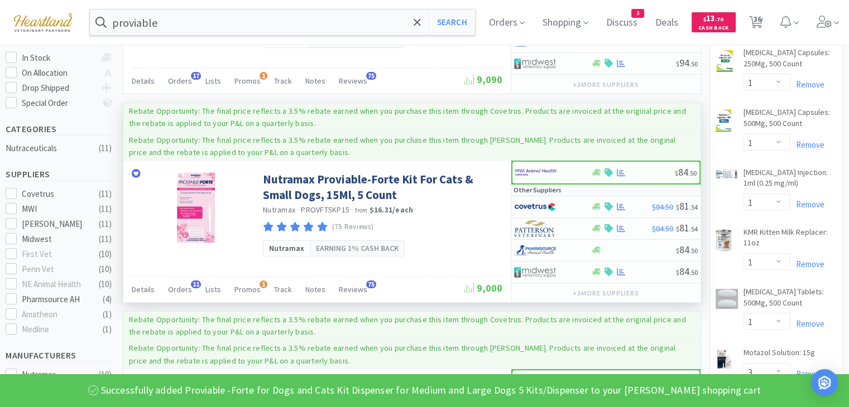
scroll to position [223, 0]
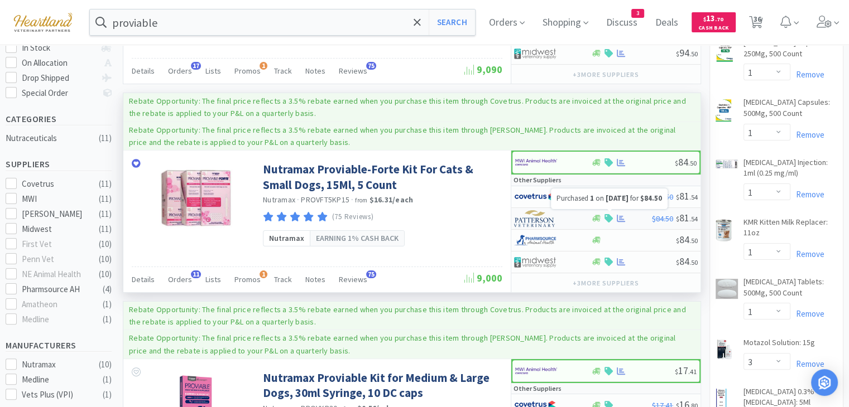
click at [620, 217] on icon at bounding box center [621, 218] width 8 height 8
select select "1"
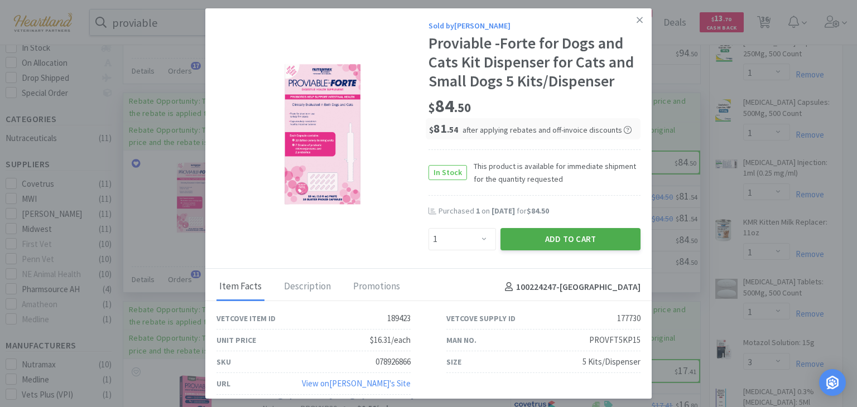
click at [610, 247] on button "Add to Cart" at bounding box center [571, 239] width 140 height 22
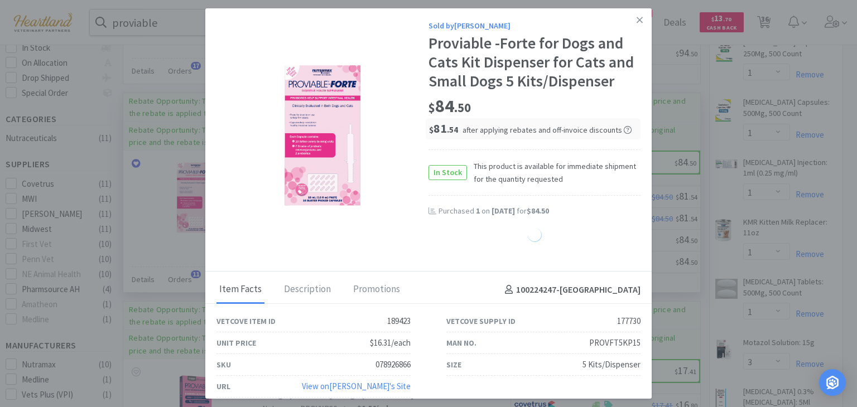
select select "1"
select select "3"
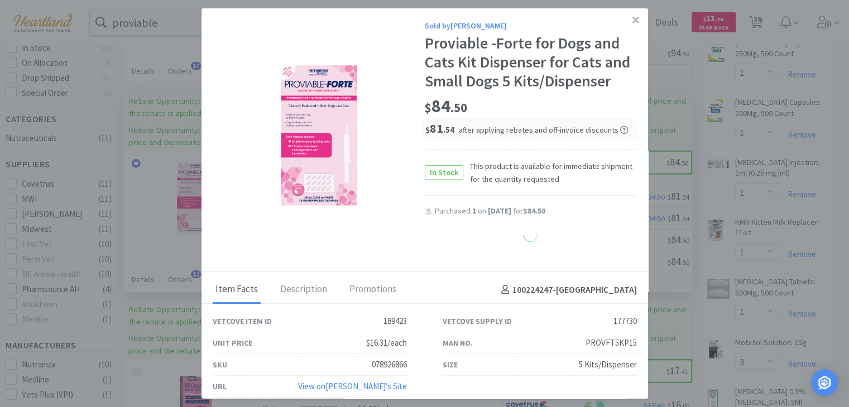
select select "1"
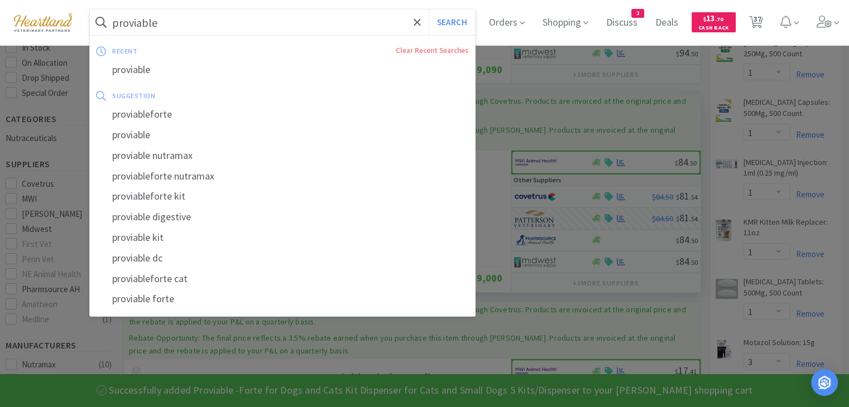
click at [244, 17] on input "proviable" at bounding box center [282, 22] width 385 height 26
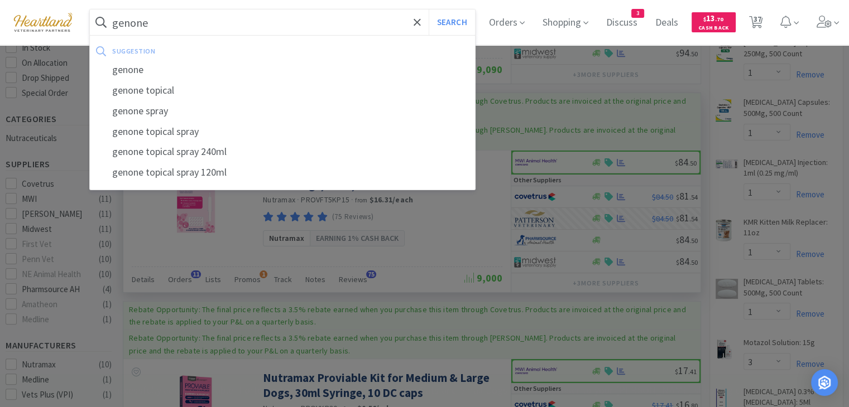
type input "genone"
click at [429, 9] on button "Search" at bounding box center [452, 22] width 46 height 26
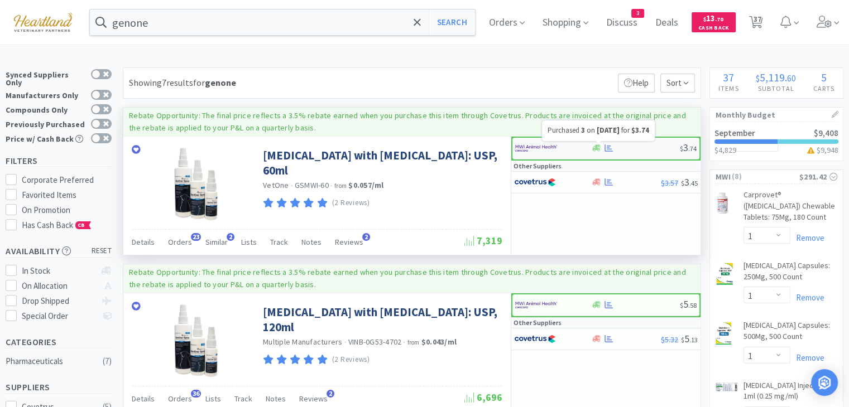
click at [608, 150] on icon at bounding box center [609, 148] width 8 height 8
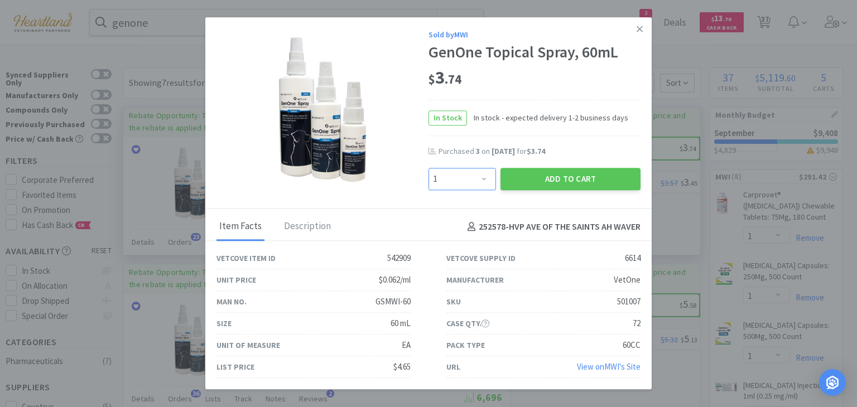
click at [488, 186] on select "Enter Quantity 1 2 3 4 5 6 7 8 9 10 11 12 13 14 15 16 17 18 19 20 Enter Quantity" at bounding box center [463, 179] width 68 height 22
select select "2"
click at [429, 169] on select "Enter Quantity 1 2 3 4 5 6 7 8 9 10 11 12 13 14 15 16 17 18 19 20 Enter Quantity" at bounding box center [463, 179] width 68 height 22
click at [573, 183] on button "Add to Cart" at bounding box center [571, 179] width 140 height 22
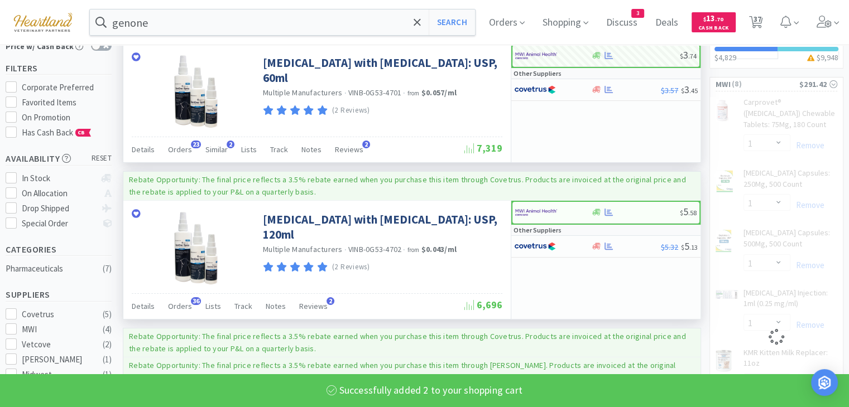
scroll to position [112, 0]
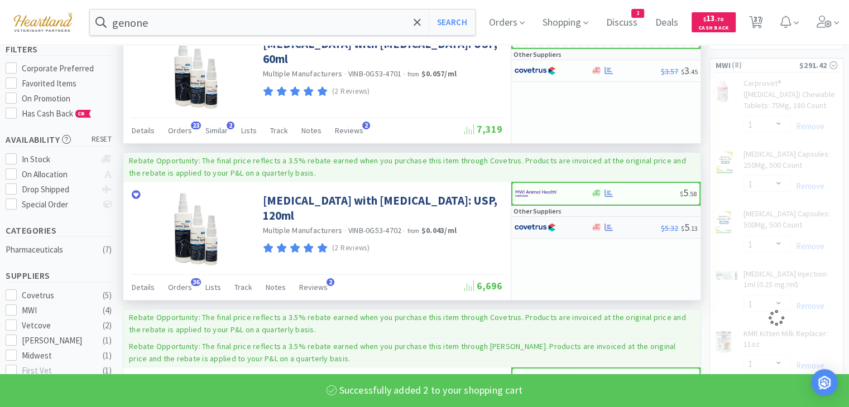
select select "2"
select select "1"
select select "3"
select select "1"
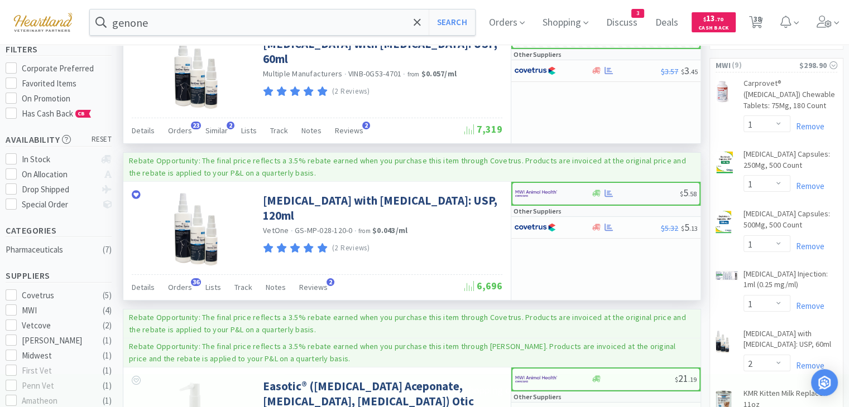
click at [608, 189] on icon at bounding box center [609, 193] width 8 height 8
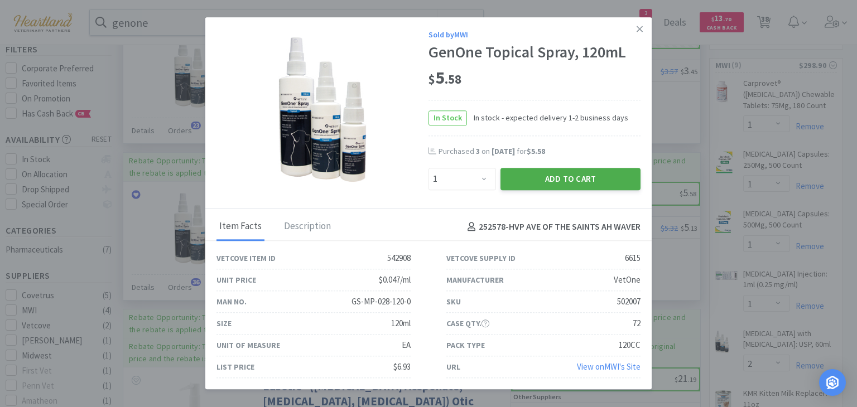
click at [585, 179] on button "Add to Cart" at bounding box center [571, 179] width 140 height 22
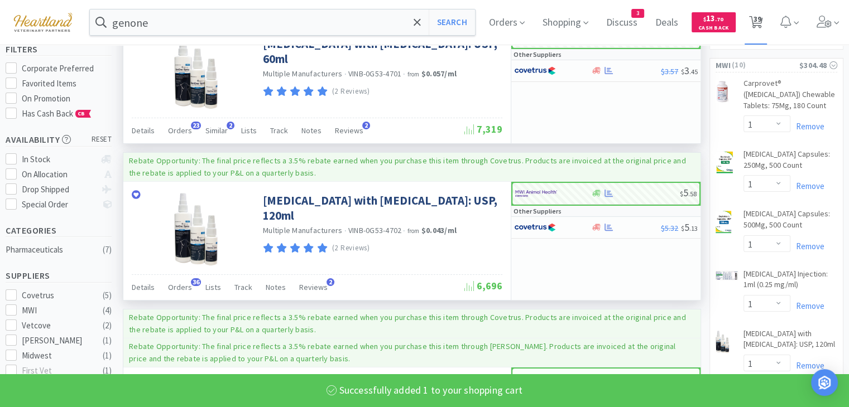
click at [761, 20] on span "39" at bounding box center [757, 19] width 8 height 45
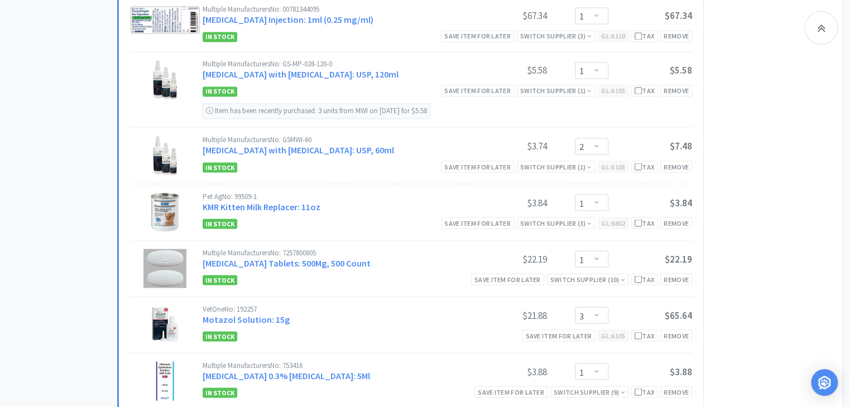
scroll to position [1898, 0]
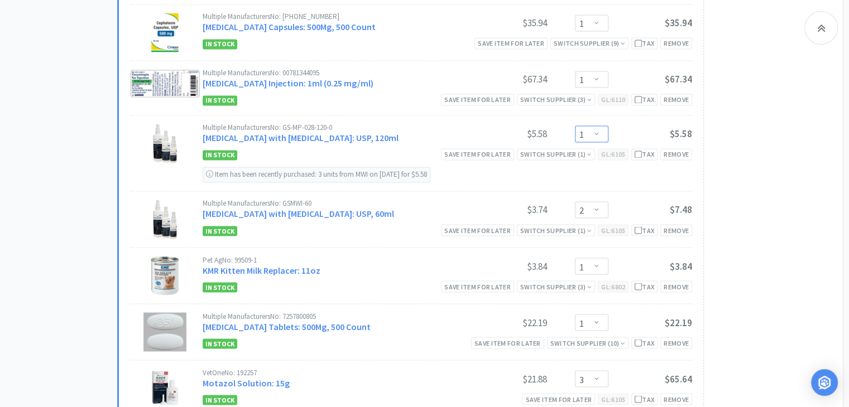
click at [603, 126] on select "Enter Quantity 1 2 3 4 5 6 7 8 9 10 11 12 13 14 15 16 17 18 19 20 Enter Quantity" at bounding box center [591, 134] width 33 height 17
click at [575, 126] on select "Enter Quantity 1 2 3 4 5 6 7 8 9 10 11 12 13 14 15 16 17 18 19 20 Enter Quantity" at bounding box center [591, 134] width 33 height 17
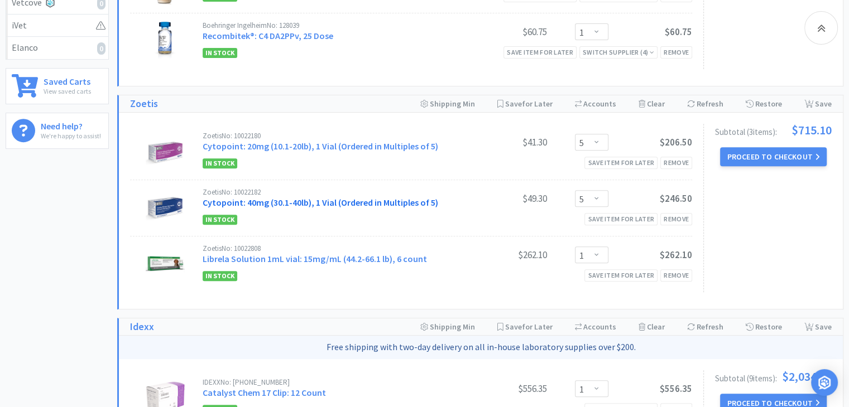
scroll to position [447, 0]
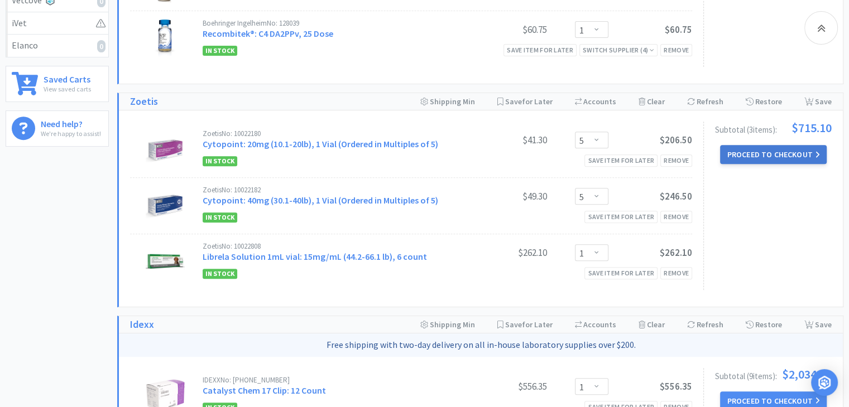
click at [770, 159] on button "Proceed to Checkout" at bounding box center [773, 154] width 106 height 19
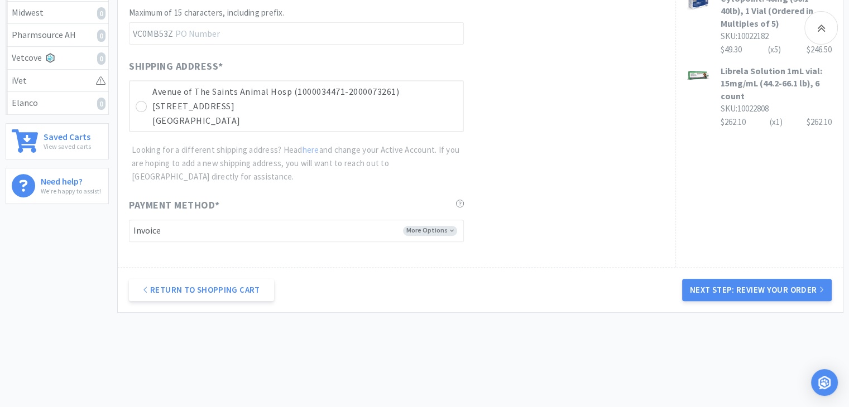
scroll to position [391, 0]
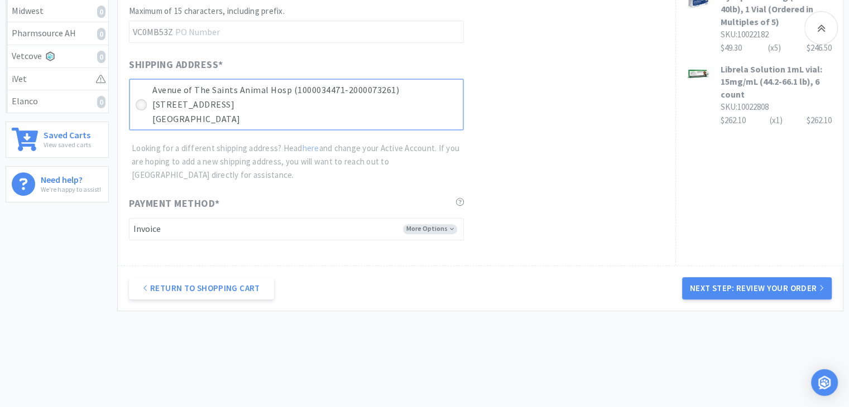
click at [140, 102] on icon at bounding box center [141, 105] width 8 height 8
click at [713, 281] on button "Next Step: Review Your Order" at bounding box center [757, 288] width 150 height 22
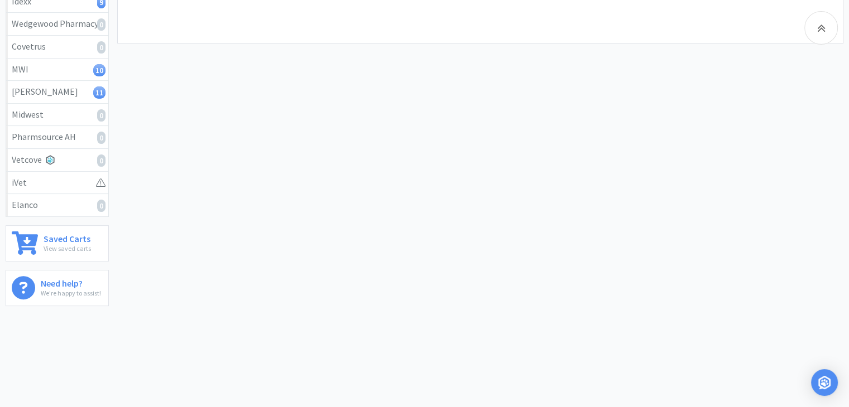
scroll to position [0, 0]
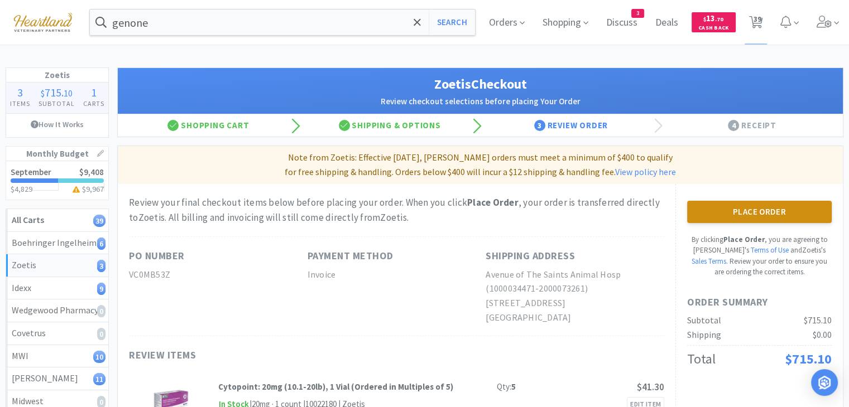
click at [768, 215] on button "Place Order" at bounding box center [759, 212] width 145 height 22
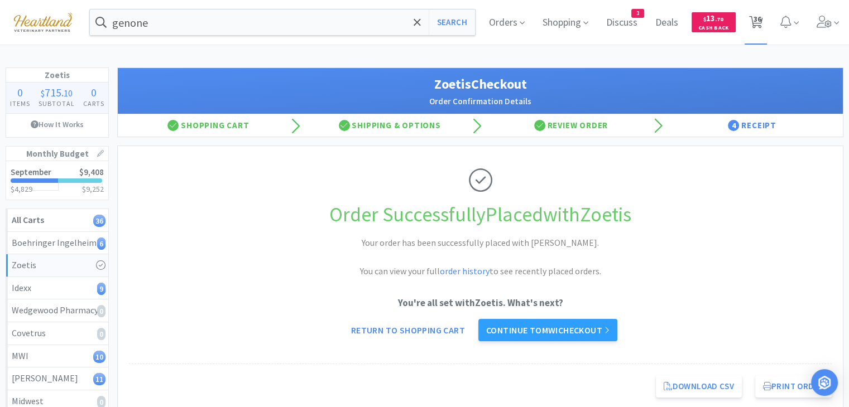
click at [756, 23] on span "36" at bounding box center [757, 19] width 8 height 45
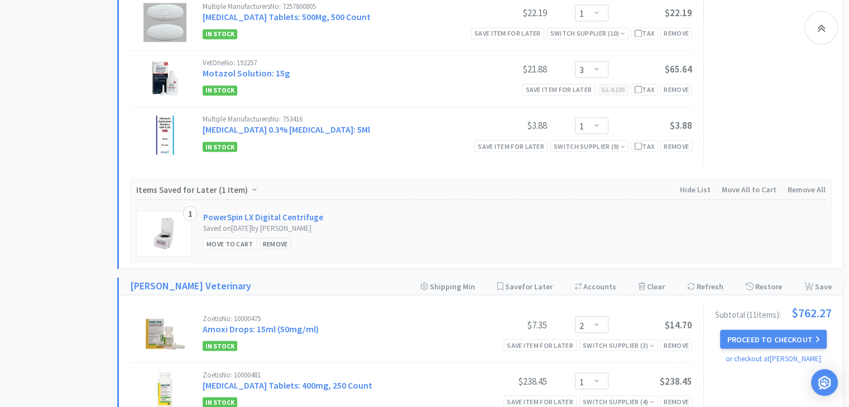
scroll to position [2009, 0]
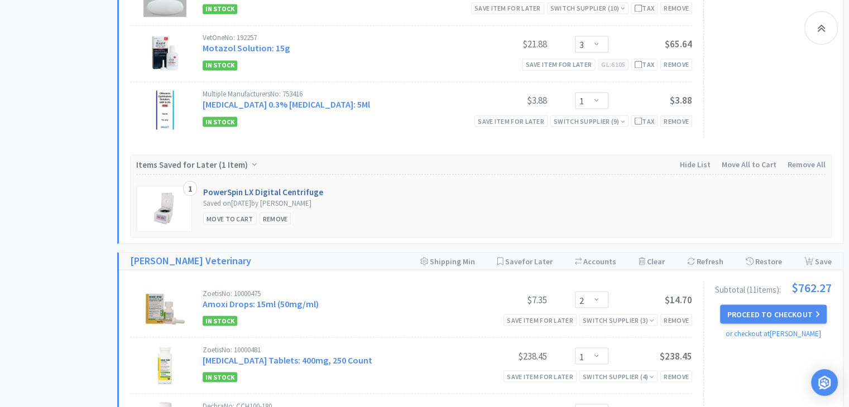
click at [262, 186] on link "PowerSpin LX Digital Centrifuge" at bounding box center [263, 192] width 120 height 12
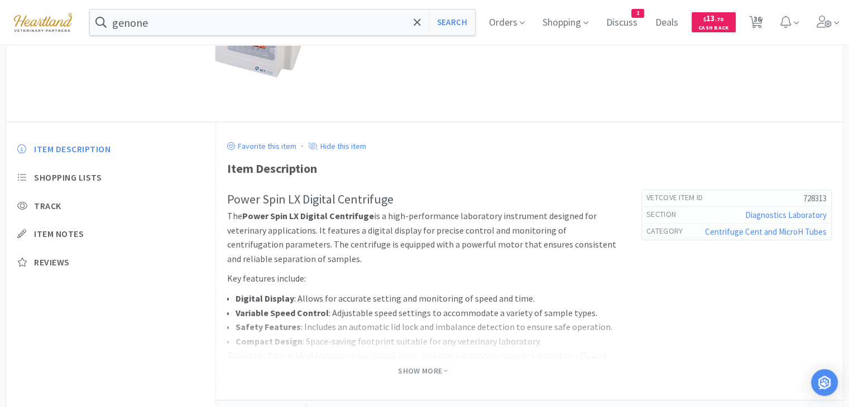
scroll to position [274, 0]
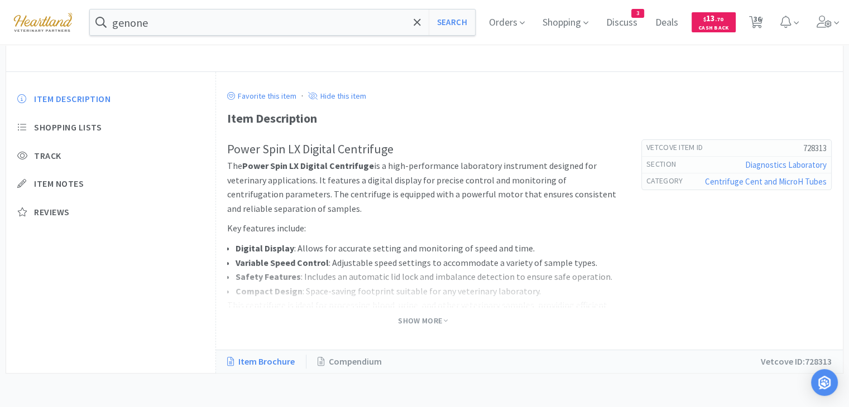
click at [271, 358] on link "Item Brochure" at bounding box center [266, 362] width 79 height 15
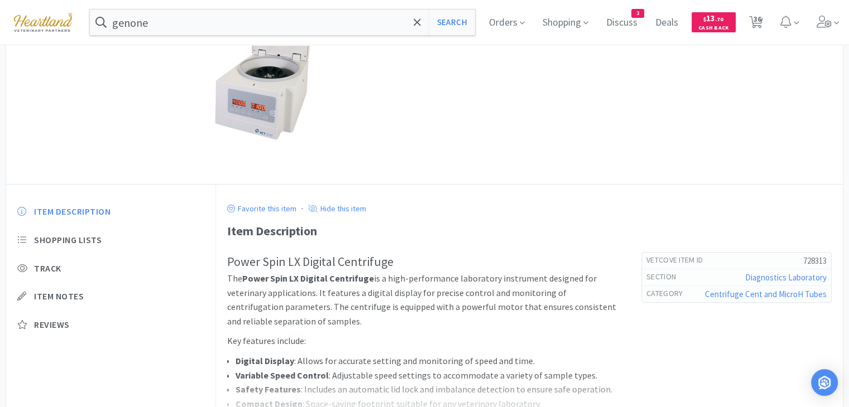
scroll to position [0, 0]
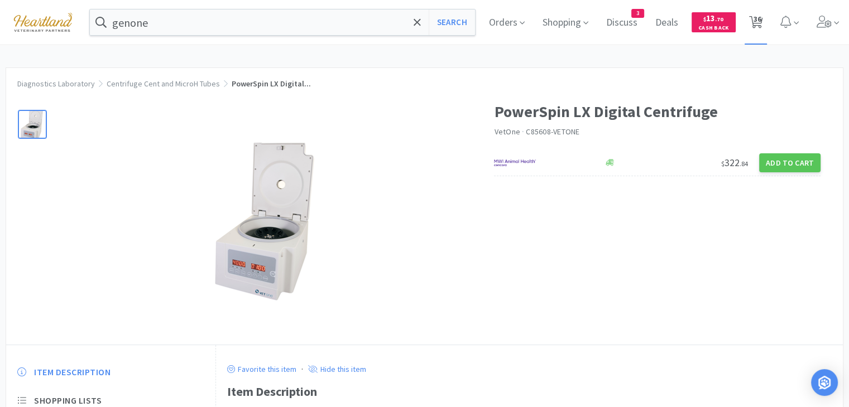
click at [761, 18] on span "36" at bounding box center [757, 19] width 8 height 45
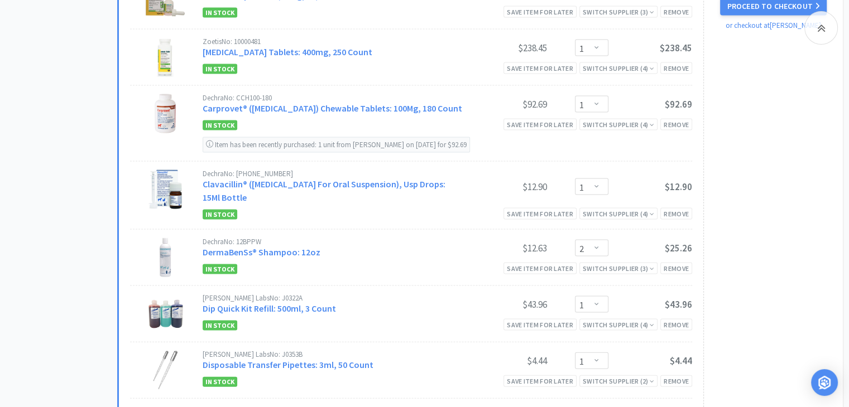
scroll to position [2298, 0]
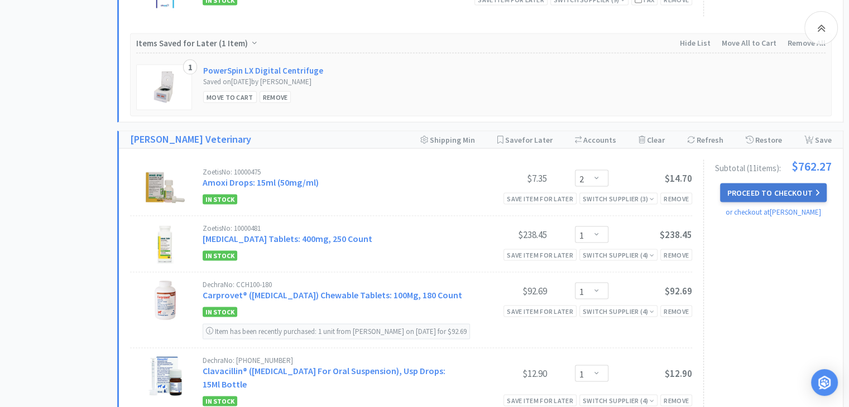
click at [755, 184] on button "Proceed to Checkout" at bounding box center [773, 193] width 106 height 19
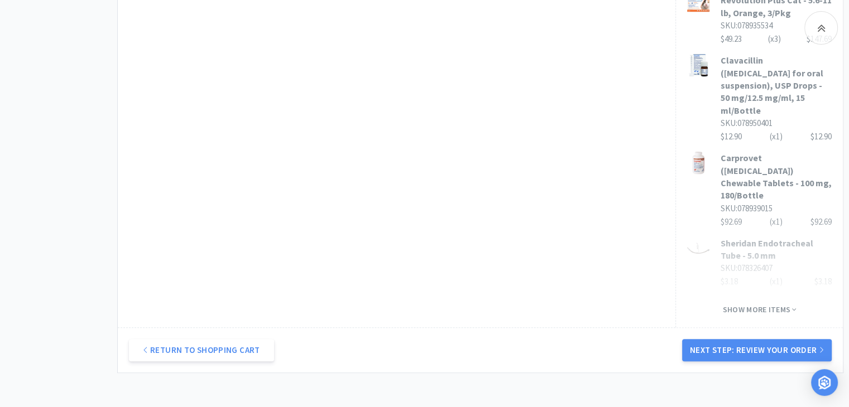
scroll to position [781, 0]
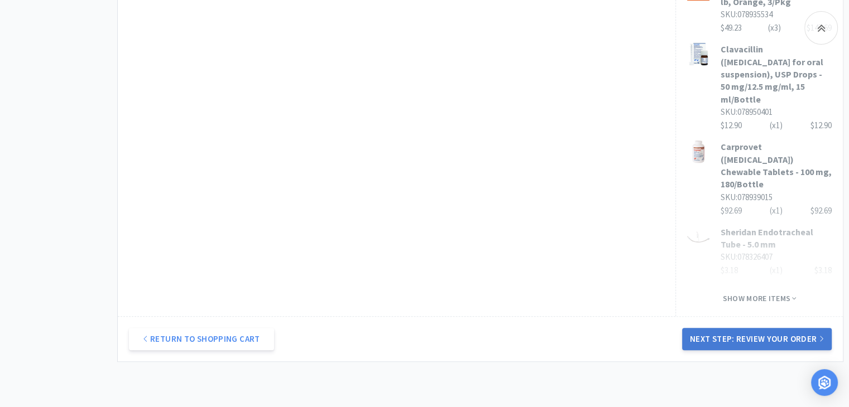
click at [746, 328] on button "Next Step: Review Your Order" at bounding box center [757, 339] width 150 height 22
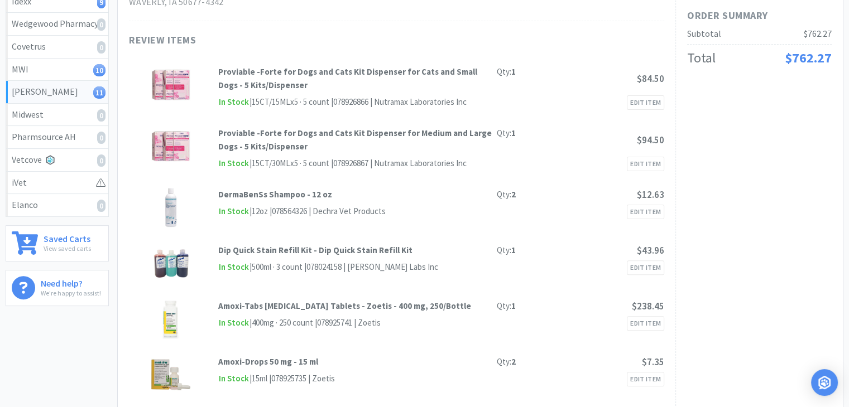
scroll to position [0, 0]
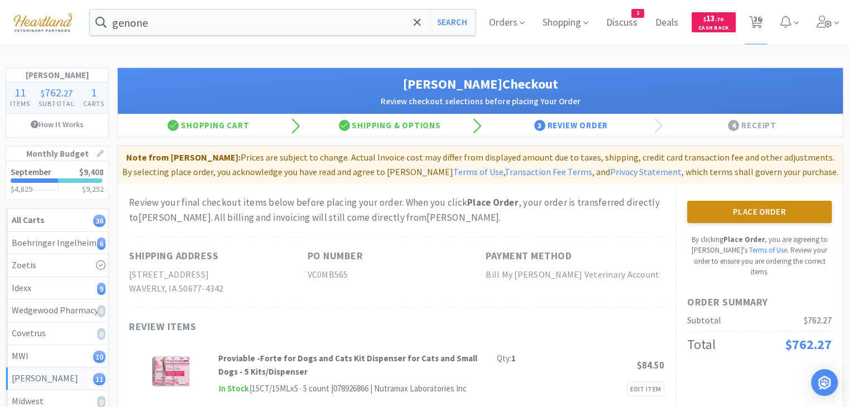
click at [730, 210] on button "Place Order" at bounding box center [759, 212] width 145 height 22
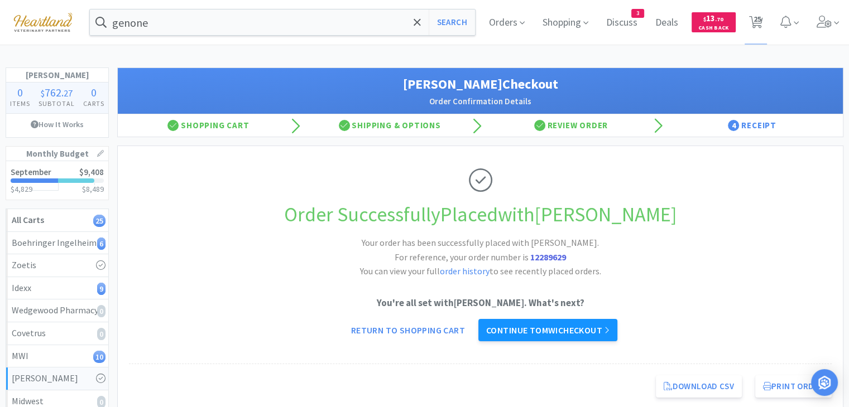
click at [543, 329] on link "Continue to MWI checkout" at bounding box center [547, 330] width 139 height 22
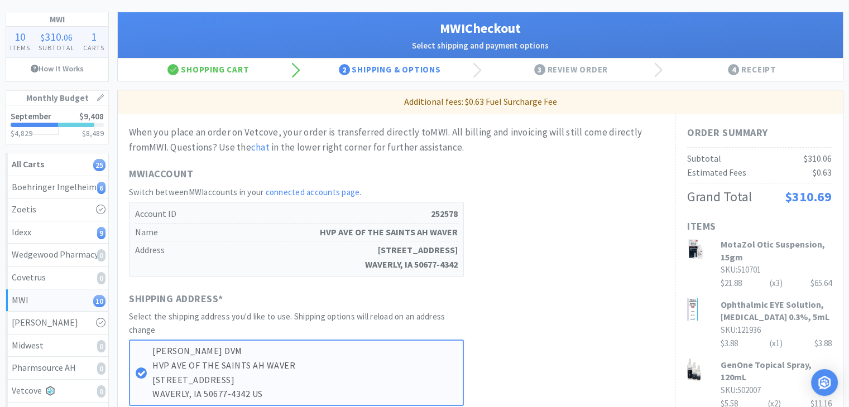
scroll to position [167, 0]
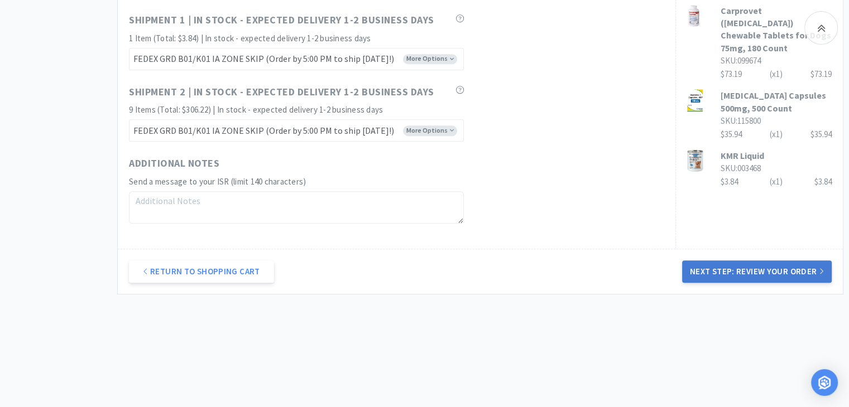
click at [775, 273] on button "Next Step: Review Your Order" at bounding box center [757, 272] width 150 height 22
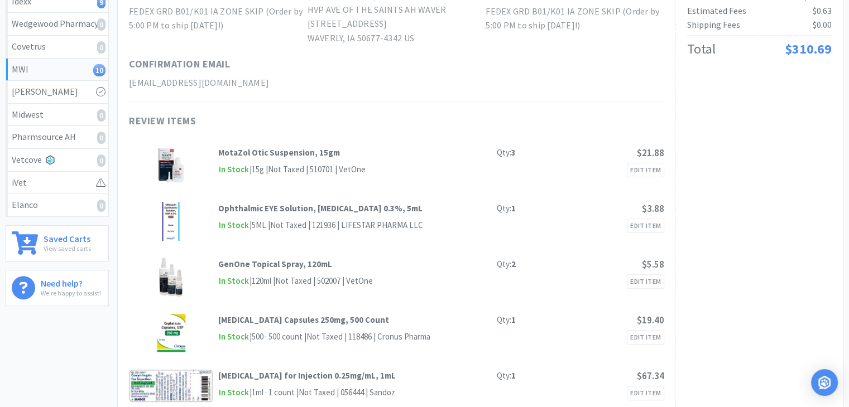
scroll to position [0, 0]
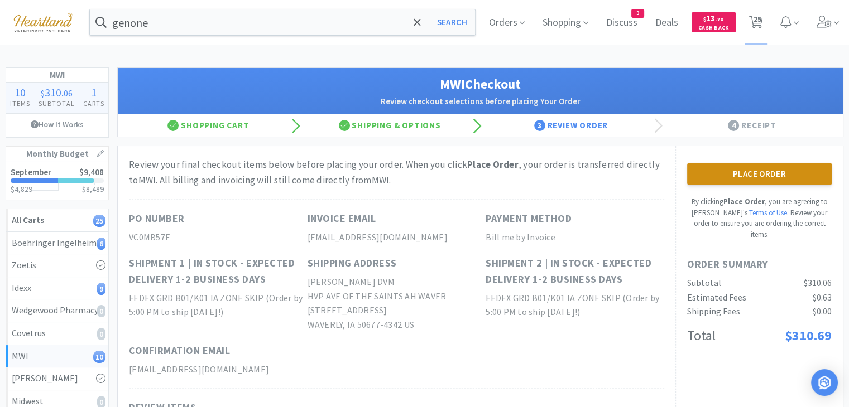
click at [725, 172] on button "Place Order" at bounding box center [759, 174] width 145 height 22
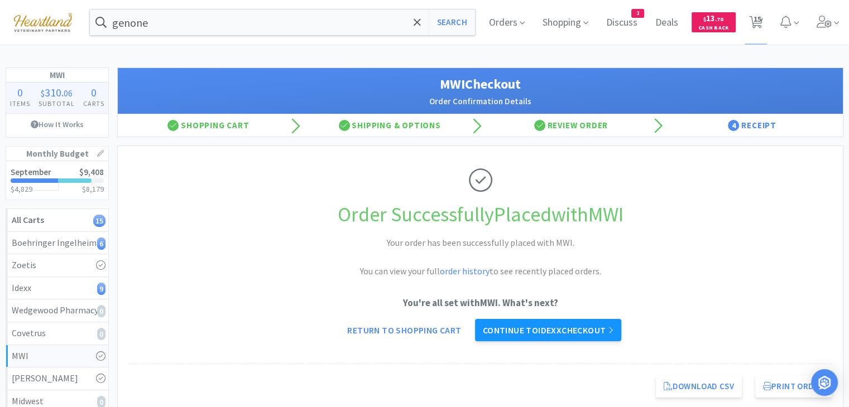
click at [579, 333] on link "Continue to Idexx checkout" at bounding box center [548, 330] width 146 height 22
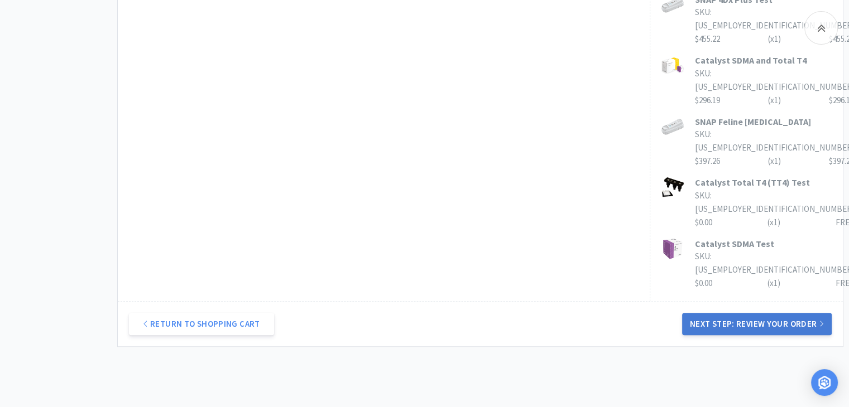
click at [799, 313] on button "Next Step: Review Your Order" at bounding box center [757, 324] width 150 height 22
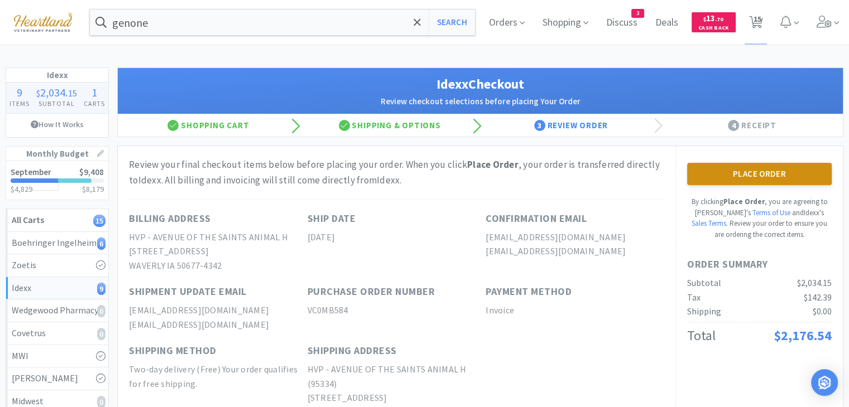
click at [721, 178] on button "Place Order" at bounding box center [759, 174] width 145 height 22
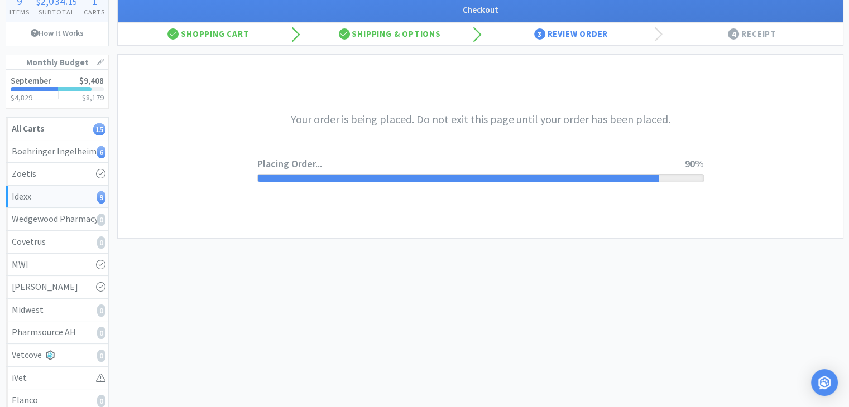
scroll to position [112, 0]
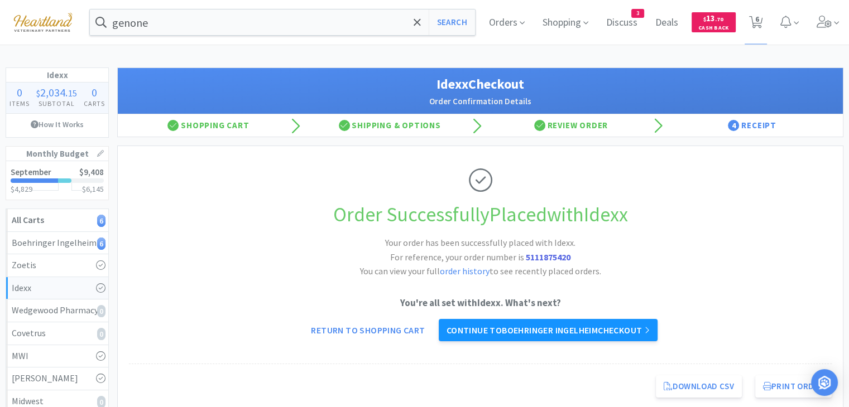
click at [589, 329] on link "Continue to Boehringer Ingelheim checkout" at bounding box center [548, 330] width 219 height 22
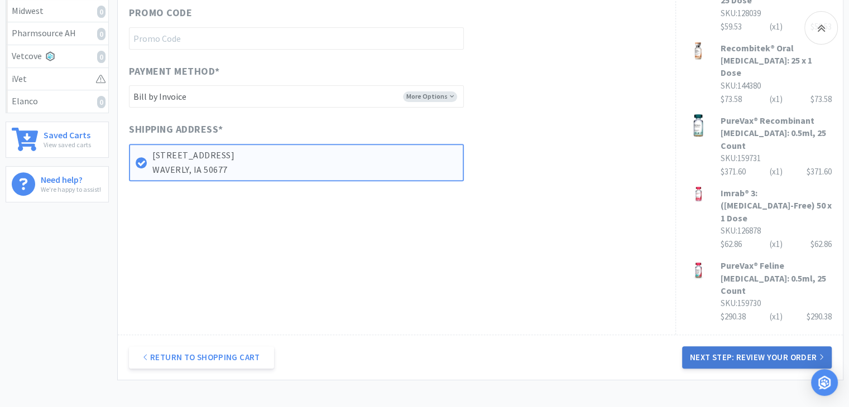
click at [790, 347] on button "Next Step: Review Your Order" at bounding box center [757, 358] width 150 height 22
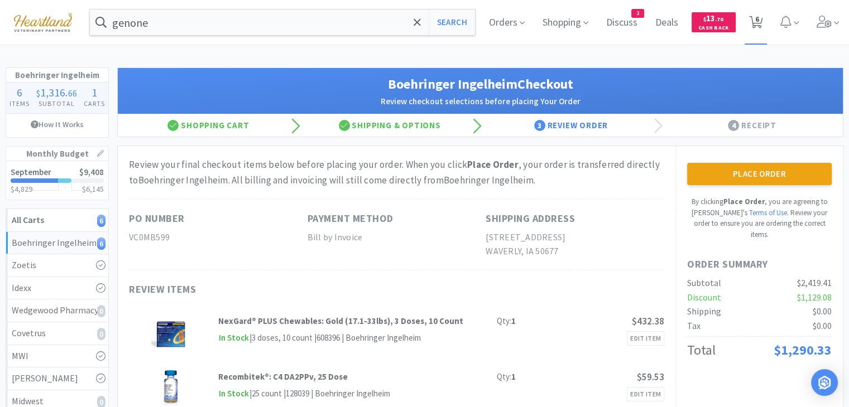
click at [757, 25] on span "6" at bounding box center [757, 19] width 4 height 45
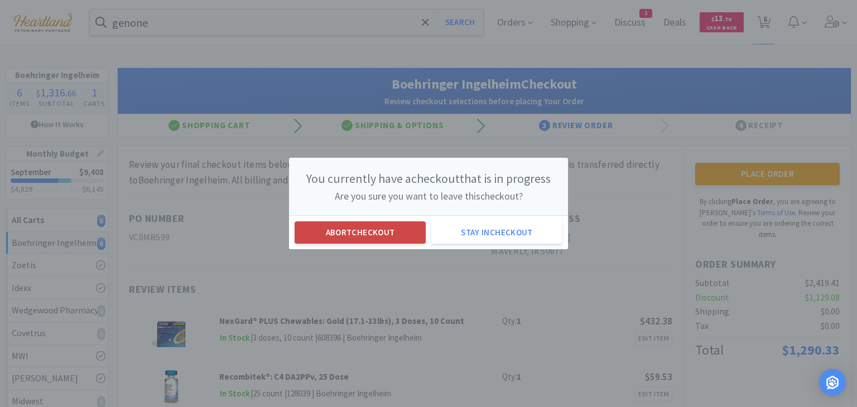
click at [352, 231] on button "Abort checkout" at bounding box center [360, 233] width 131 height 22
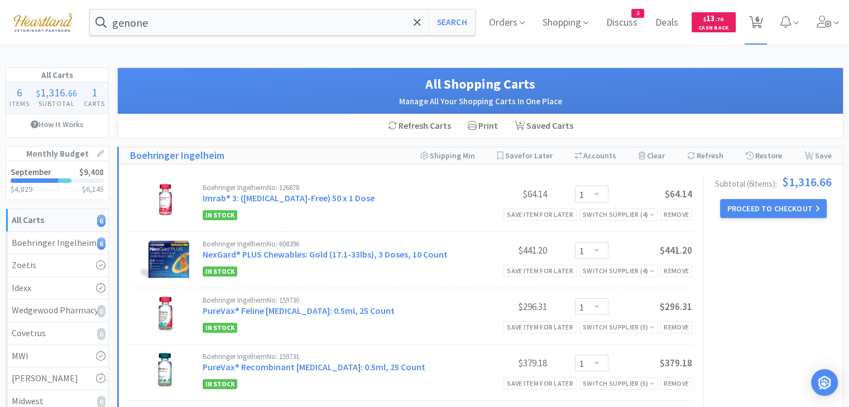
click at [759, 25] on icon at bounding box center [756, 22] width 14 height 12
